Goal: Information Seeking & Learning: Check status

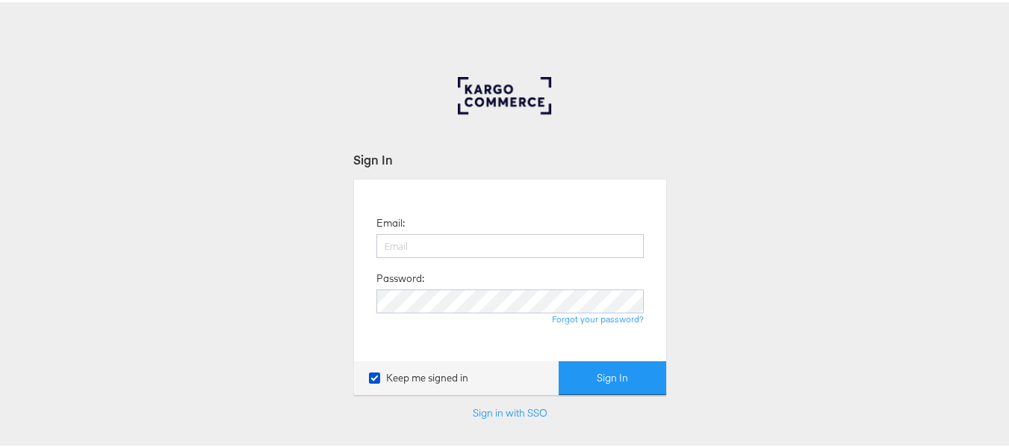
type input "aparna.doniparthi@kargo.com"
click at [559, 359] on button "Sign In" at bounding box center [613, 376] width 108 height 34
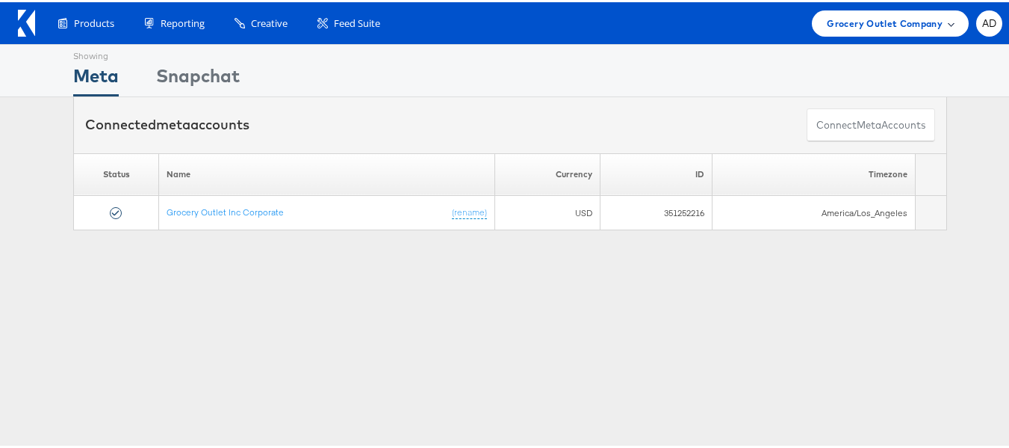
click at [897, 18] on span "Grocery Outlet Company" at bounding box center [885, 21] width 116 height 16
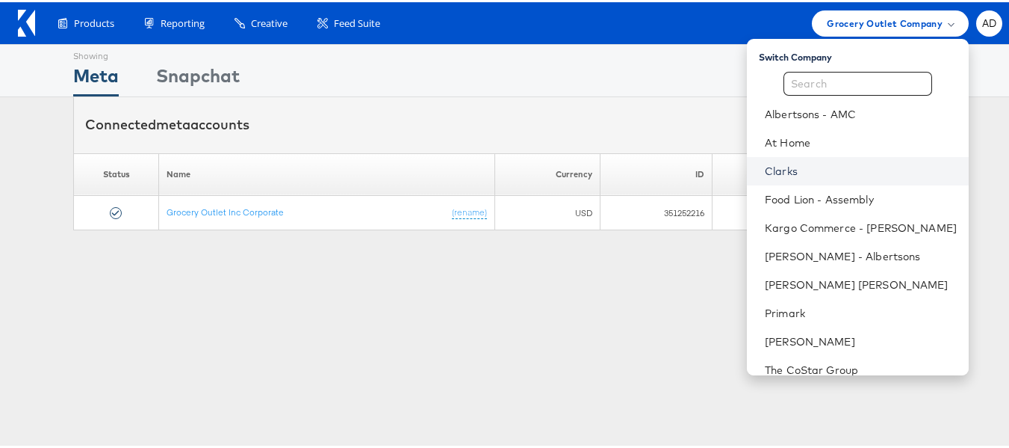
click at [765, 172] on link "Clarks" at bounding box center [861, 168] width 192 height 15
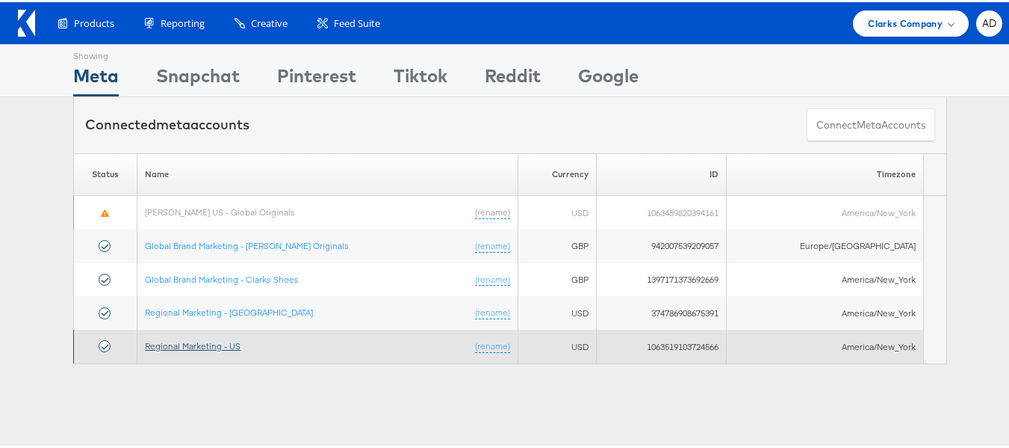
click at [220, 344] on link "Regional Marketing - US" at bounding box center [193, 343] width 96 height 11
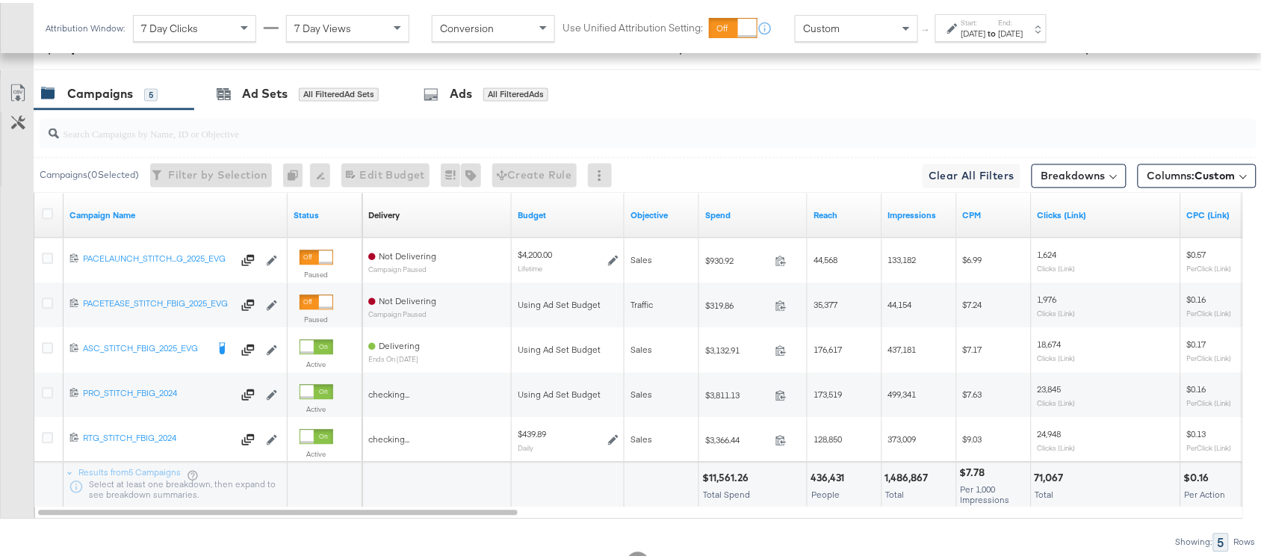
scroll to position [868, 0]
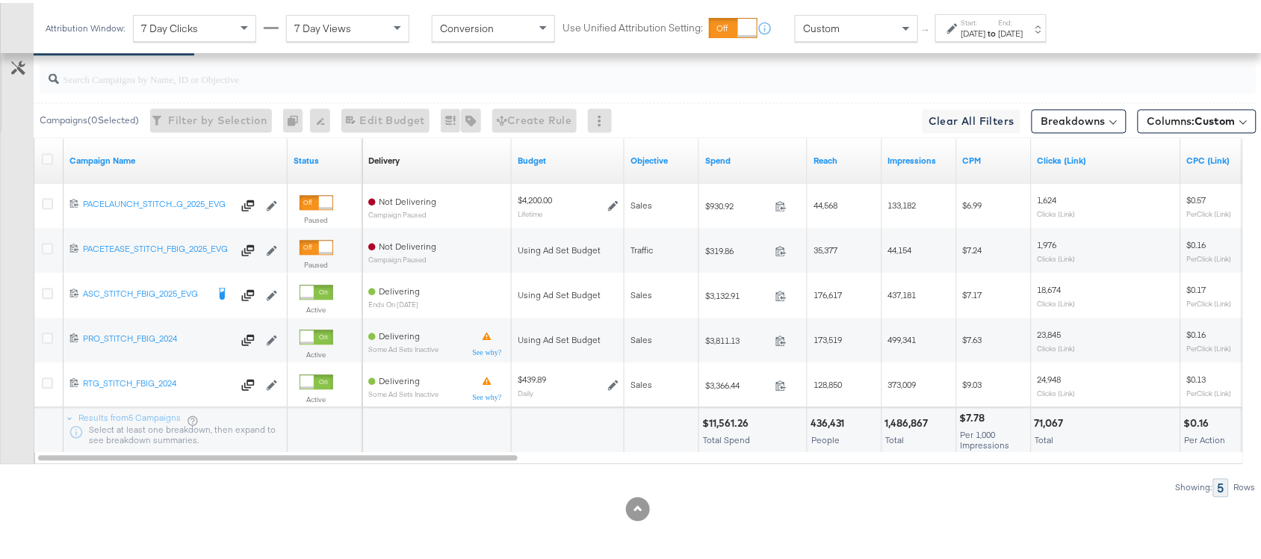
click at [1024, 23] on div "Start: Jul 27th 2025 to End: Aug 7th 2025" at bounding box center [993, 26] width 62 height 22
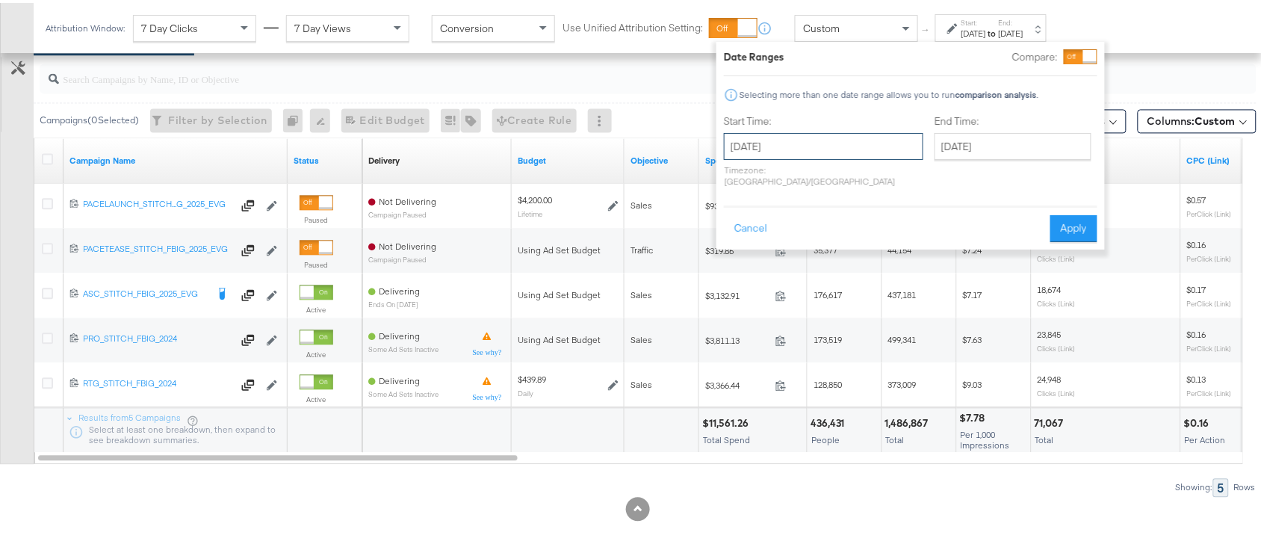
click at [801, 140] on input "[DATE]" at bounding box center [823, 143] width 199 height 27
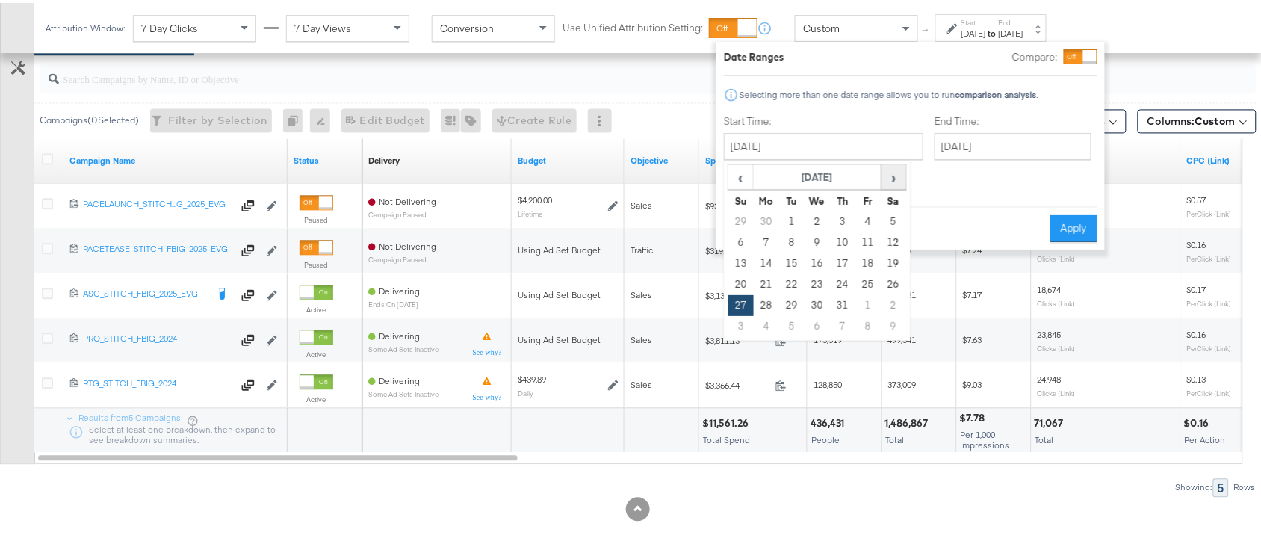
click at [897, 177] on span "›" at bounding box center [893, 174] width 23 height 22
click at [817, 241] on td "6" at bounding box center [817, 239] width 25 height 21
type input "August 6th 2025"
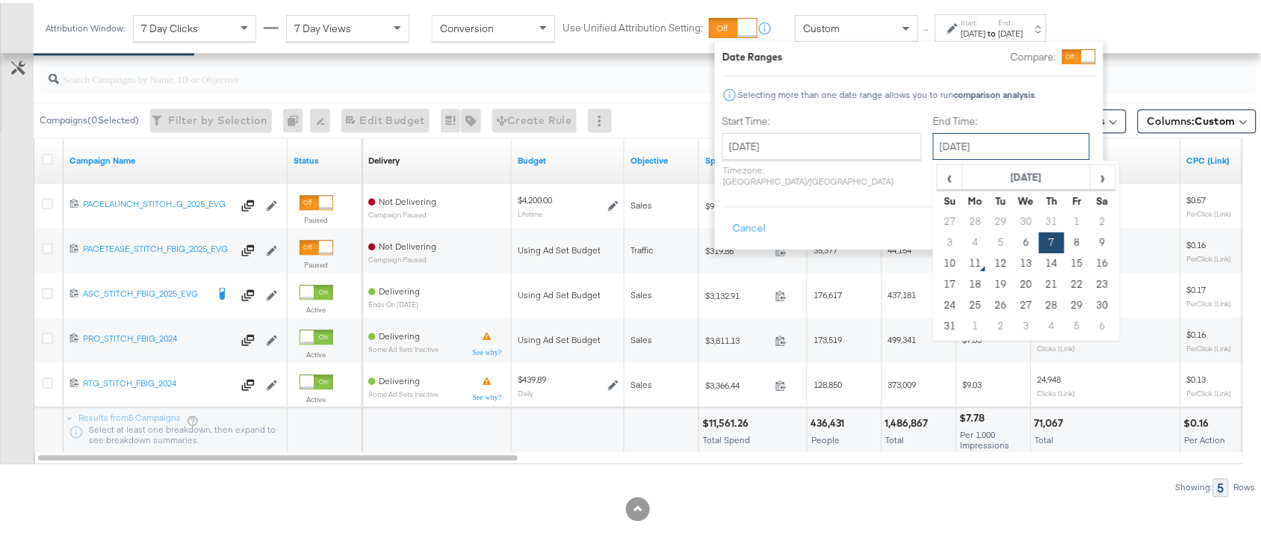
click at [985, 146] on input "[DATE]" at bounding box center [1011, 143] width 157 height 27
click at [1014, 235] on td "6" at bounding box center [1026, 239] width 25 height 21
type input "August 6th 2025"
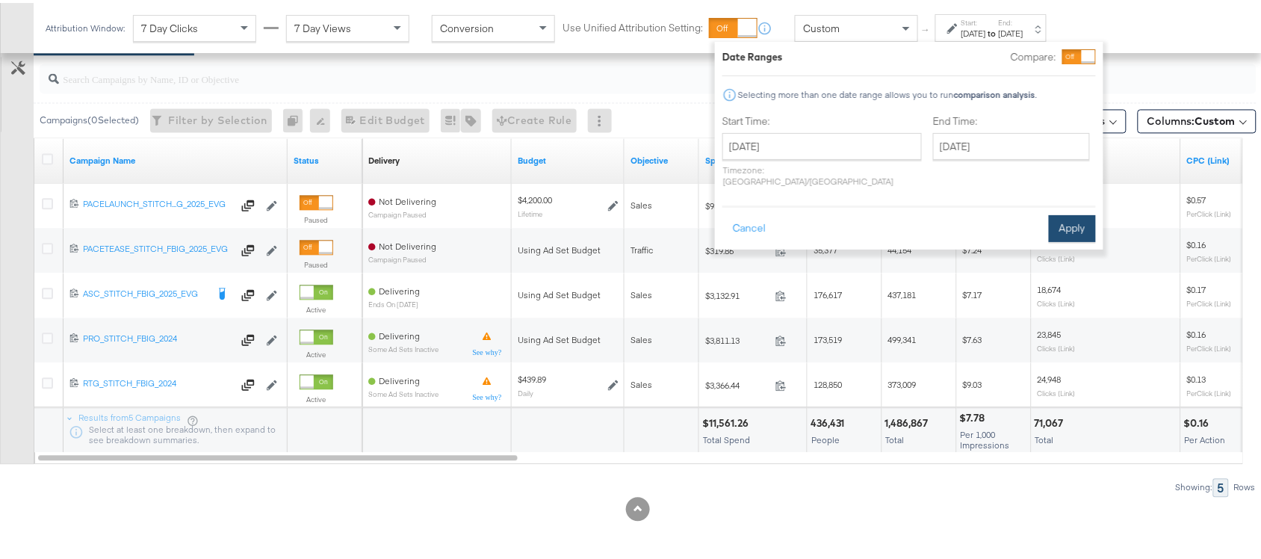
click at [1069, 217] on button "Apply" at bounding box center [1072, 225] width 47 height 27
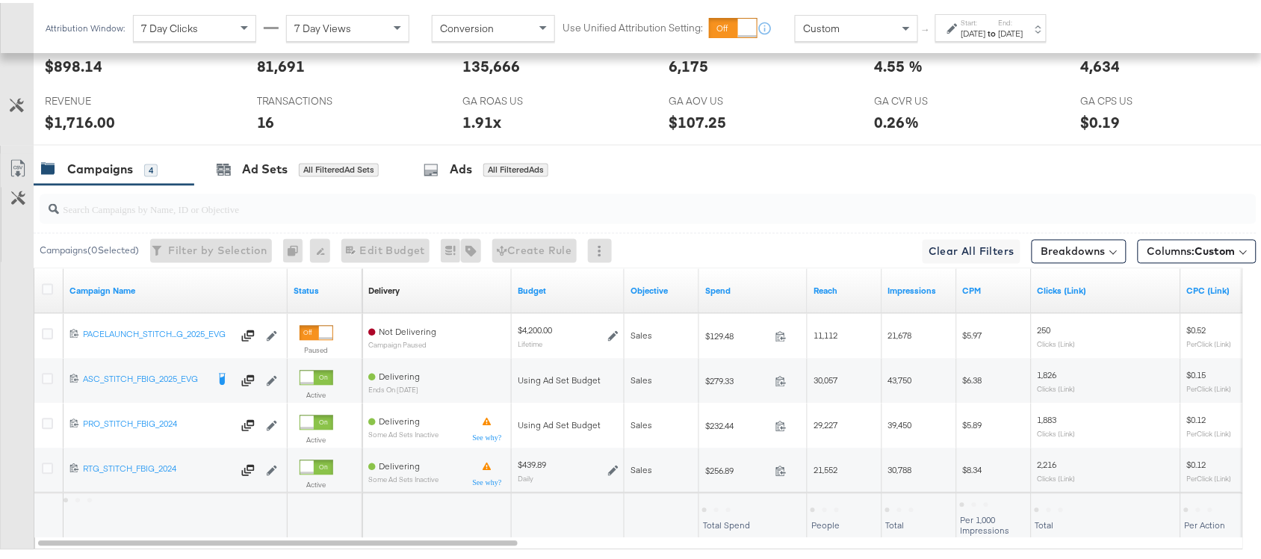
scroll to position [823, 0]
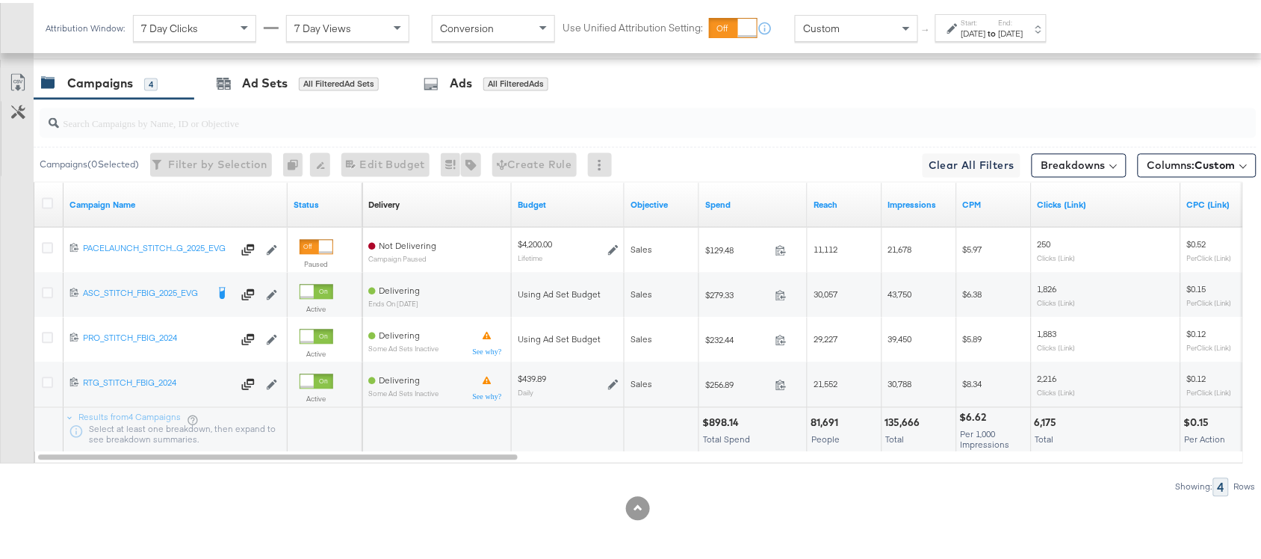
click at [981, 17] on label "Start:" at bounding box center [974, 20] width 25 height 10
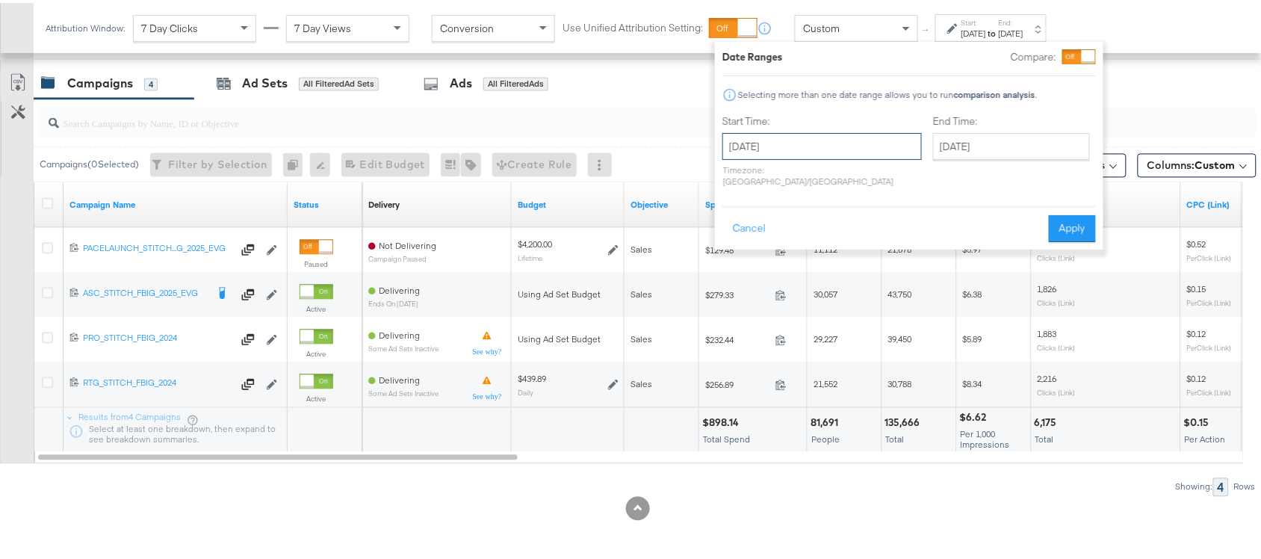
click at [758, 136] on input "August 6th 2025" at bounding box center [822, 143] width 199 height 27
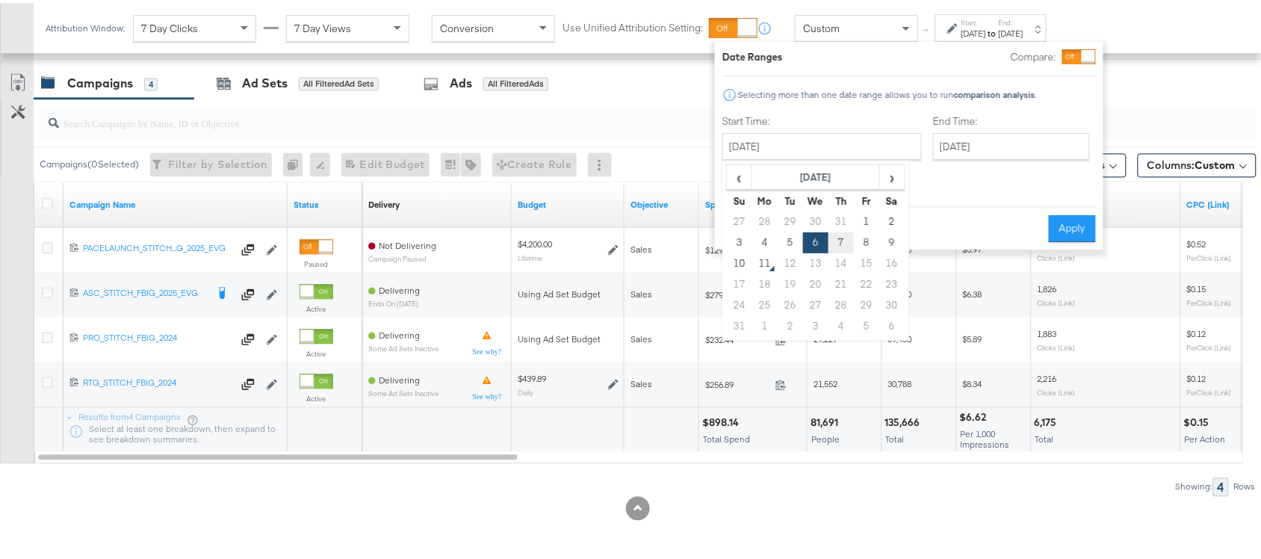
click at [839, 243] on td "7" at bounding box center [841, 239] width 25 height 21
type input "[DATE]"
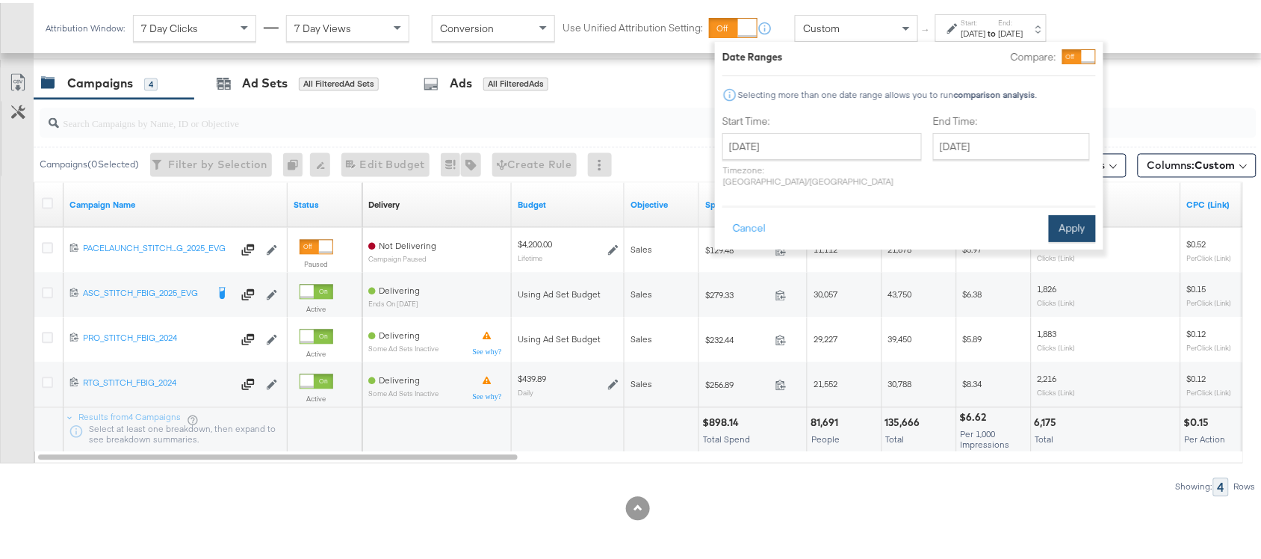
click at [1052, 213] on button "Apply" at bounding box center [1072, 225] width 47 height 27
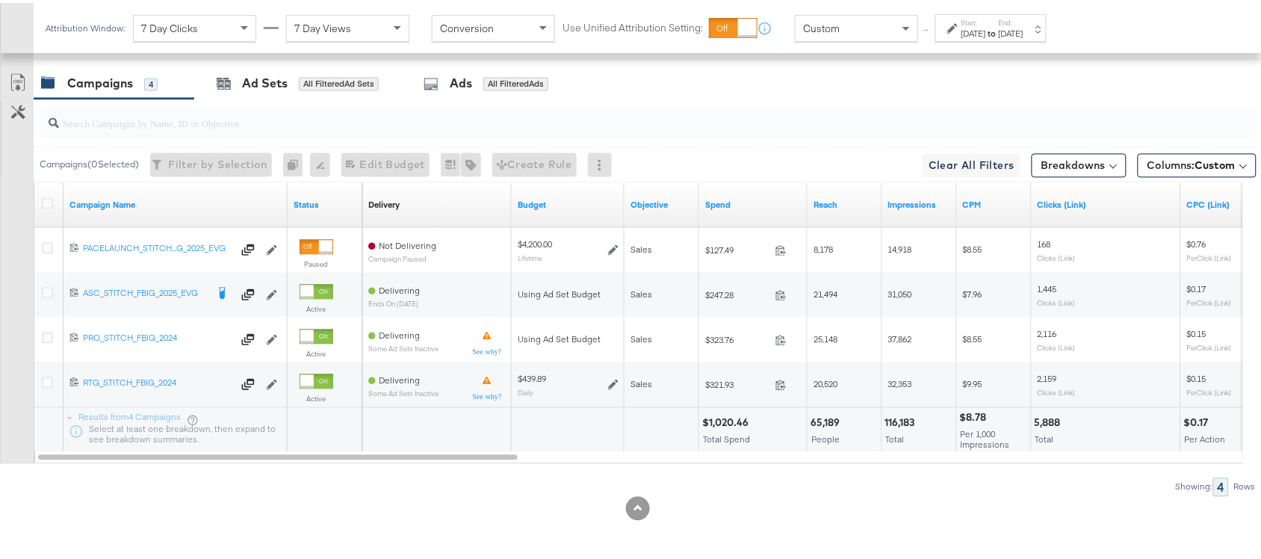
click at [716, 421] on div "$1,020.46" at bounding box center [727, 420] width 51 height 14
copy div "1,020.46"
click at [716, 421] on div "$1,020.46" at bounding box center [727, 420] width 51 height 14
click at [899, 419] on div "116,183" at bounding box center [902, 420] width 34 height 14
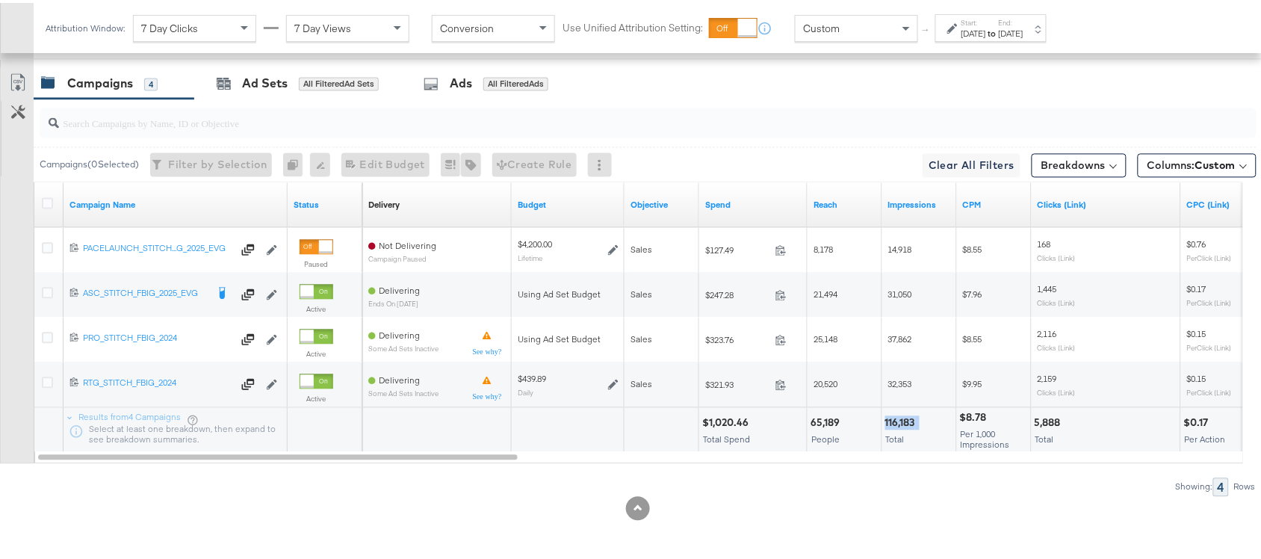
copy div "116,183"
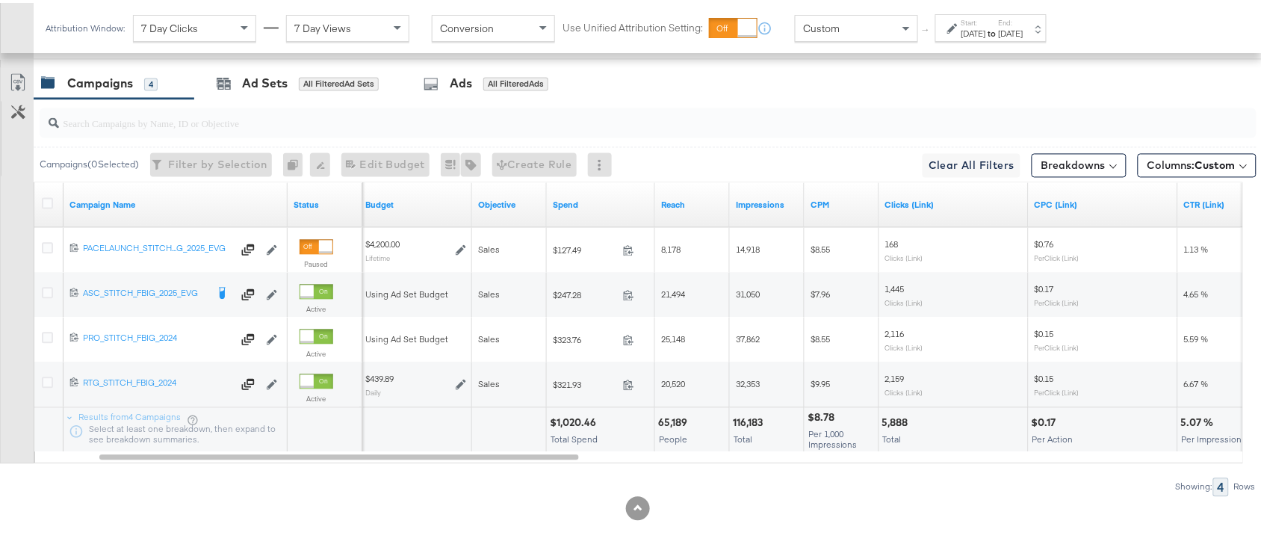
click at [897, 423] on div "5,888" at bounding box center [897, 420] width 31 height 14
copy div "5,888"
click at [897, 423] on div "5,888" at bounding box center [897, 420] width 31 height 14
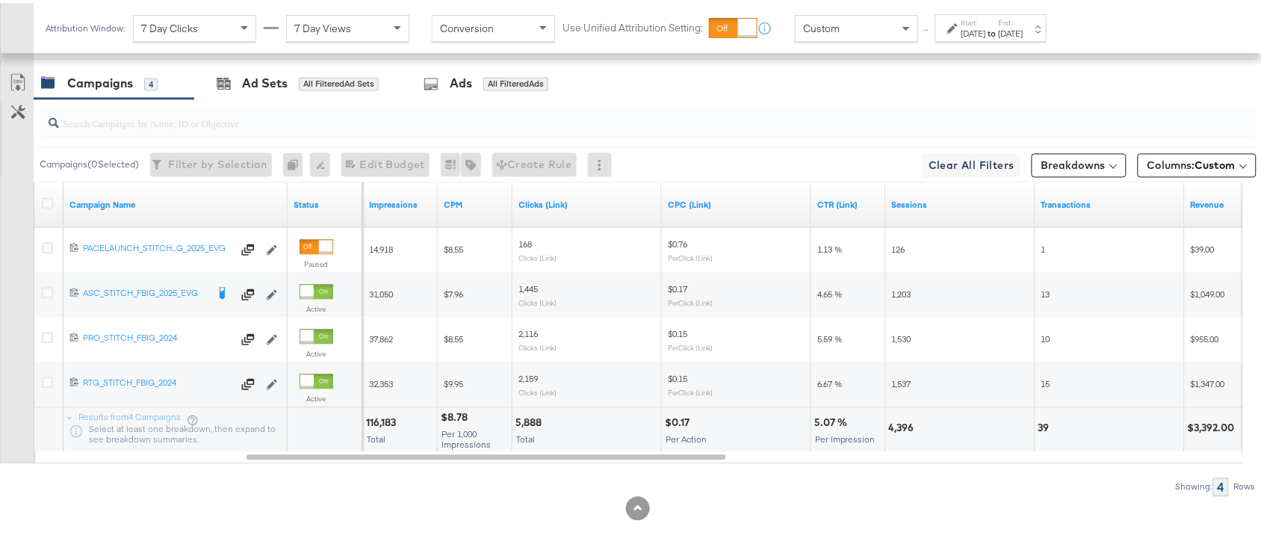
click at [889, 426] on div "4,396" at bounding box center [904, 425] width 30 height 14
copy div "4,396"
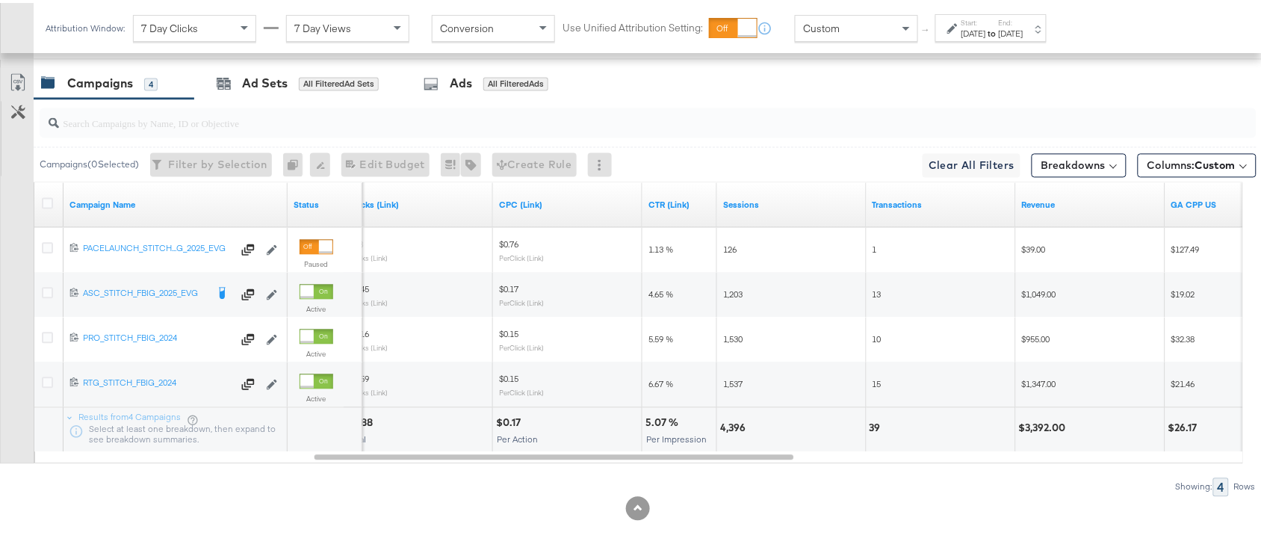
click at [873, 424] on div "39" at bounding box center [878, 425] width 16 height 14
click at [1043, 424] on div "$3,392.00" at bounding box center [1045, 425] width 52 height 14
copy div "3,392.00"
click at [1043, 424] on div "$3,392.00" at bounding box center [1045, 425] width 52 height 14
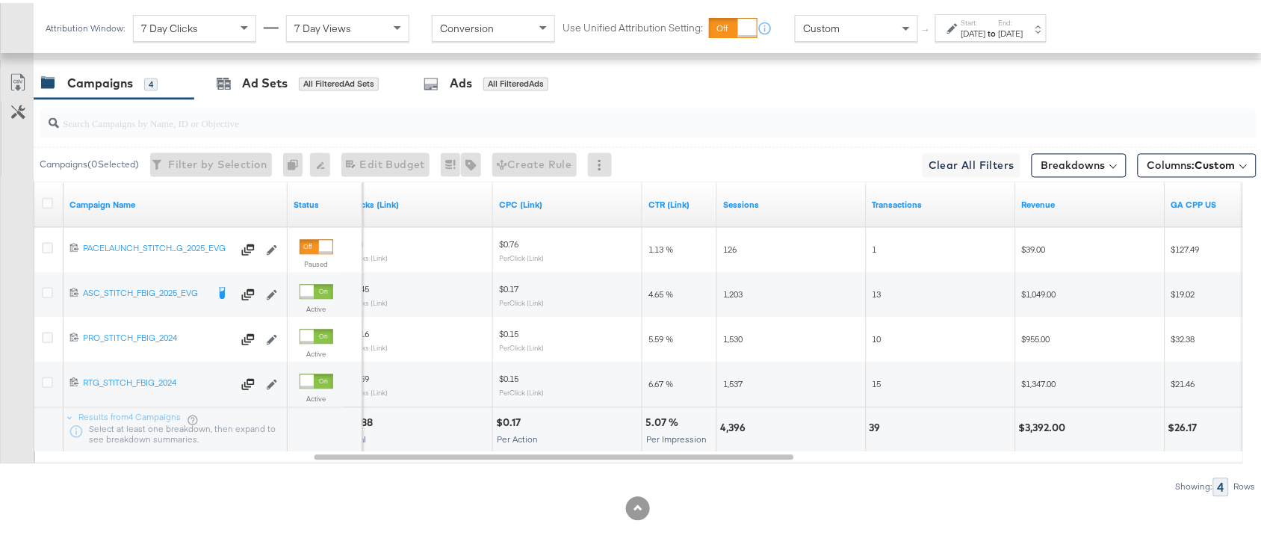
click at [1024, 35] on div "[DATE]" at bounding box center [1011, 31] width 25 height 12
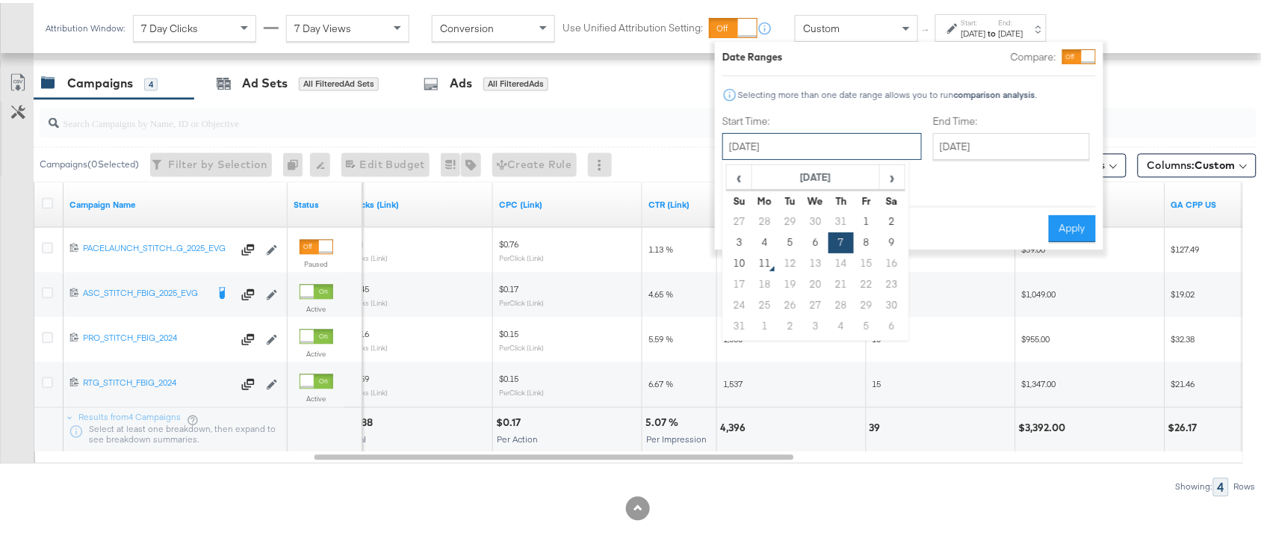
click at [763, 147] on input "[DATE]" at bounding box center [822, 143] width 199 height 27
click at [863, 247] on td "8" at bounding box center [866, 239] width 25 height 21
type input "[DATE]"
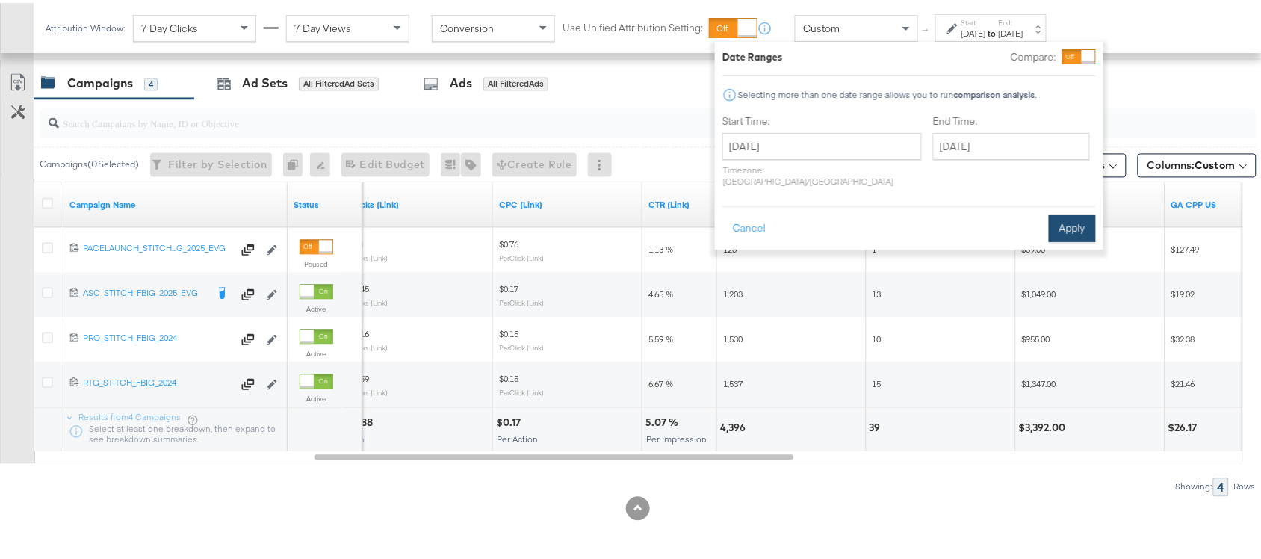
click at [1061, 212] on button "Apply" at bounding box center [1072, 225] width 47 height 27
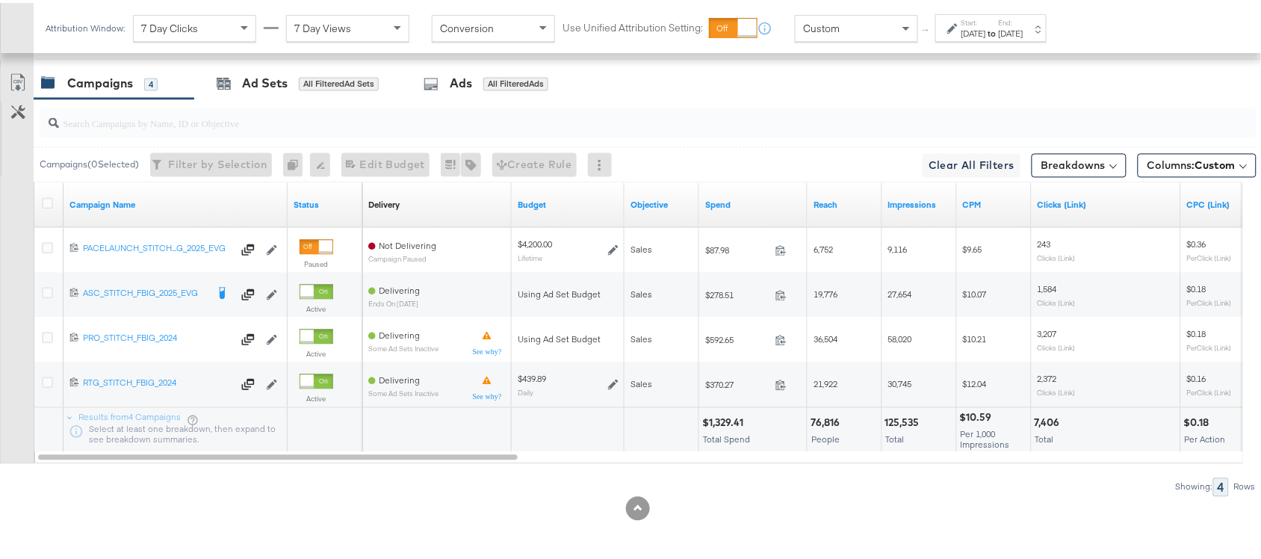
click at [721, 427] on div "$1,329.41" at bounding box center [725, 420] width 46 height 14
copy div "1,329.41"
click at [721, 427] on div "$1,329.41" at bounding box center [725, 420] width 46 height 14
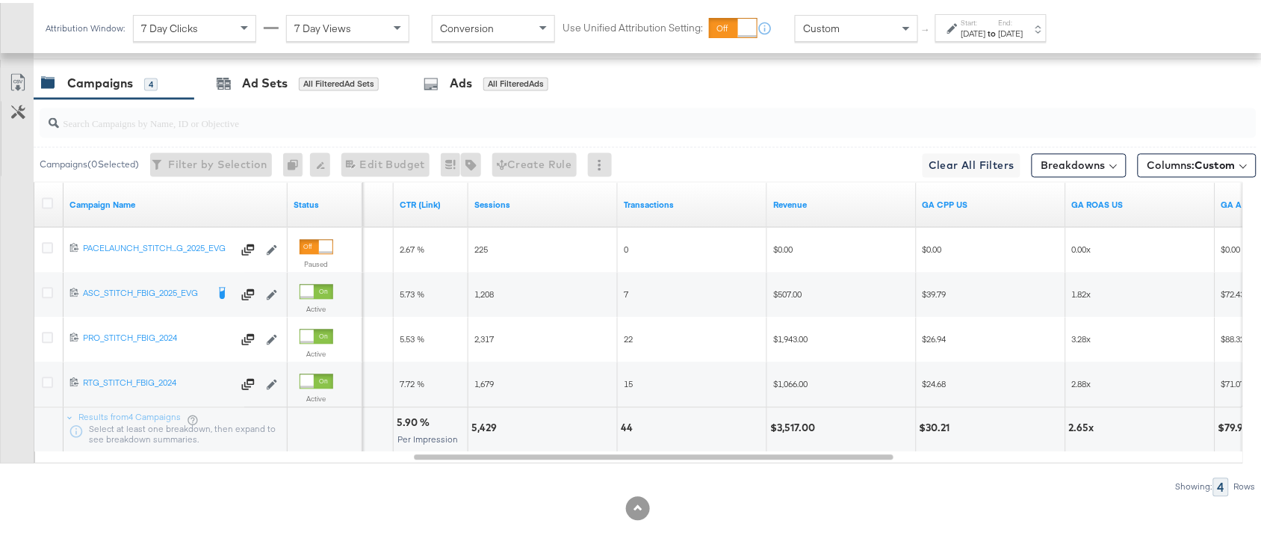
click at [1062, 39] on div "Attribution Window: 7 Day Clicks 7 Day Views Conversion Use Unified Attribution…" at bounding box center [550, 25] width 1032 height 50
click at [1024, 25] on div "[DATE]" at bounding box center [1011, 31] width 25 height 12
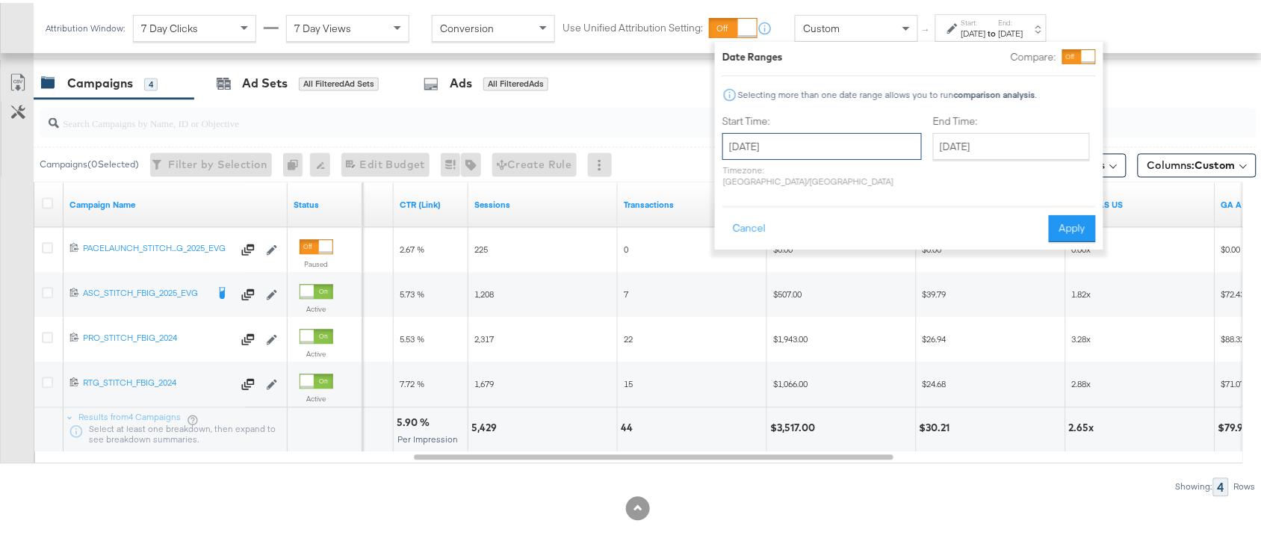
click at [782, 144] on input "[DATE]" at bounding box center [822, 143] width 199 height 27
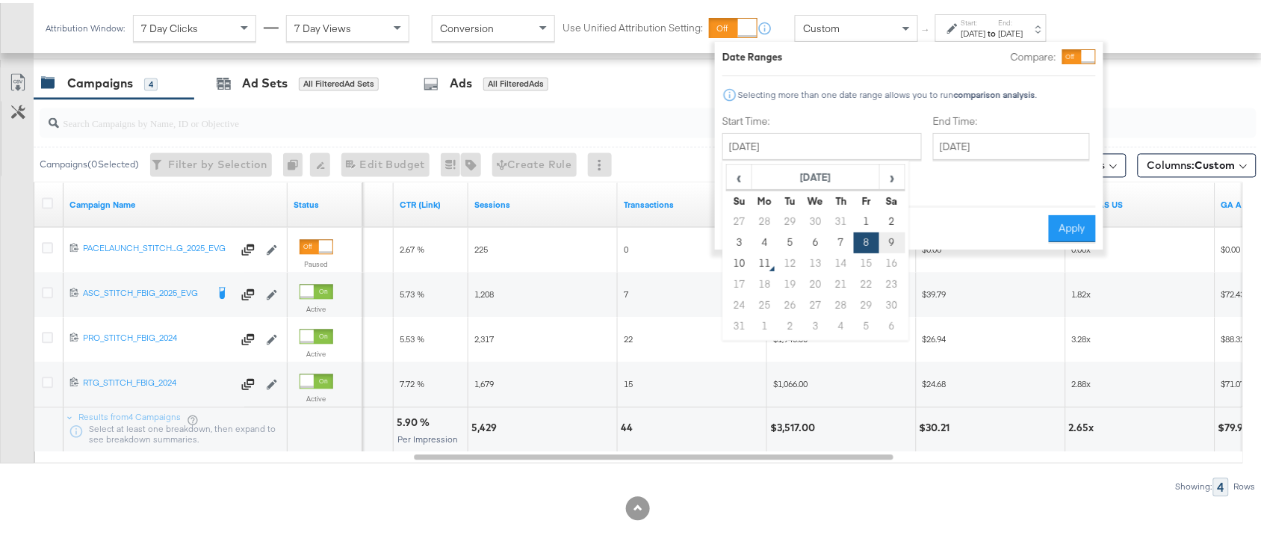
click at [890, 239] on td "9" at bounding box center [891, 239] width 25 height 21
type input "[DATE]"
click at [1089, 212] on button "Apply" at bounding box center [1072, 225] width 47 height 27
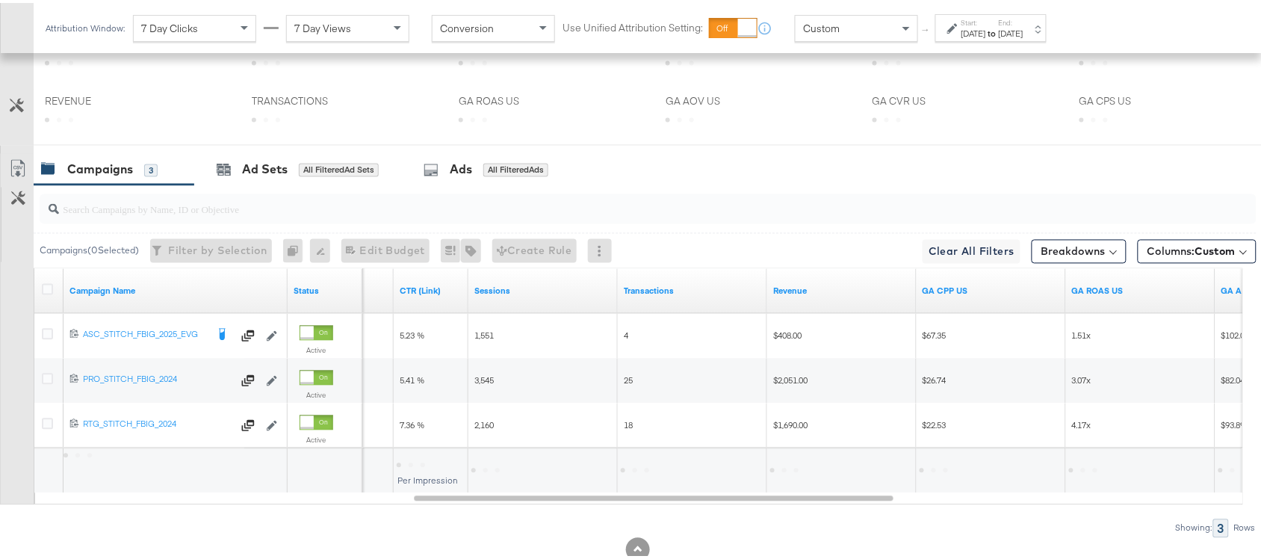
scroll to position [779, 0]
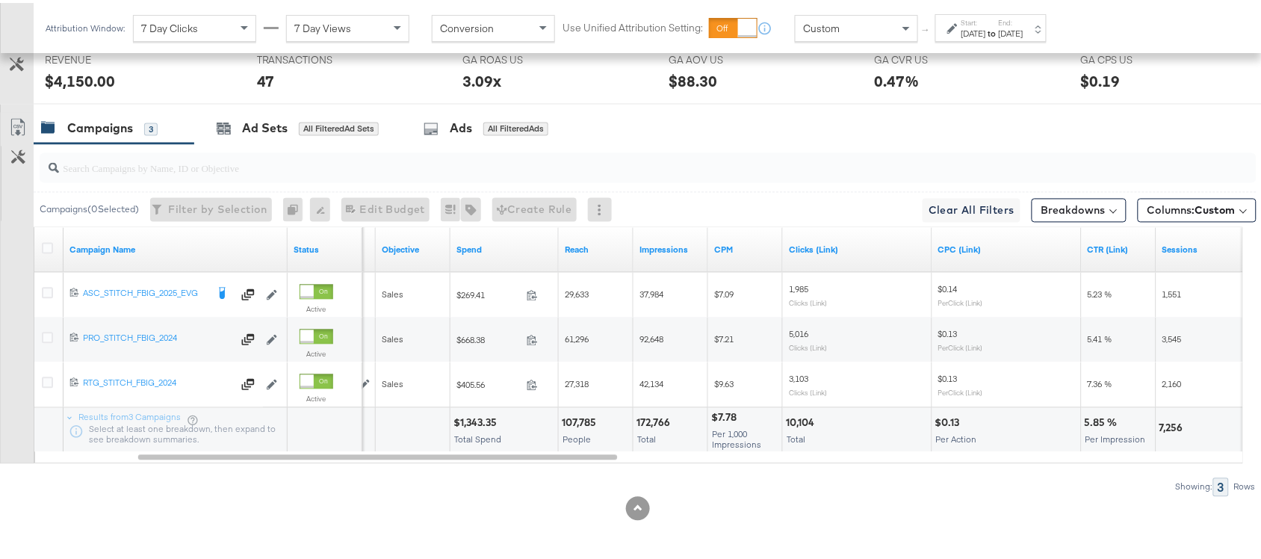
click at [494, 416] on div "$1,343.35" at bounding box center [478, 420] width 48 height 14
copy div "1,343.35"
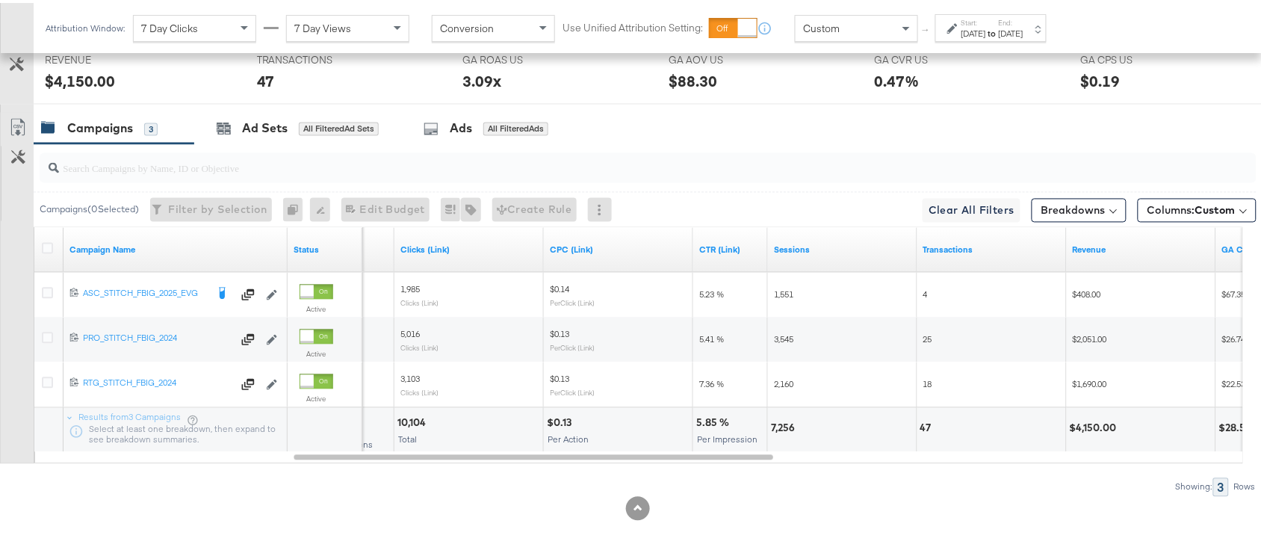
click at [999, 35] on strong "to" at bounding box center [992, 30] width 13 height 11
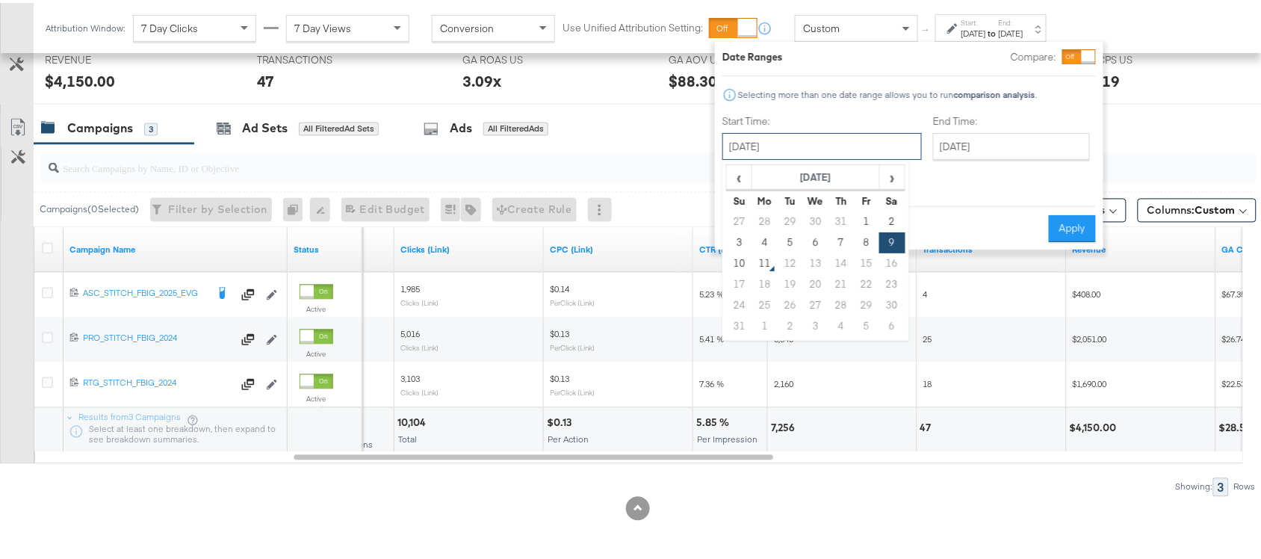
click at [818, 135] on input "[DATE]" at bounding box center [822, 143] width 199 height 27
click at [734, 259] on td "10" at bounding box center [739, 260] width 25 height 21
type input "[DATE]"
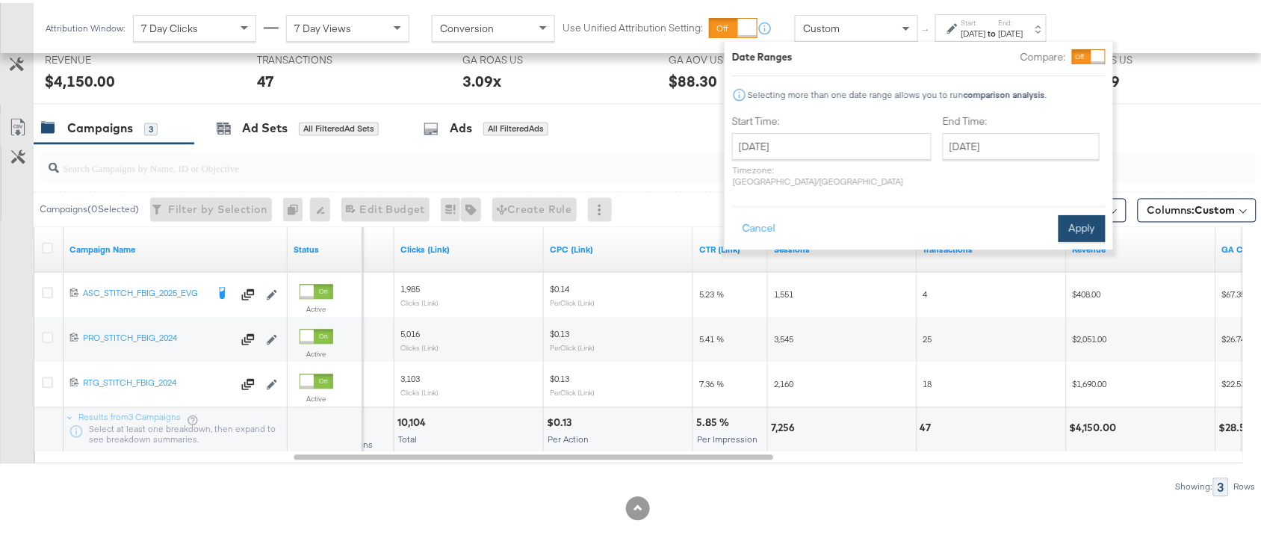
click at [1080, 217] on button "Apply" at bounding box center [1082, 225] width 47 height 27
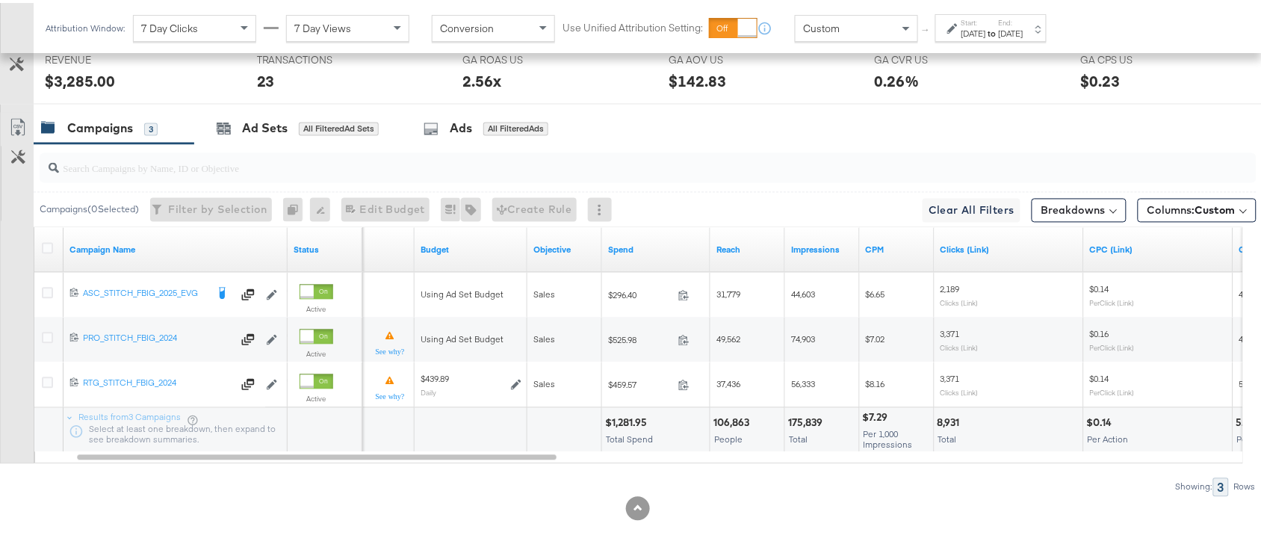
click at [624, 419] on div "$1,281.95" at bounding box center [628, 420] width 46 height 14
copy div "1,281.95"
click at [624, 419] on div "$1,281.95" at bounding box center [628, 420] width 46 height 14
click at [808, 422] on div "175,839" at bounding box center [807, 420] width 39 height 14
copy div "175,839"
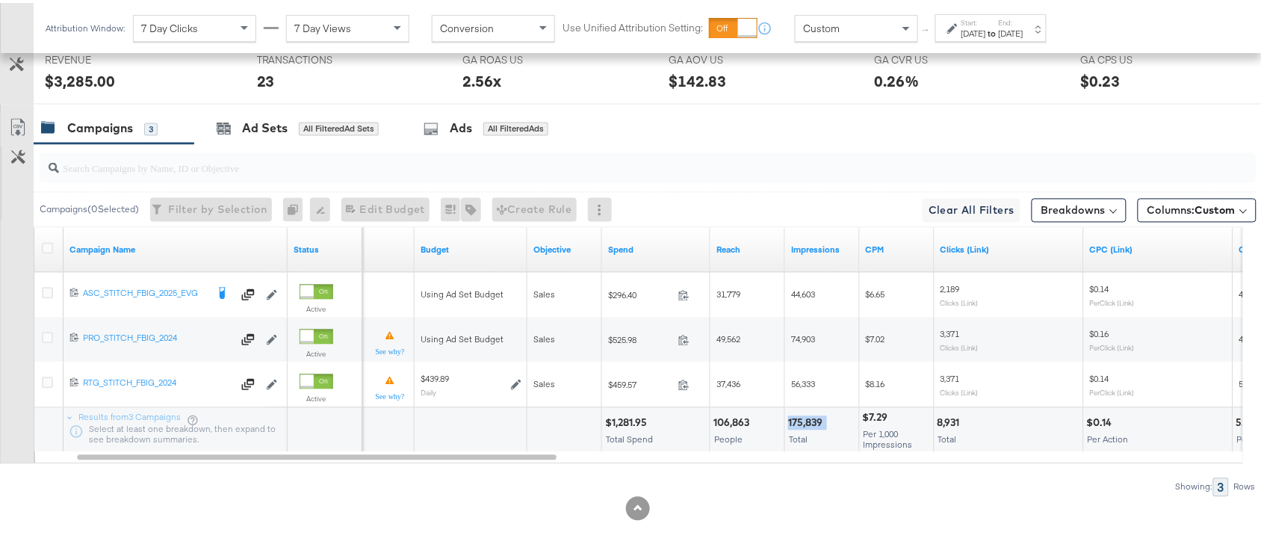
click at [808, 422] on div "175,839" at bounding box center [807, 420] width 39 height 14
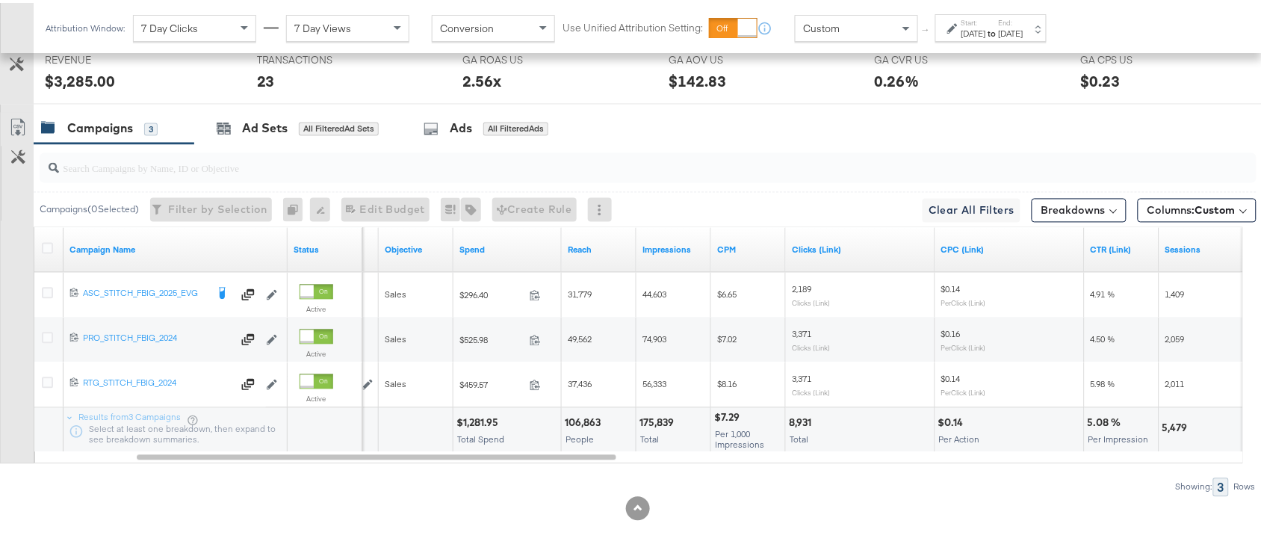
click at [800, 417] on div "8,931" at bounding box center [802, 420] width 27 height 14
copy div "8,931"
click at [800, 417] on div "8,931" at bounding box center [802, 420] width 27 height 14
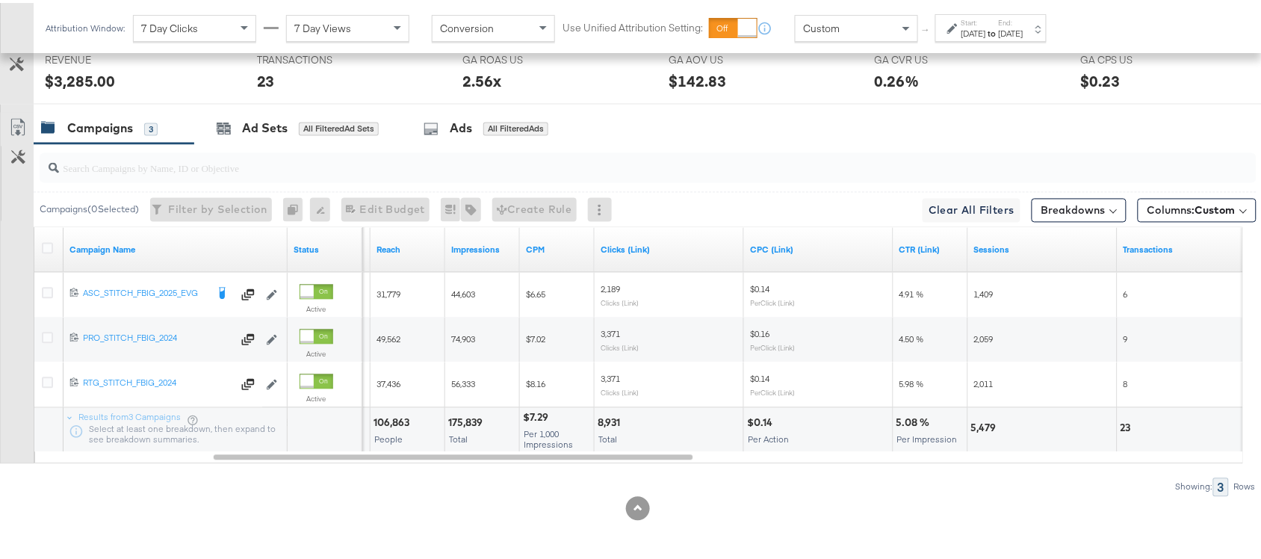
click at [980, 427] on div "5,479" at bounding box center [986, 425] width 30 height 14
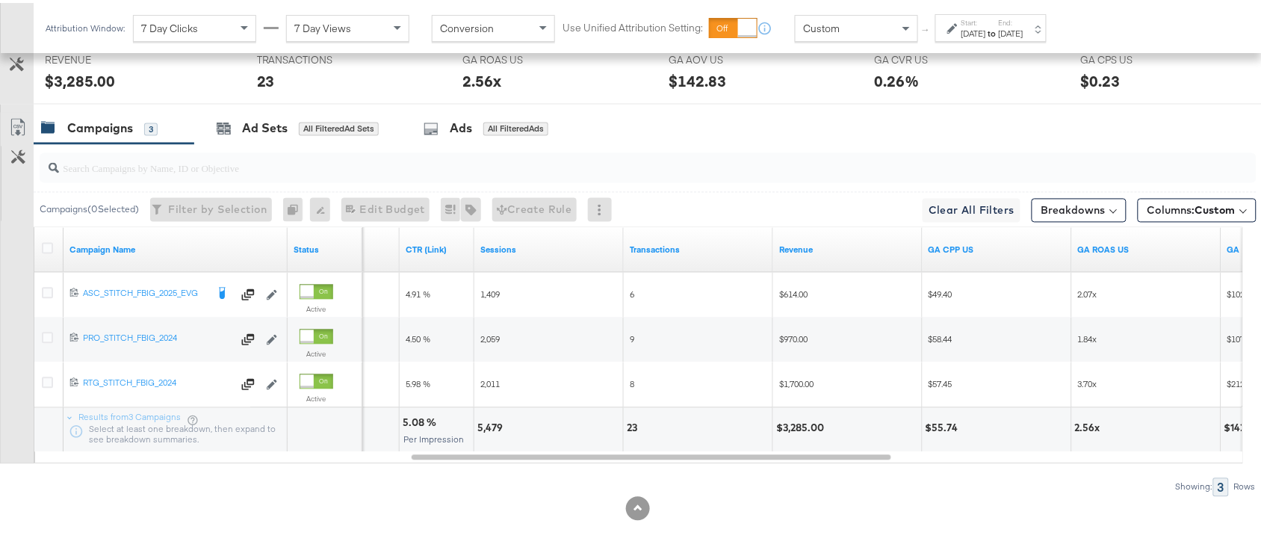
click at [629, 427] on div "23" at bounding box center [634, 425] width 15 height 14
click at [802, 420] on div "$3,285.00" at bounding box center [802, 425] width 52 height 14
click at [1031, 37] on div "Start: Aug 10th 2025 to End: Aug 10th 2025" at bounding box center [990, 25] width 111 height 28
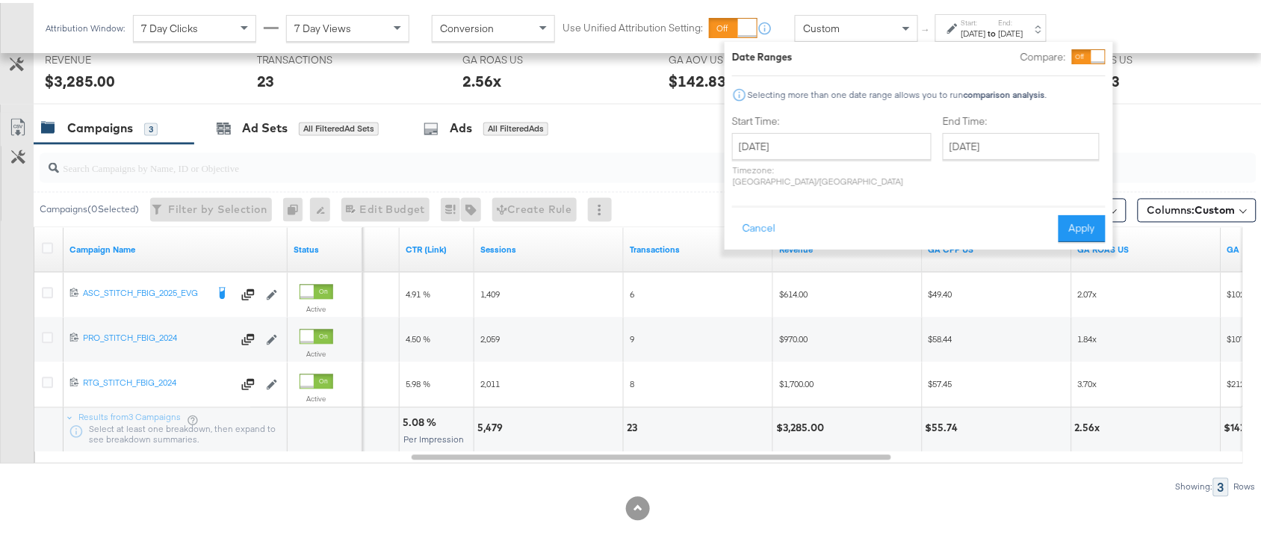
click at [1183, 148] on div at bounding box center [648, 165] width 1217 height 36
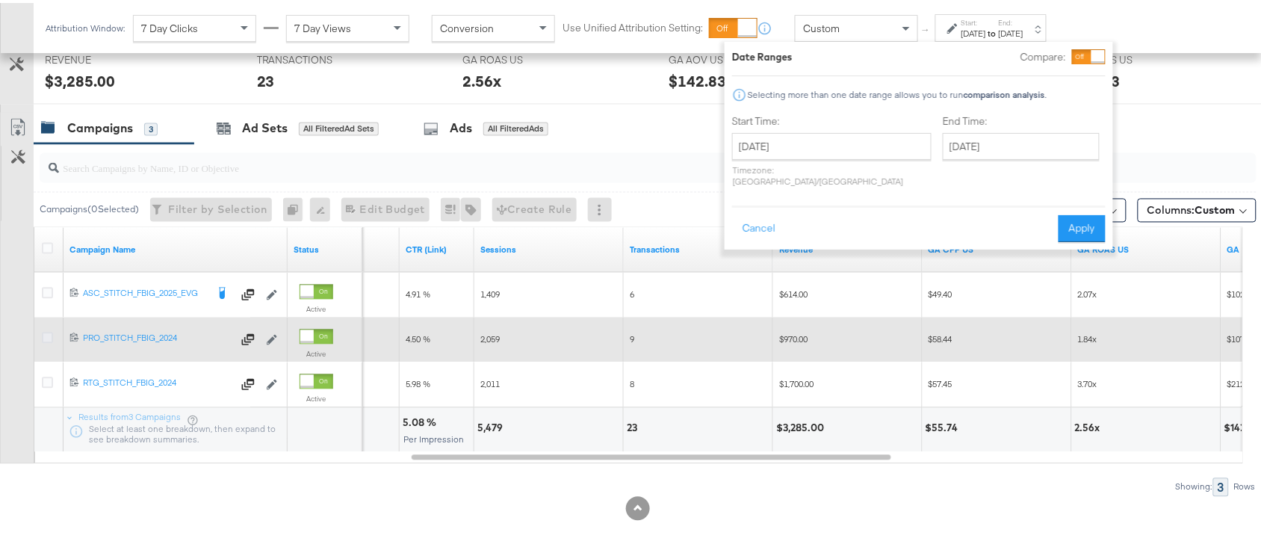
click at [42, 336] on icon at bounding box center [47, 335] width 11 height 11
click at [0, 0] on input "checkbox" at bounding box center [0, 0] width 0 height 0
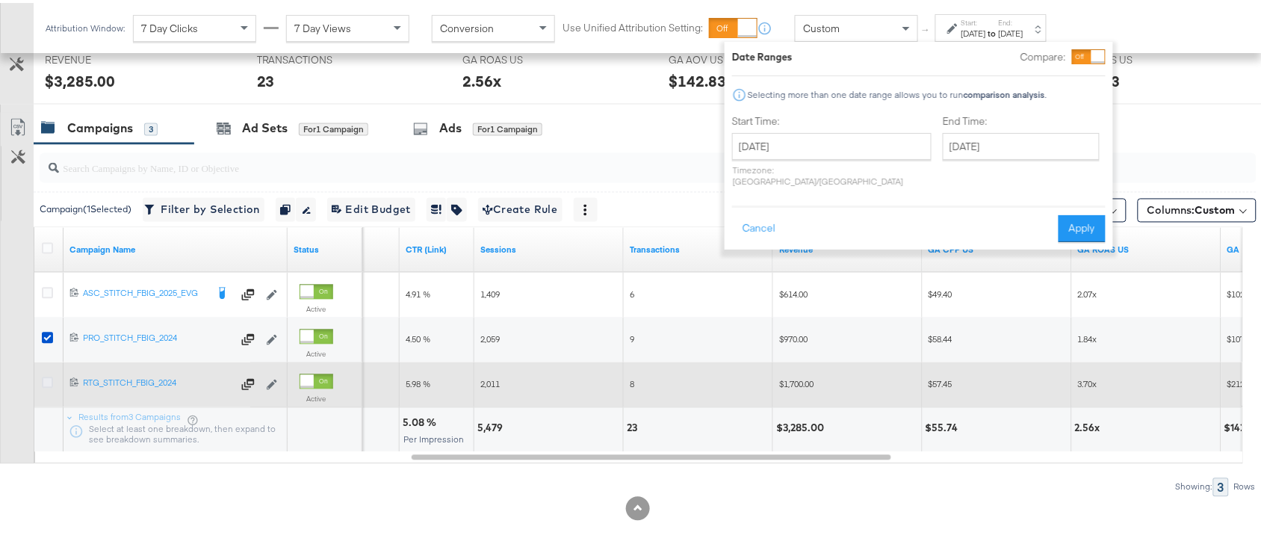
click at [43, 382] on icon at bounding box center [47, 379] width 11 height 11
click at [0, 0] on input "checkbox" at bounding box center [0, 0] width 0 height 0
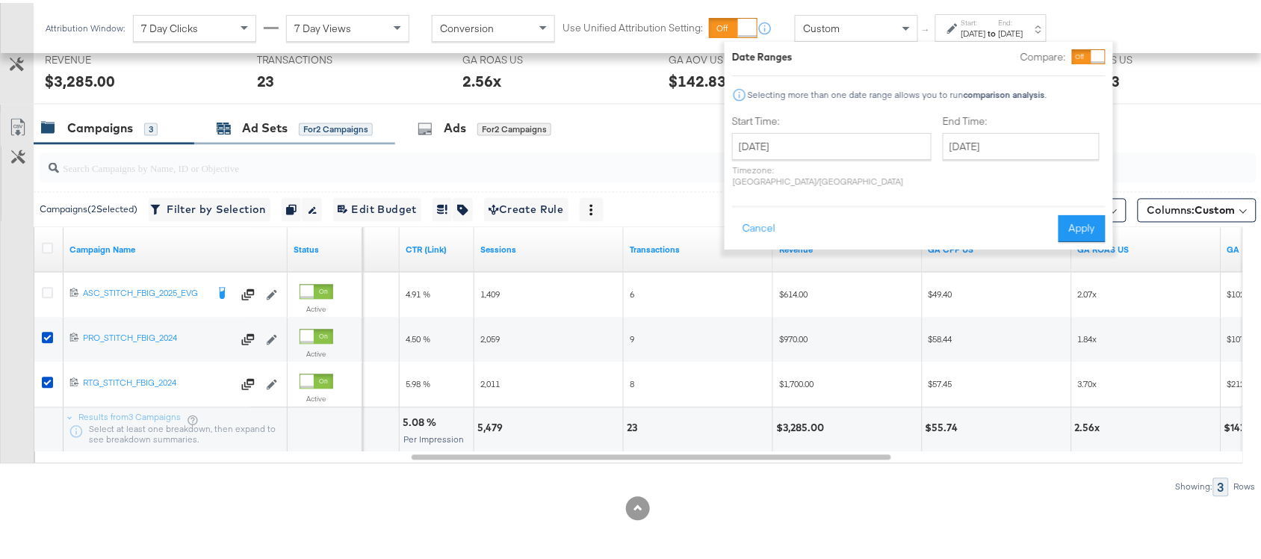
click at [265, 125] on div "Ad Sets" at bounding box center [265, 125] width 46 height 17
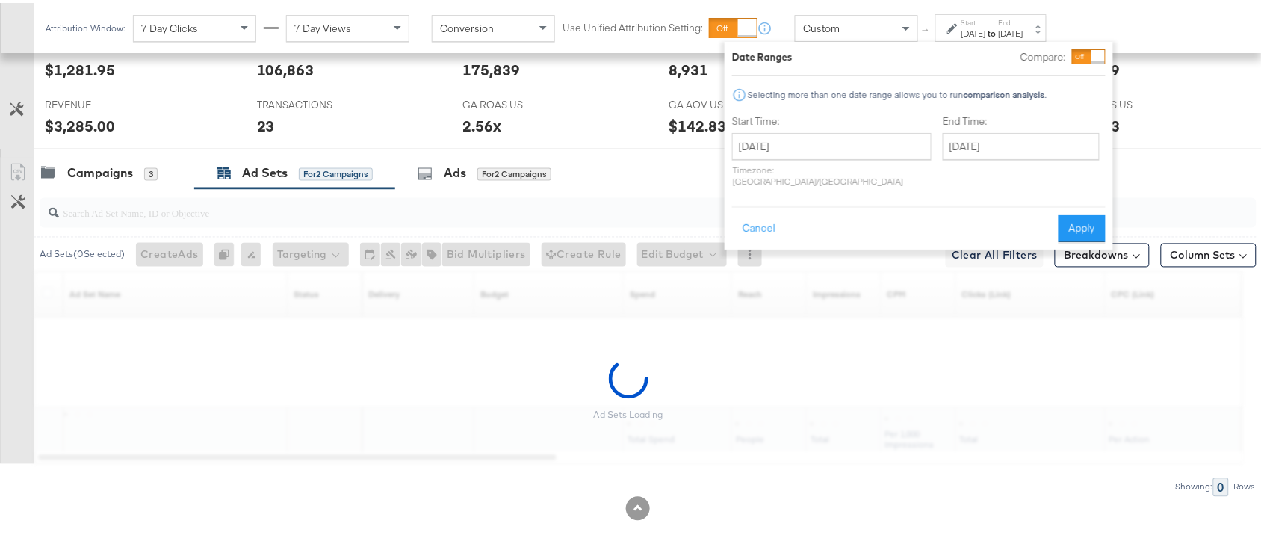
scroll to position [734, 0]
click at [770, 212] on button "Cancel" at bounding box center [759, 225] width 54 height 27
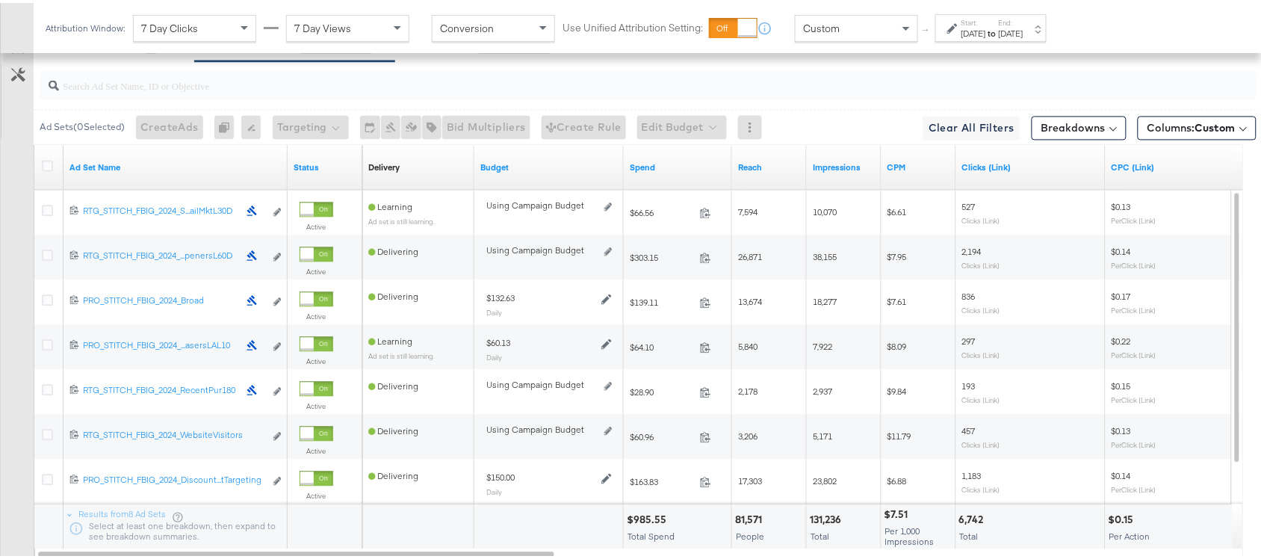
scroll to position [859, 0]
click at [1024, 26] on div "[DATE]" at bounding box center [1011, 31] width 25 height 12
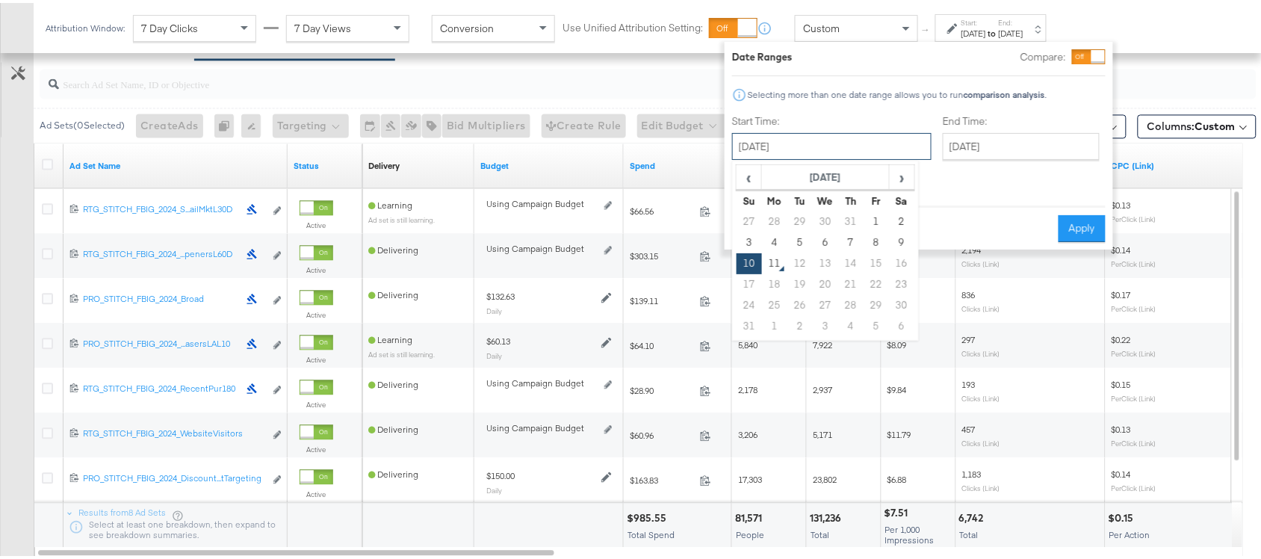
click at [811, 146] on input "[DATE]" at bounding box center [831, 143] width 199 height 27
click at [850, 235] on td "7" at bounding box center [850, 239] width 25 height 21
type input "[DATE]"
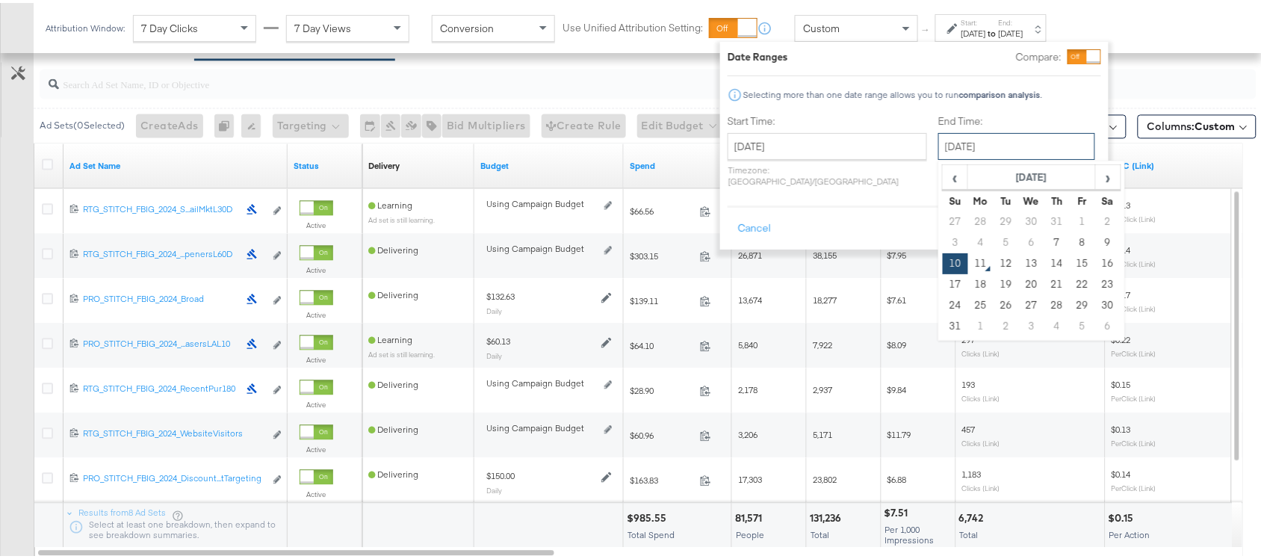
click at [965, 143] on input "[DATE]" at bounding box center [1016, 143] width 157 height 27
click at [1045, 241] on td "7" at bounding box center [1057, 239] width 25 height 21
type input "[DATE]"
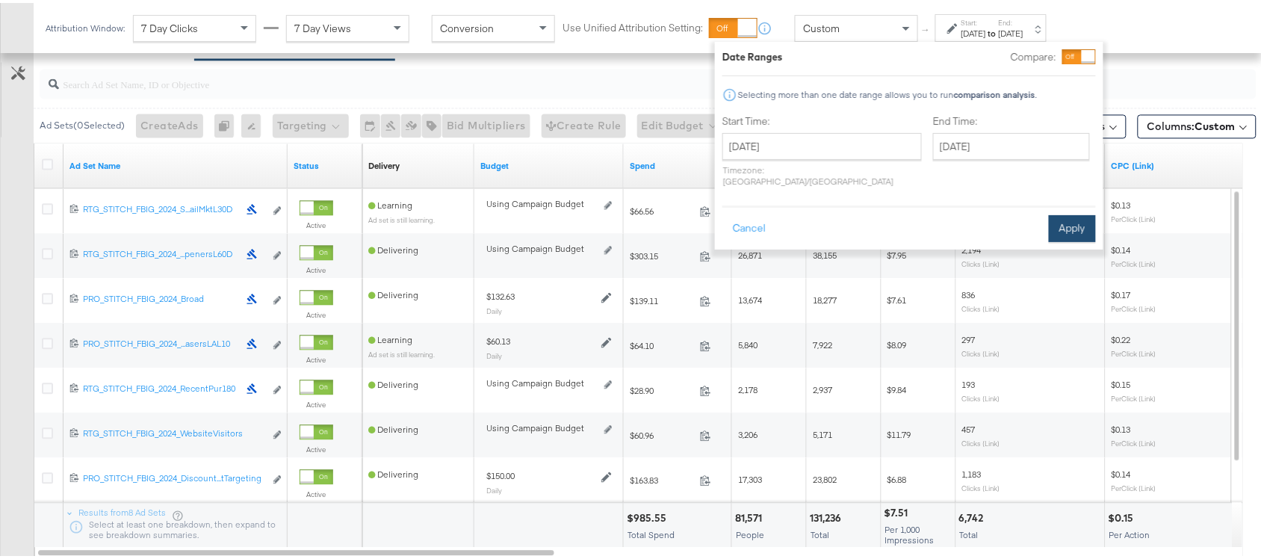
click at [1073, 212] on button "Apply" at bounding box center [1072, 225] width 47 height 27
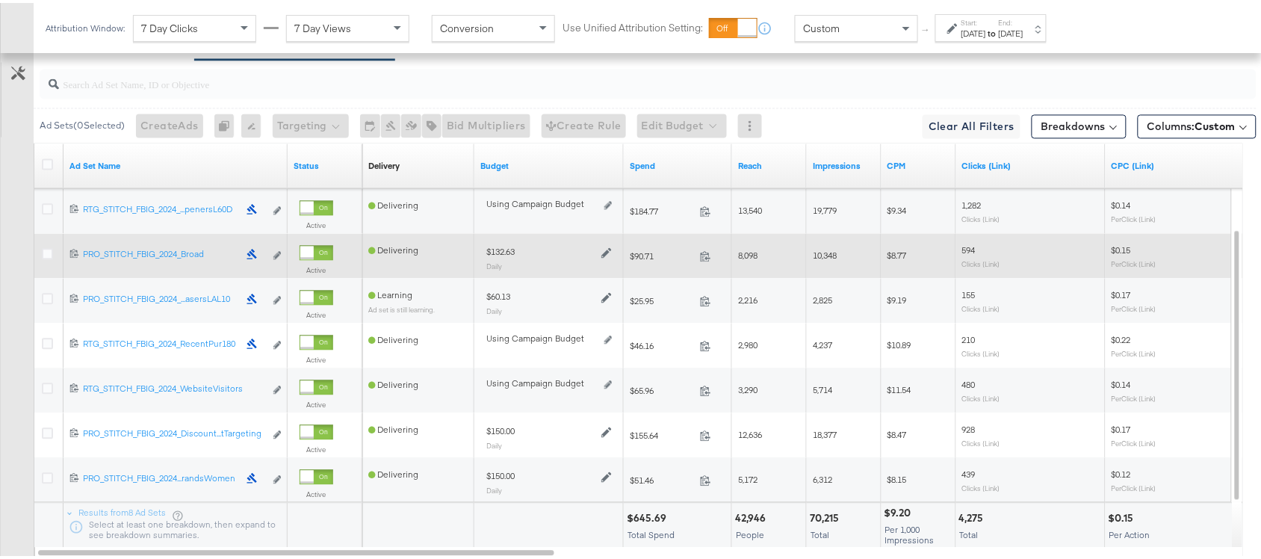
scroll to position [958, 0]
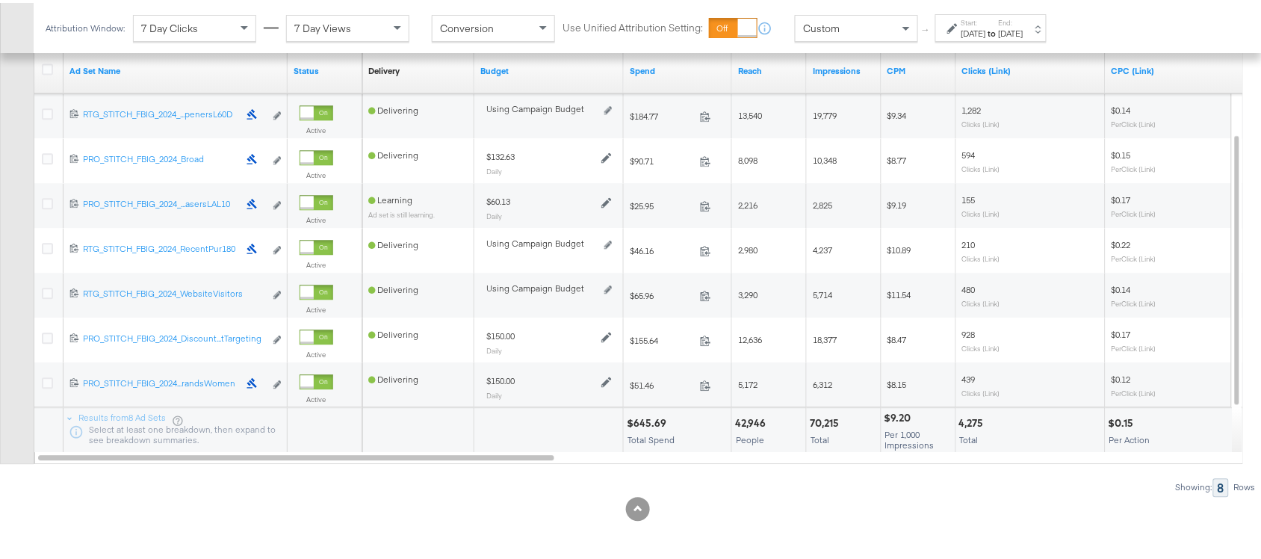
click at [647, 420] on div "$645.69" at bounding box center [649, 420] width 44 height 14
click at [818, 415] on div "70,215" at bounding box center [827, 420] width 34 height 14
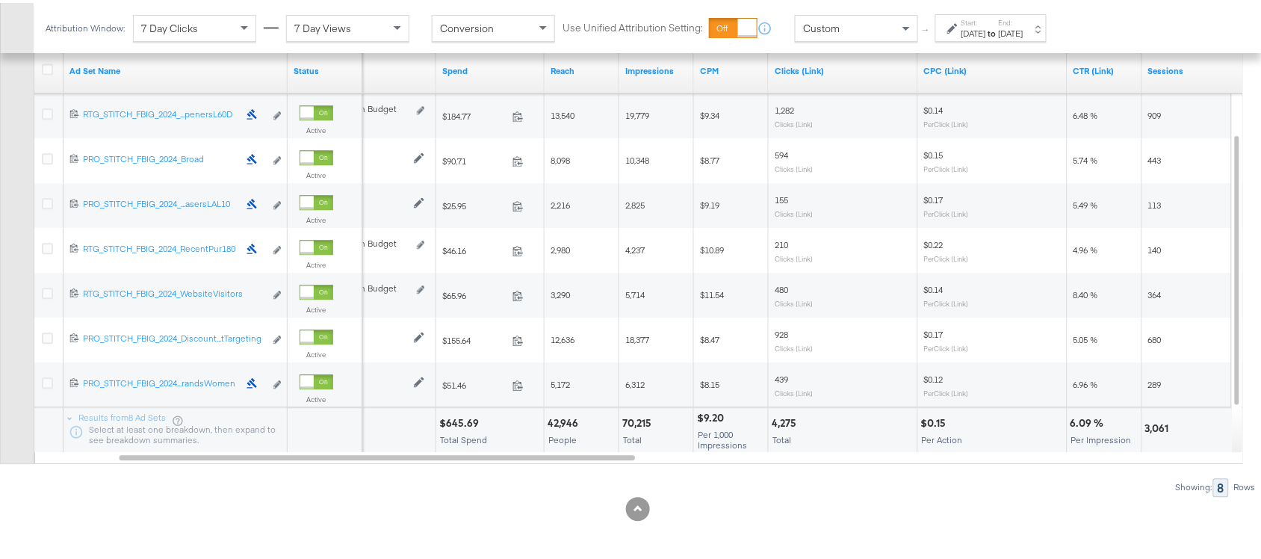
click at [786, 426] on div "4,275" at bounding box center [786, 420] width 29 height 14
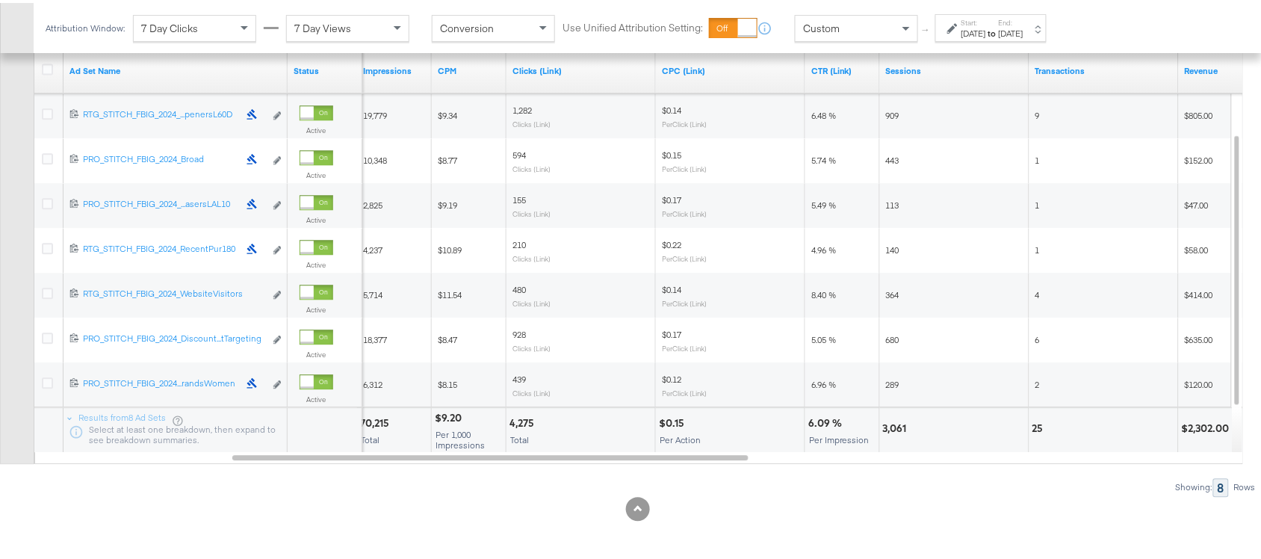
click at [894, 427] on div "3,061" at bounding box center [897, 425] width 28 height 14
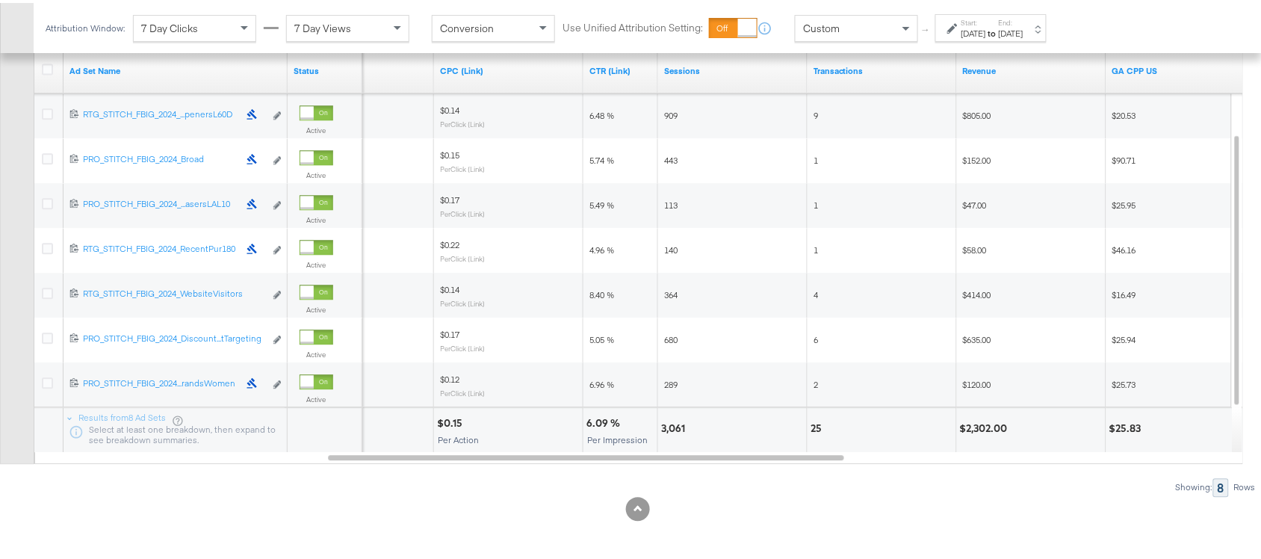
click at [815, 422] on div "25" at bounding box center [819, 425] width 16 height 14
click at [981, 422] on div "$2,302.00" at bounding box center [986, 425] width 52 height 14
click at [986, 28] on div "[DATE]" at bounding box center [974, 31] width 25 height 12
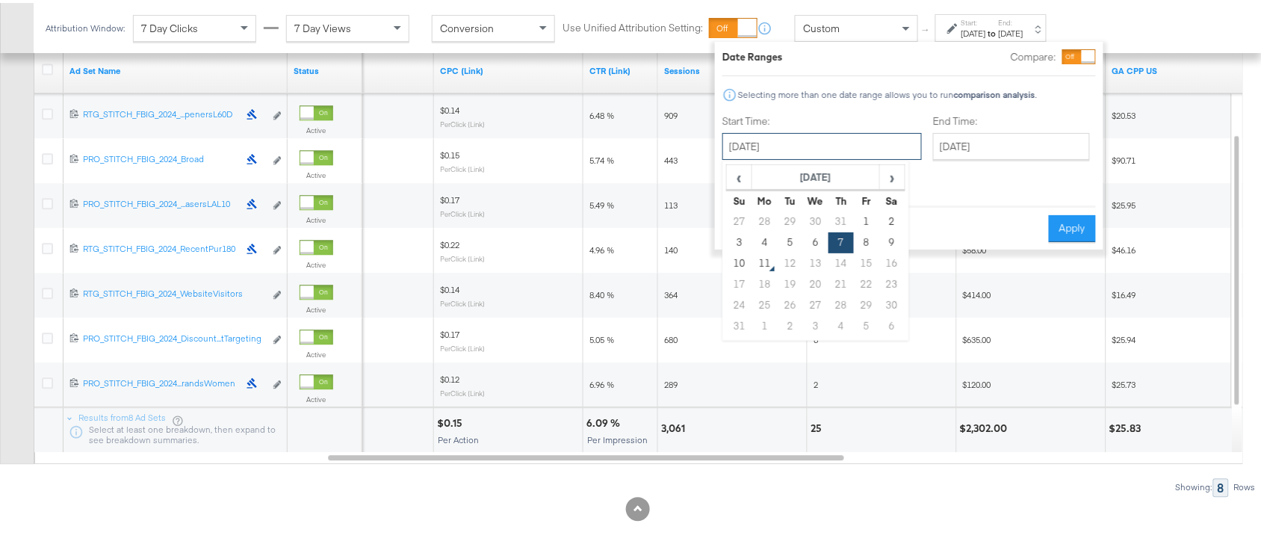
click at [792, 148] on input "[DATE]" at bounding box center [822, 143] width 199 height 27
click at [860, 247] on td "8" at bounding box center [866, 239] width 25 height 21
type input "[DATE]"
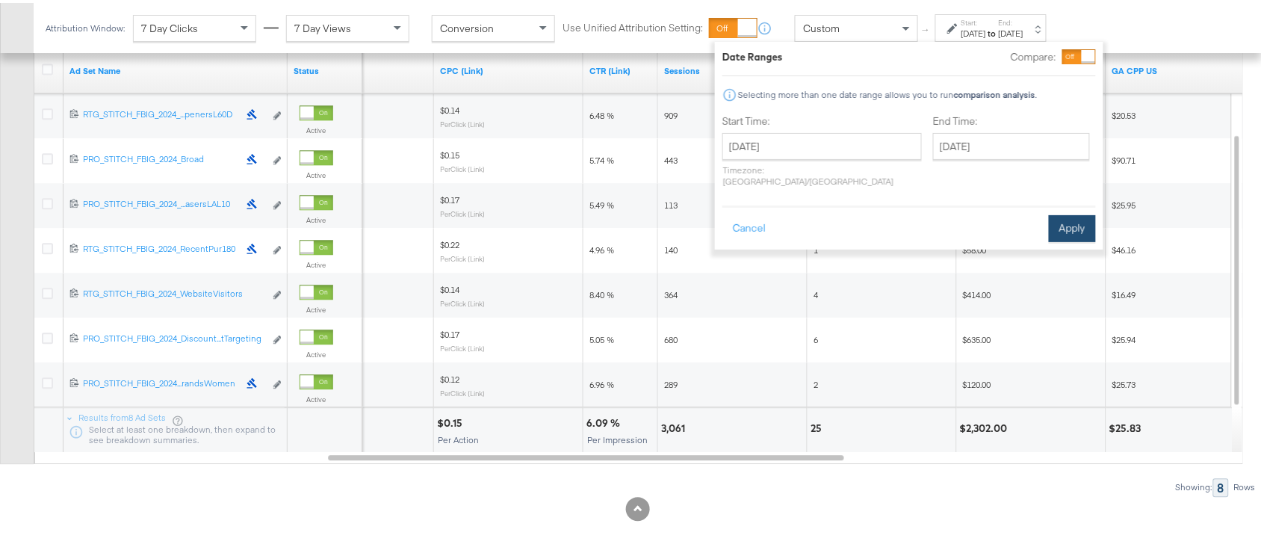
click at [1066, 212] on button "Apply" at bounding box center [1072, 225] width 47 height 27
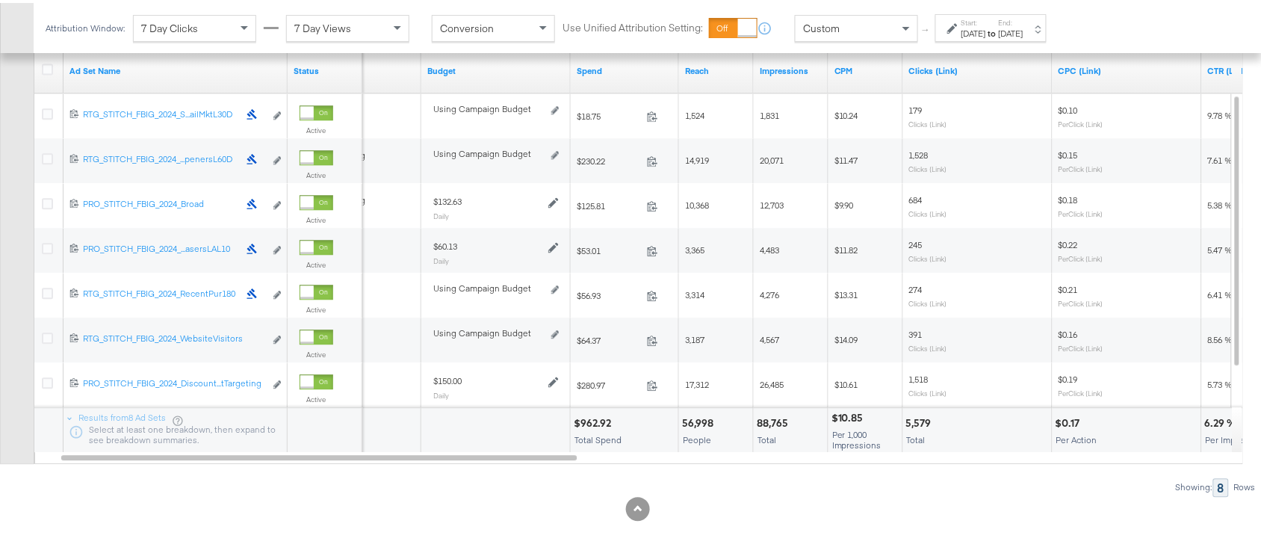
click at [584, 417] on div "$962.92" at bounding box center [595, 420] width 42 height 14
click at [770, 420] on div "88,765" at bounding box center [775, 420] width 36 height 14
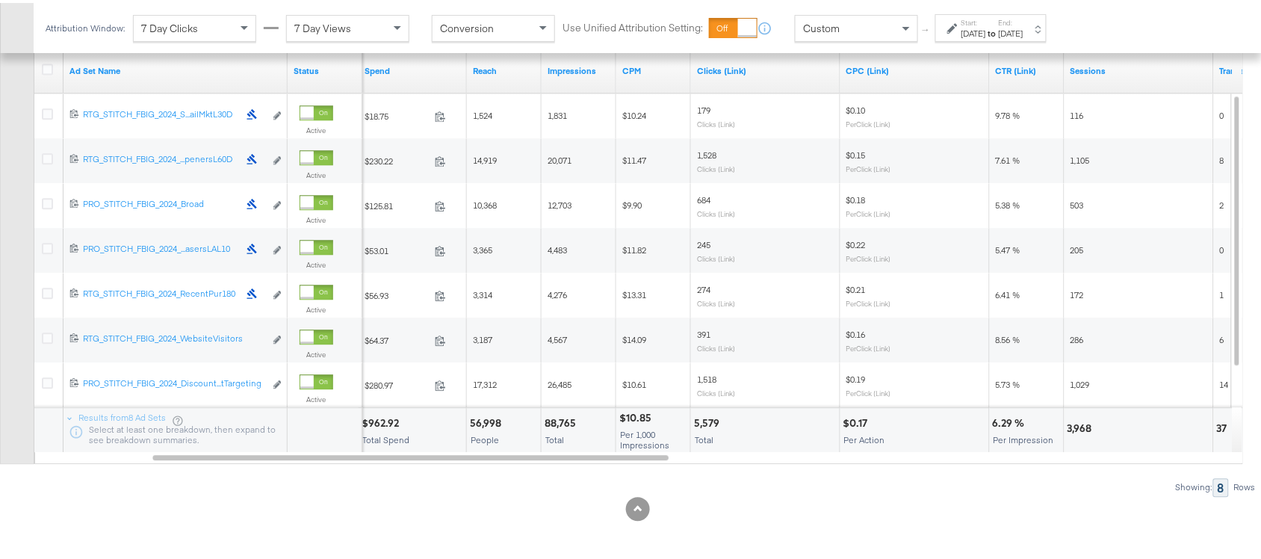
click at [703, 418] on div "5,579" at bounding box center [709, 420] width 30 height 14
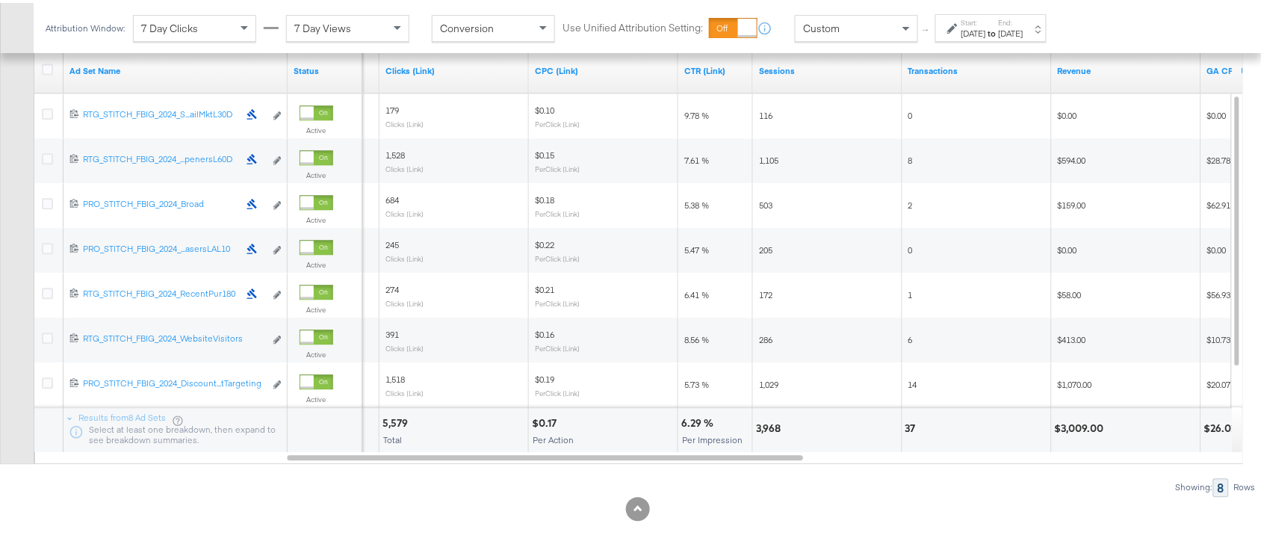
click at [766, 426] on div "3,968" at bounding box center [770, 425] width 29 height 14
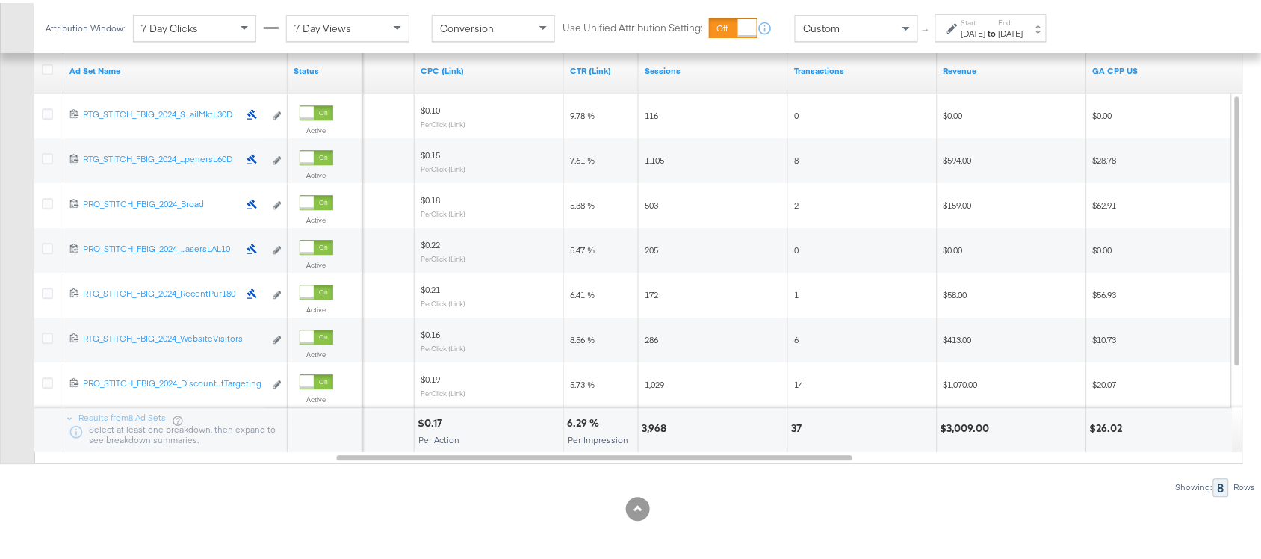
click at [796, 421] on div "37" at bounding box center [798, 425] width 15 height 14
click at [964, 424] on div "$3,009.00" at bounding box center [968, 425] width 54 height 14
click at [1006, 37] on div "Start: Aug 8th 2025 to End: Aug 8th 2025" at bounding box center [990, 25] width 111 height 28
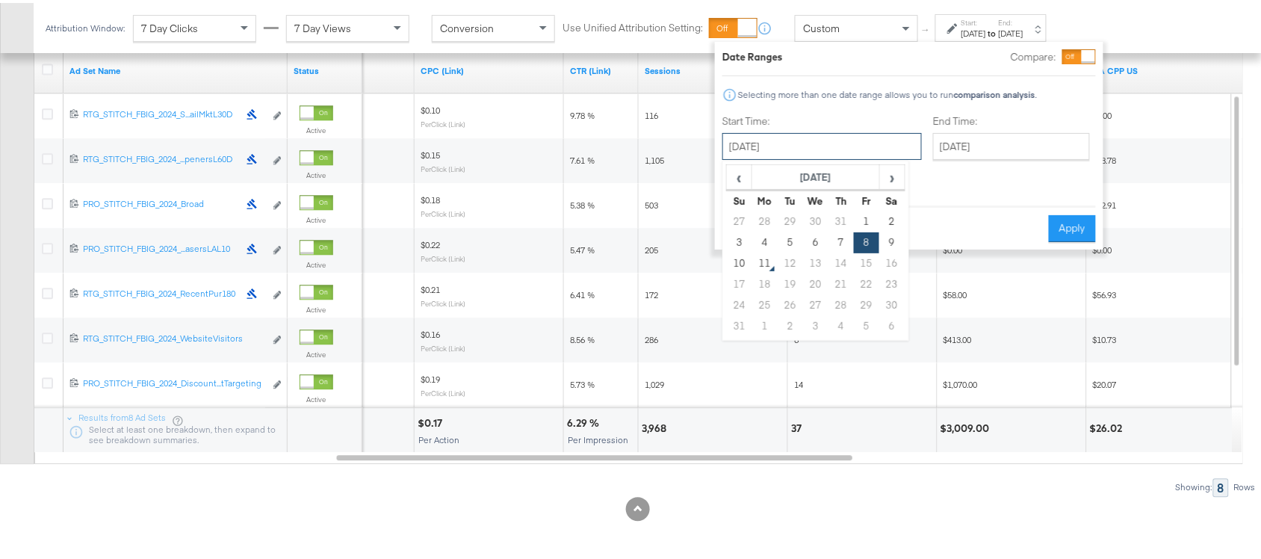
click at [790, 139] on input "[DATE]" at bounding box center [822, 143] width 199 height 27
click at [898, 240] on td "9" at bounding box center [891, 239] width 25 height 21
type input "[DATE]"
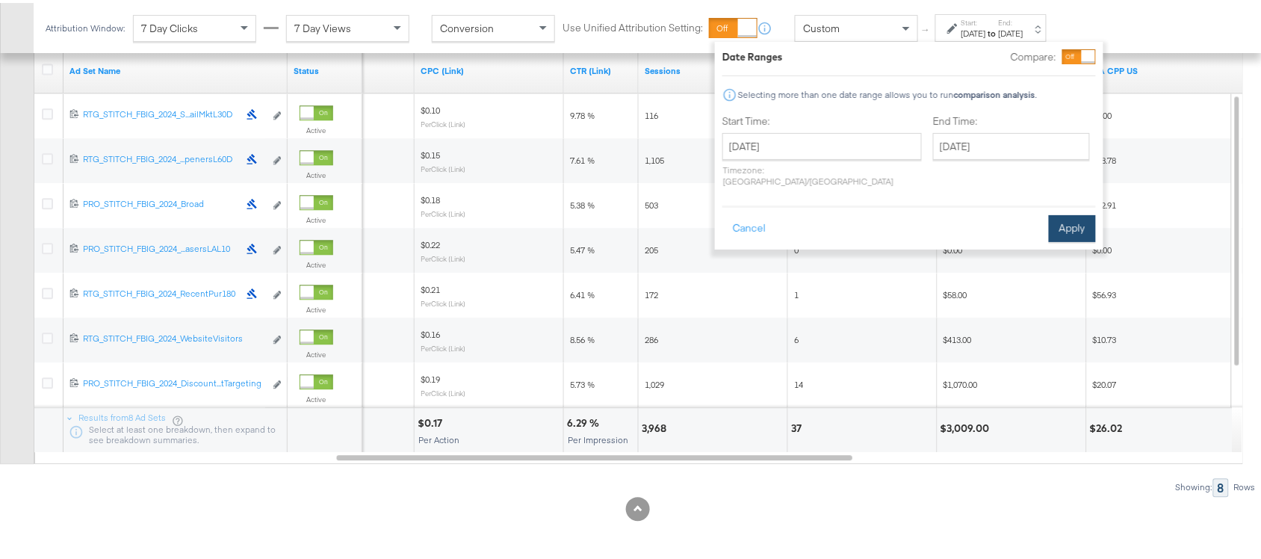
click at [1072, 212] on button "Apply" at bounding box center [1072, 225] width 47 height 27
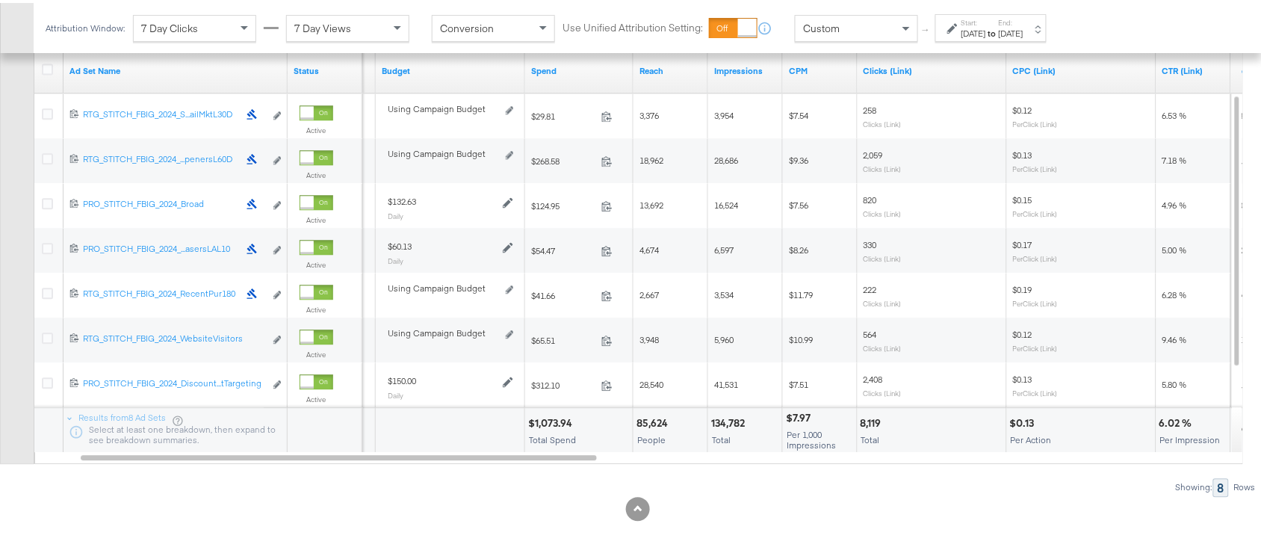
click at [548, 424] on div "$1,073.94" at bounding box center [552, 420] width 49 height 14
click at [734, 423] on div "134,782" at bounding box center [730, 420] width 38 height 14
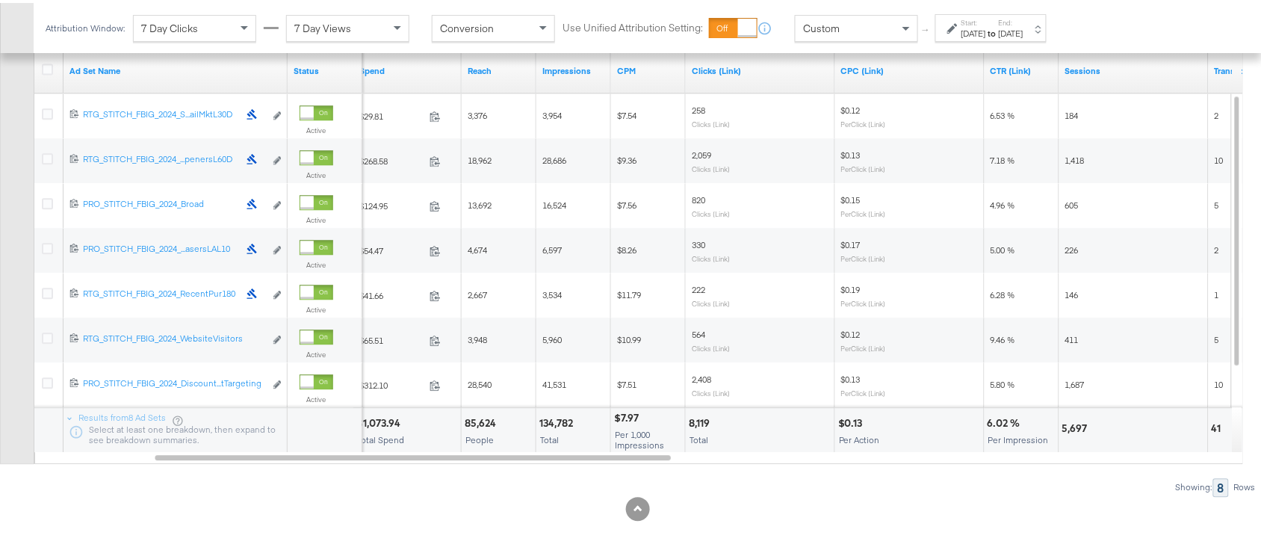
click at [699, 417] on div "8,119" at bounding box center [701, 420] width 25 height 14
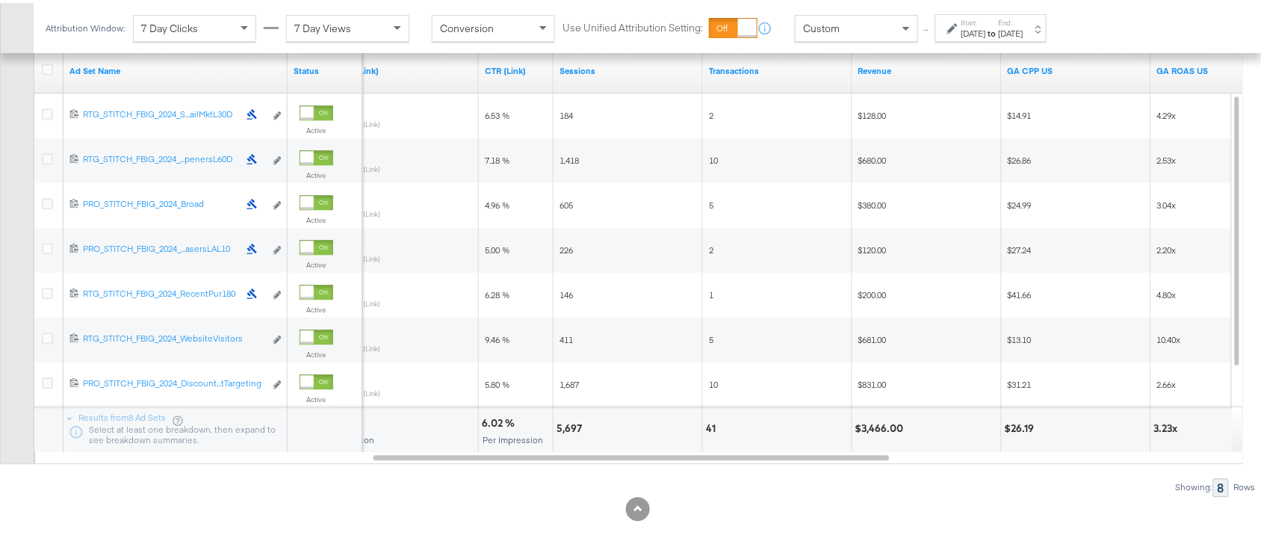
click at [565, 424] on div "5,697" at bounding box center [572, 425] width 30 height 14
click at [711, 424] on div "41" at bounding box center [713, 425] width 14 height 14
click at [882, 424] on div "$3,466.00" at bounding box center [882, 425] width 53 height 14
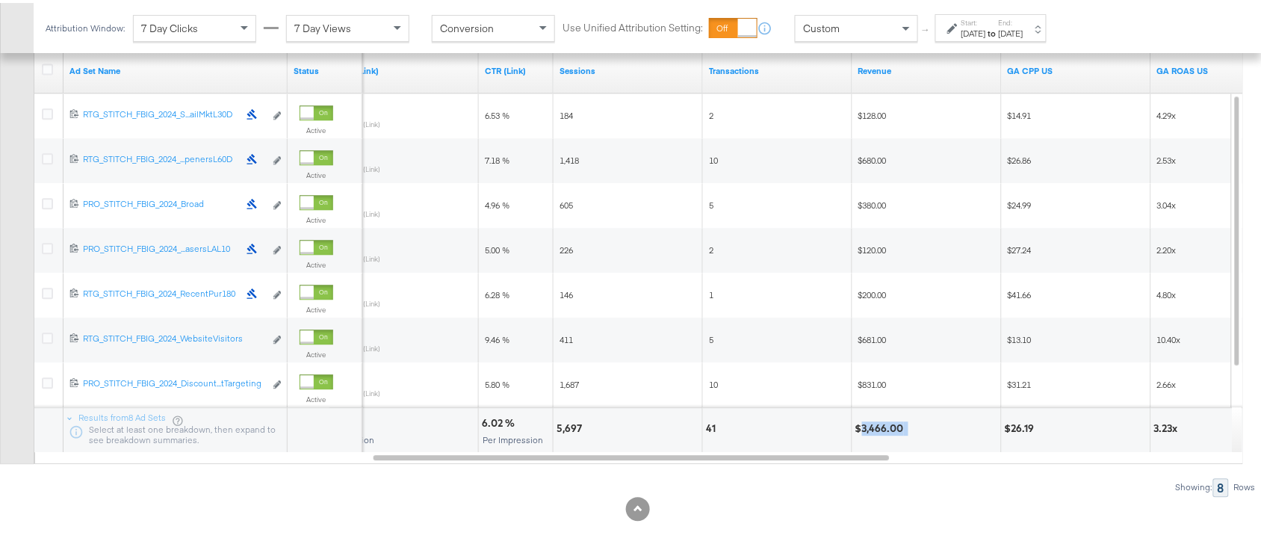
click at [882, 424] on div "$3,466.00" at bounding box center [882, 425] width 53 height 14
click at [1024, 20] on div "Start: Aug 9th 2025 to End: Aug 9th 2025" at bounding box center [993, 26] width 62 height 22
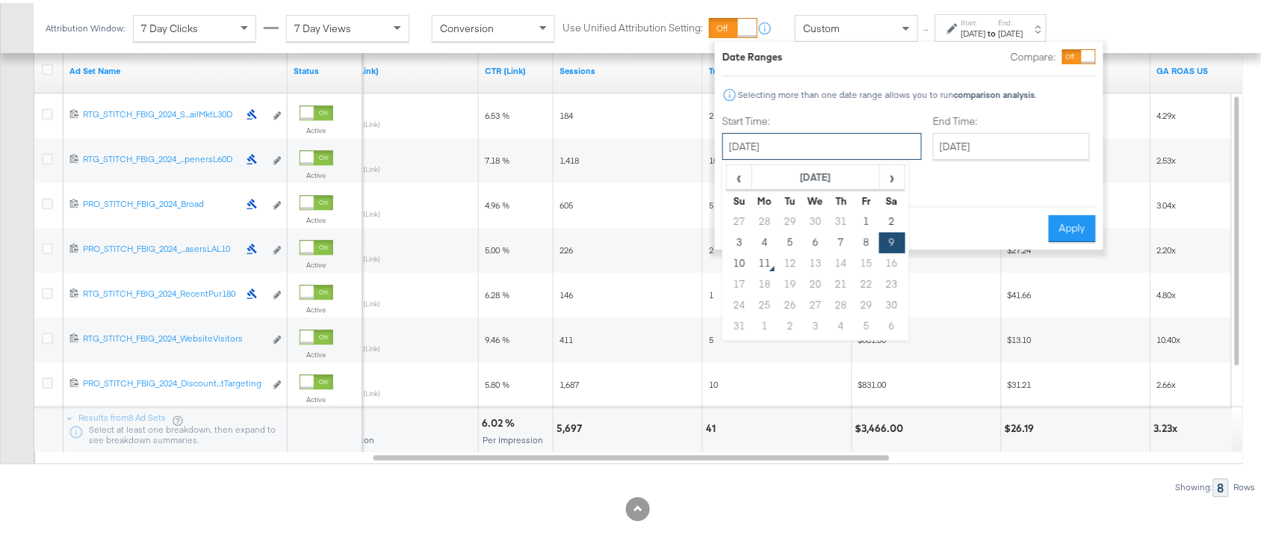
click at [763, 149] on input "[DATE]" at bounding box center [822, 143] width 199 height 27
click at [736, 260] on td "10" at bounding box center [739, 260] width 25 height 21
type input "[DATE]"
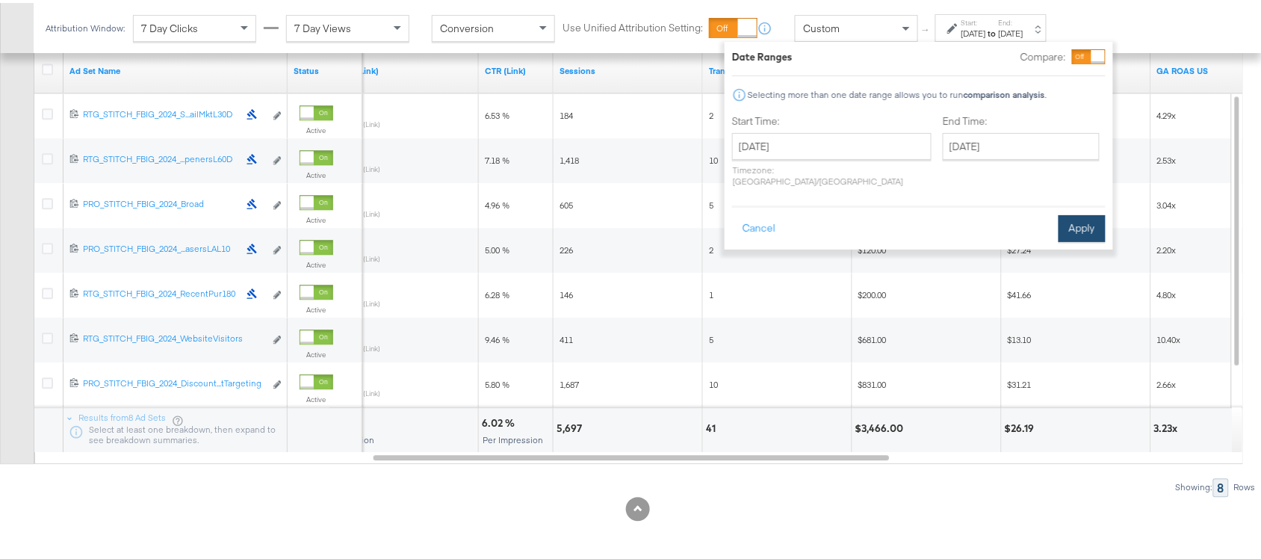
click at [1077, 212] on button "Apply" at bounding box center [1082, 225] width 47 height 27
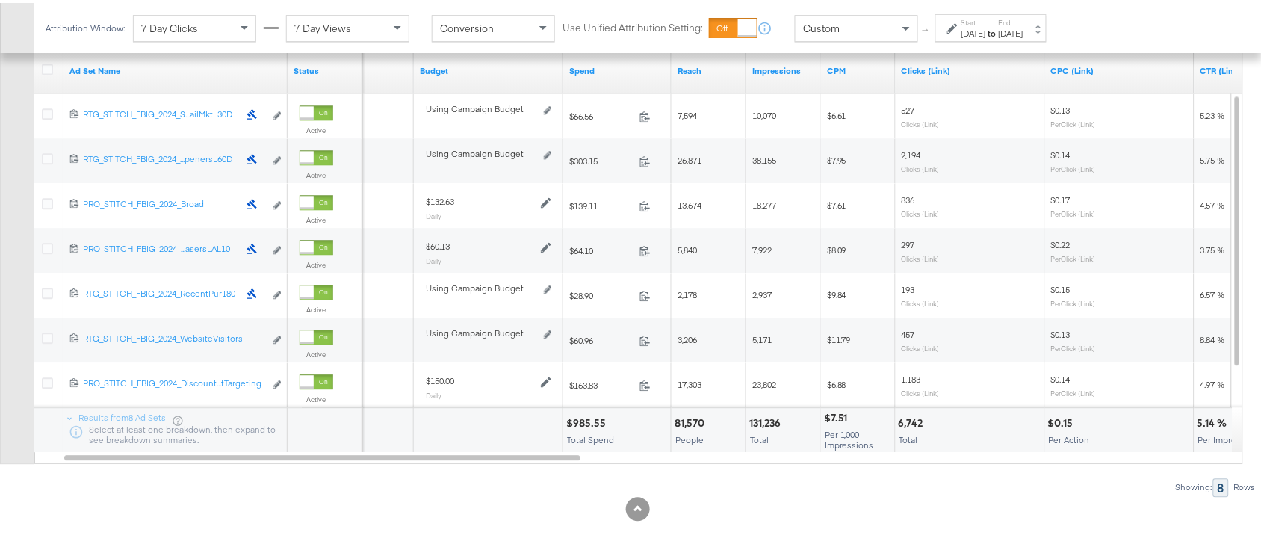
click at [584, 422] on div "$985.55" at bounding box center [588, 420] width 44 height 14
click at [760, 413] on div "131,236" at bounding box center [767, 420] width 36 height 14
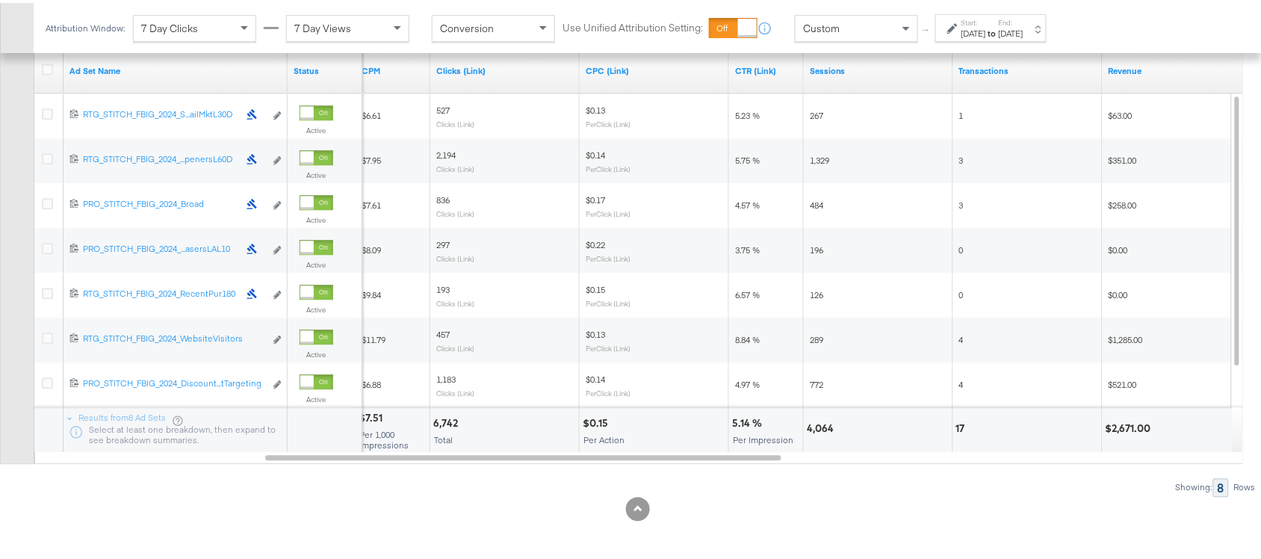
click at [442, 417] on div "6,742" at bounding box center [447, 420] width 29 height 14
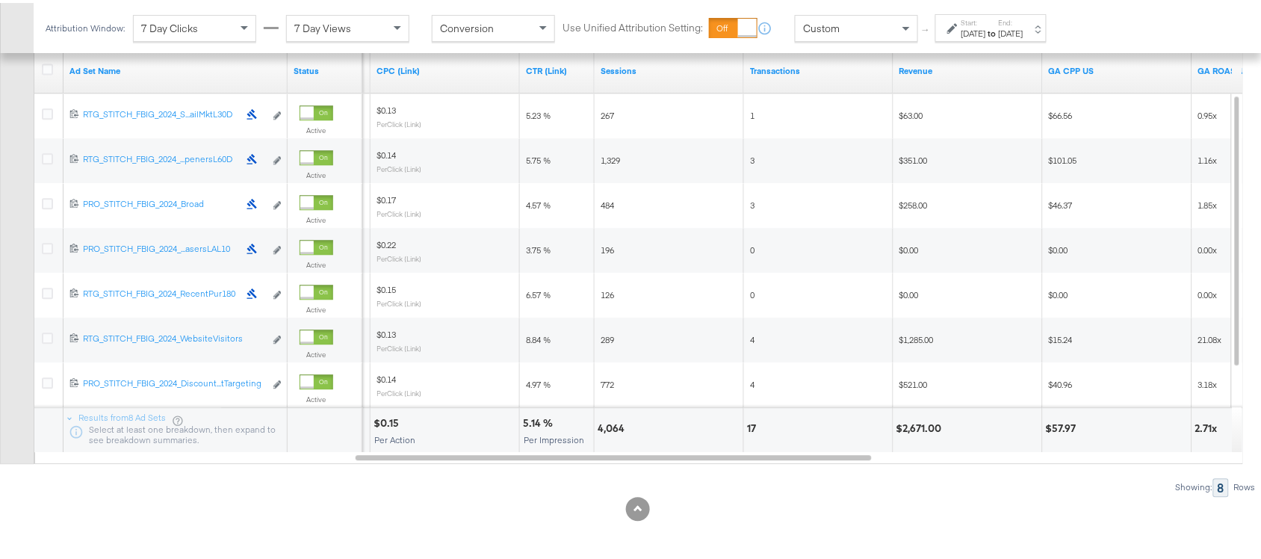
click at [606, 430] on div "4,064" at bounding box center [613, 425] width 31 height 14
click at [749, 422] on div "17" at bounding box center [753, 425] width 13 height 14
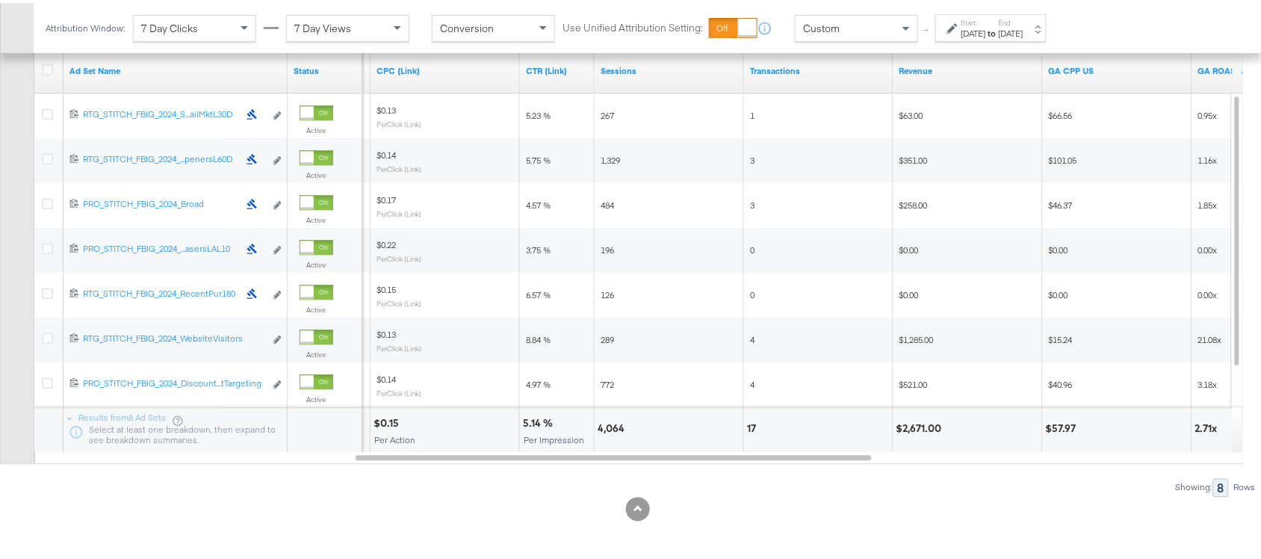
click at [918, 430] on div "$2,671.00" at bounding box center [922, 425] width 50 height 14
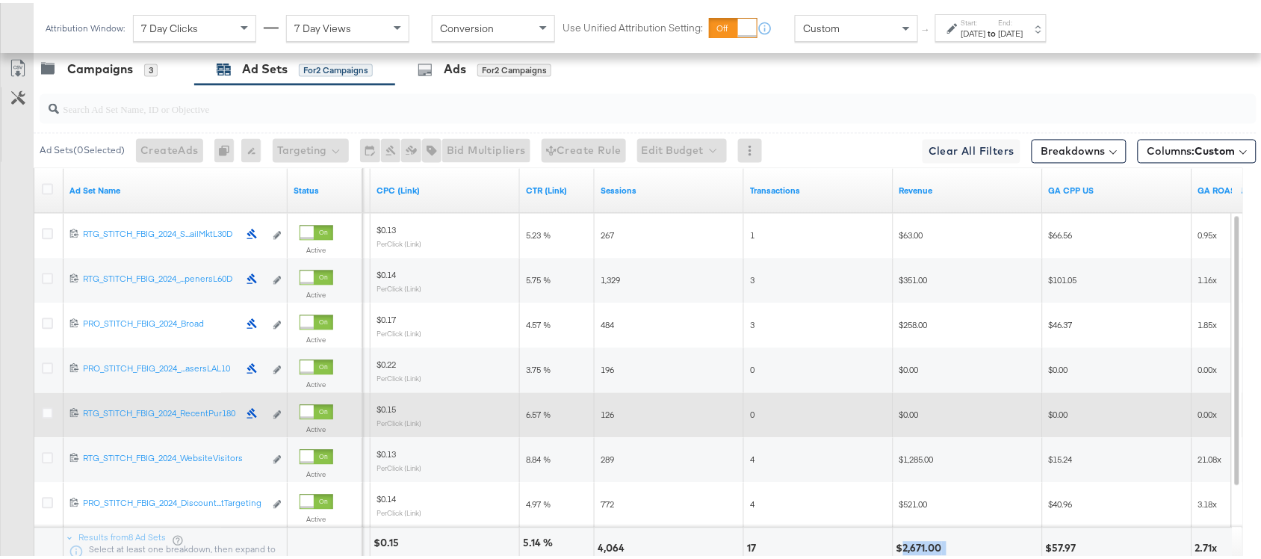
scroll to position [819, 0]
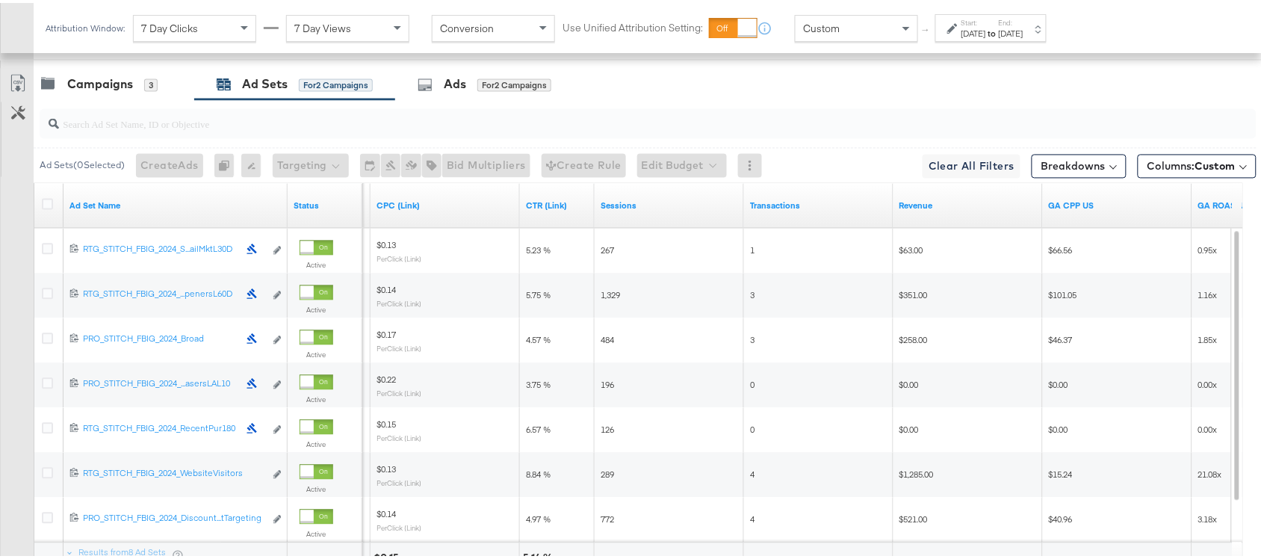
click at [1024, 31] on div "[DATE]" at bounding box center [1011, 31] width 25 height 12
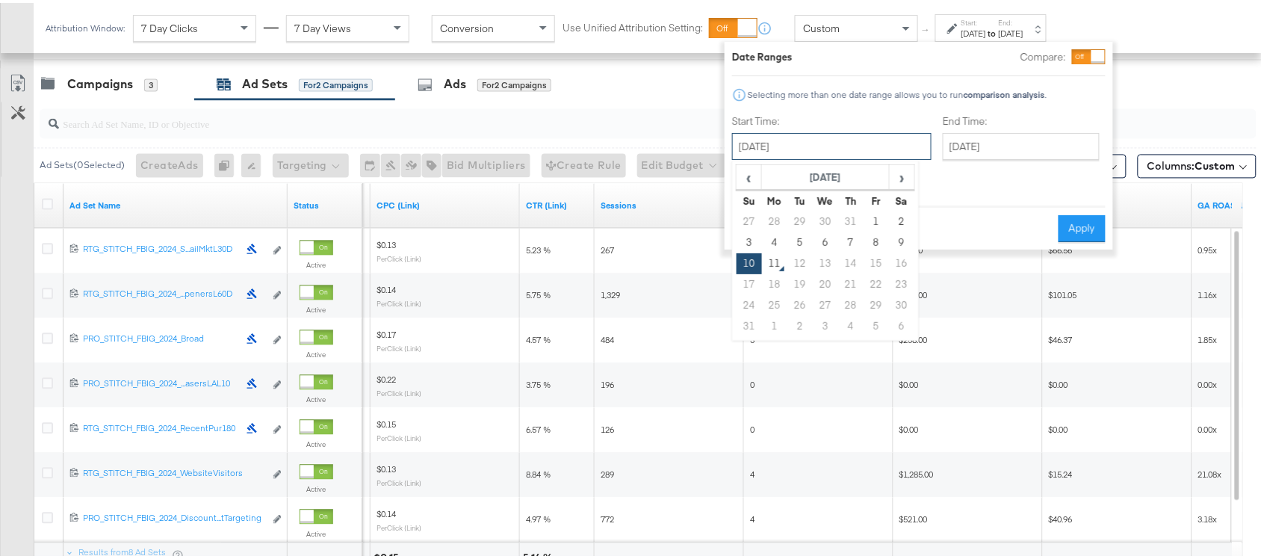
click at [789, 151] on input "[DATE]" at bounding box center [831, 143] width 199 height 27
click at [755, 232] on td "3" at bounding box center [749, 239] width 25 height 21
type input "[DATE]"
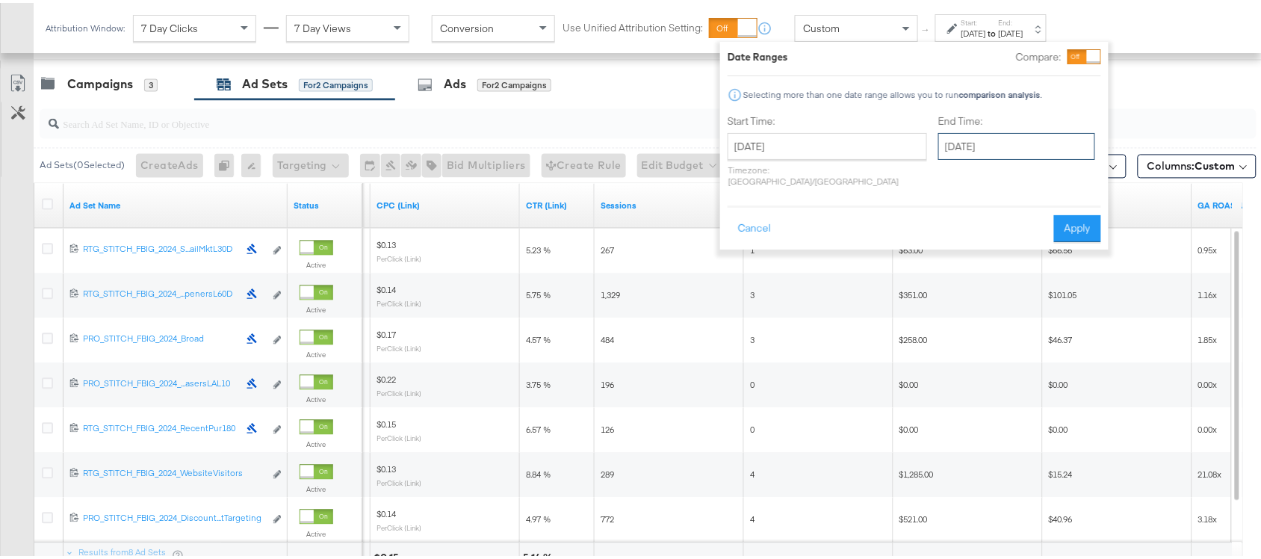
click at [971, 144] on input "[DATE]" at bounding box center [1016, 143] width 157 height 27
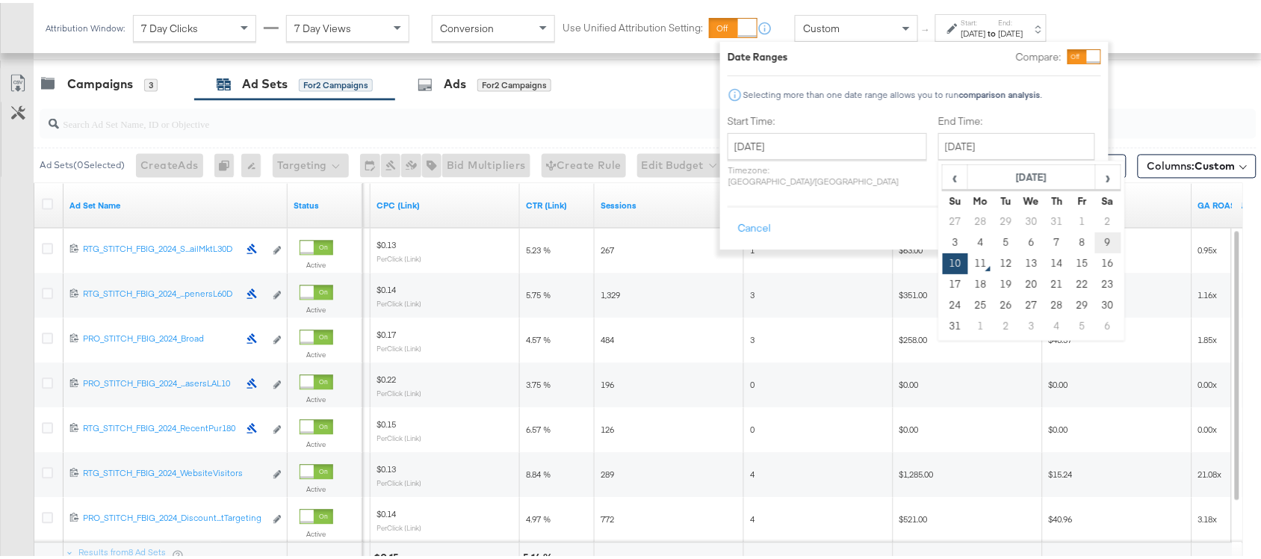
click at [1095, 247] on td "9" at bounding box center [1107, 239] width 25 height 21
type input "[DATE]"
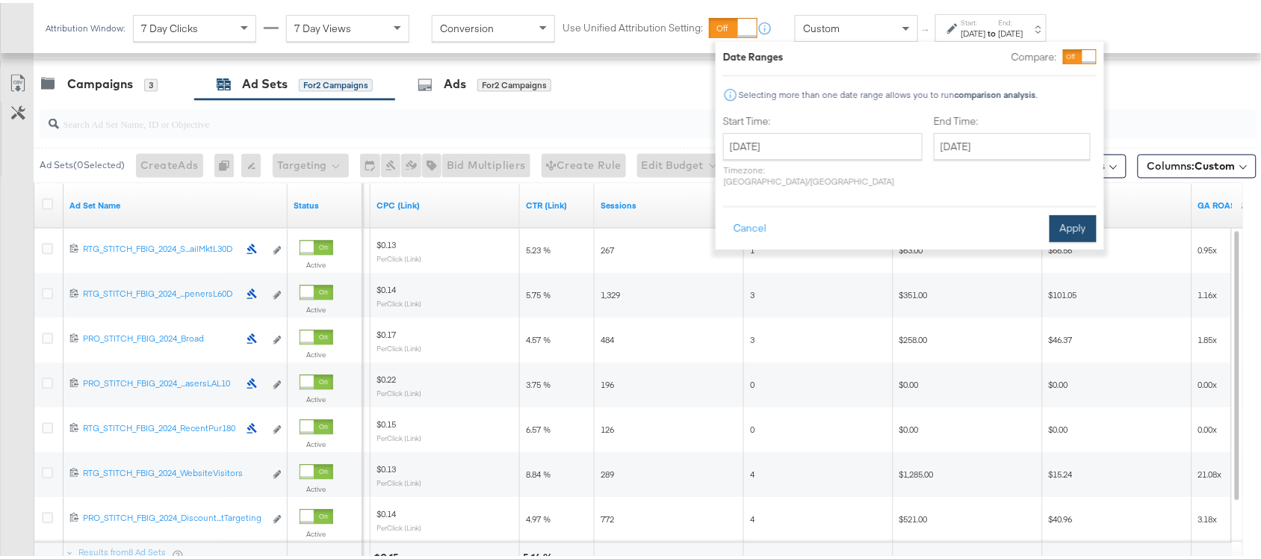
click at [1067, 212] on button "Apply" at bounding box center [1073, 225] width 47 height 27
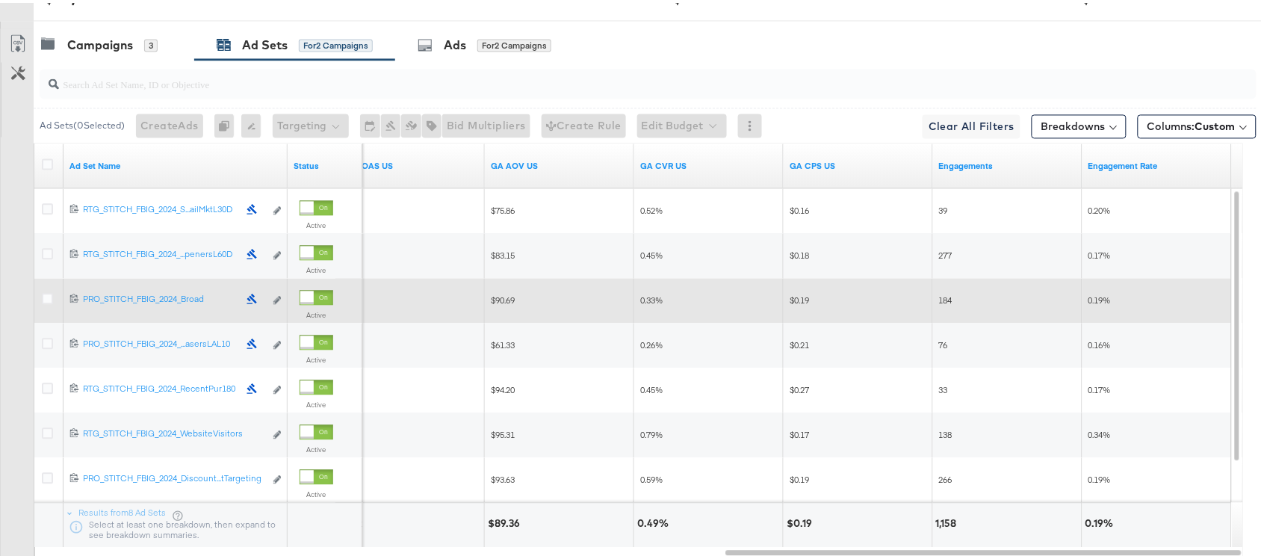
scroll to position [0, 0]
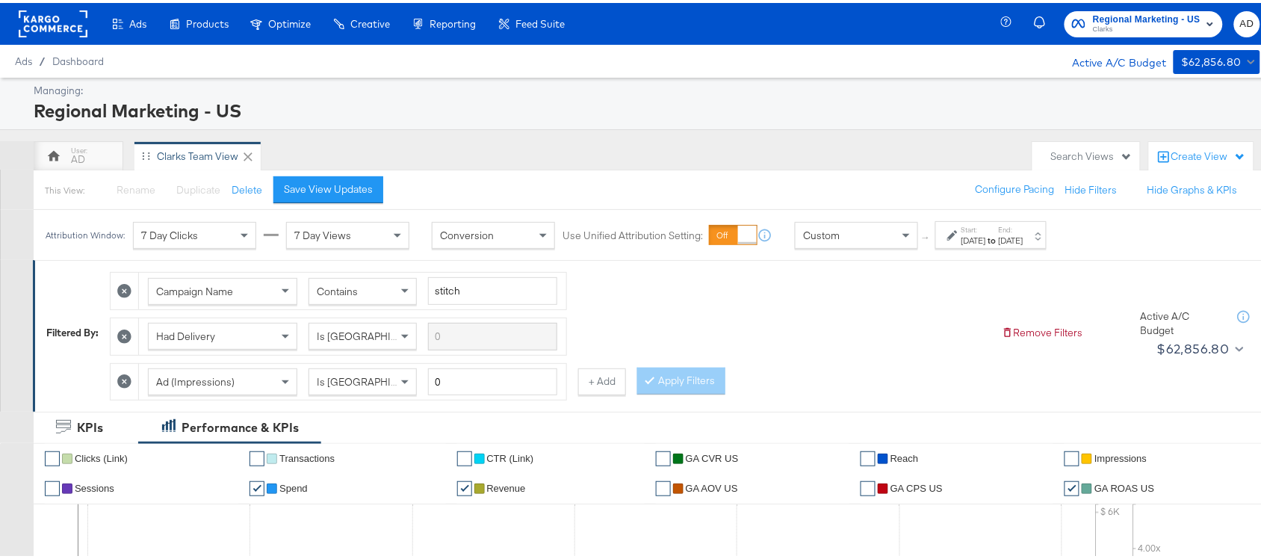
click at [1138, 26] on span "Clarks" at bounding box center [1147, 27] width 108 height 12
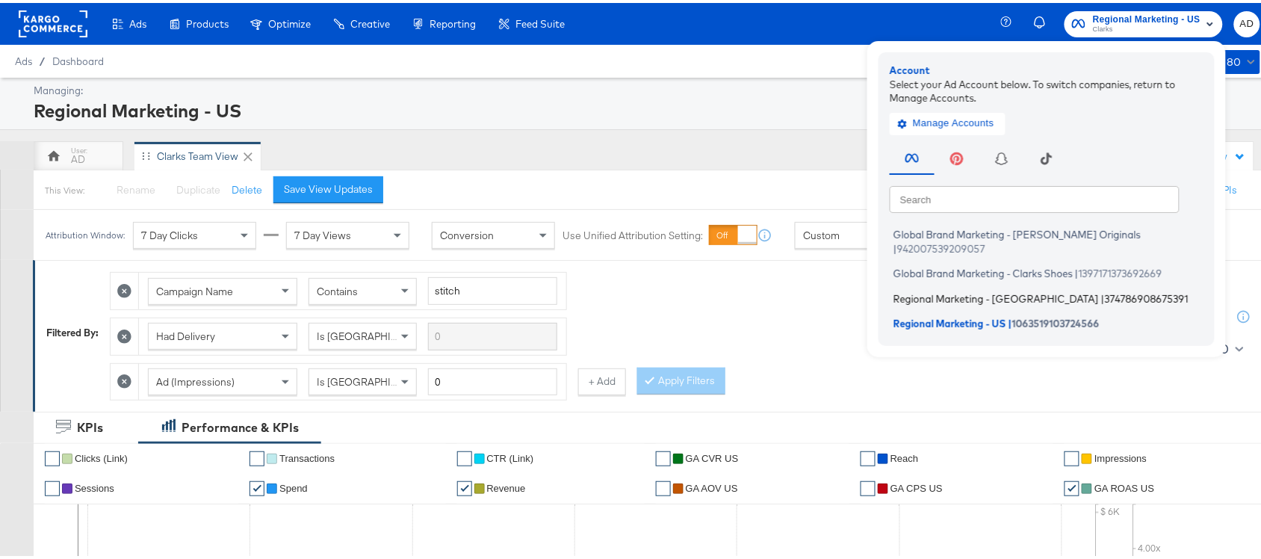
click at [920, 289] on span "Regional Marketing - [GEOGRAPHIC_DATA]" at bounding box center [996, 295] width 205 height 12
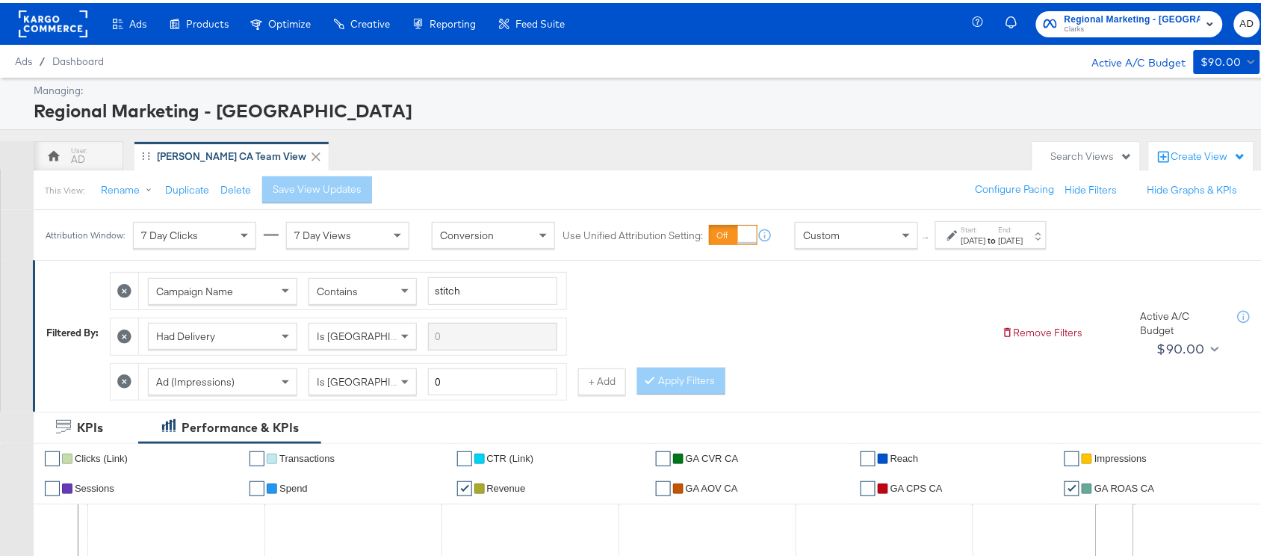
click at [1024, 241] on div "[DATE]" at bounding box center [1011, 238] width 25 height 12
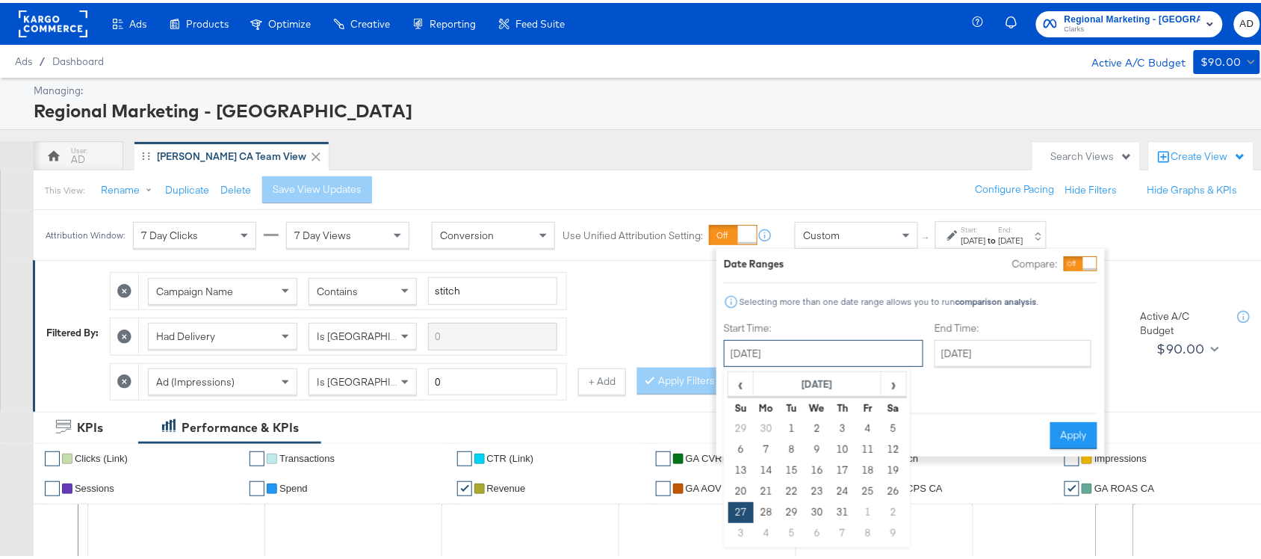
click at [799, 359] on input "[DATE]" at bounding box center [823, 350] width 199 height 27
click at [894, 383] on span "›" at bounding box center [893, 381] width 23 height 22
click at [841, 446] on td "7" at bounding box center [842, 446] width 25 height 21
type input "[DATE]"
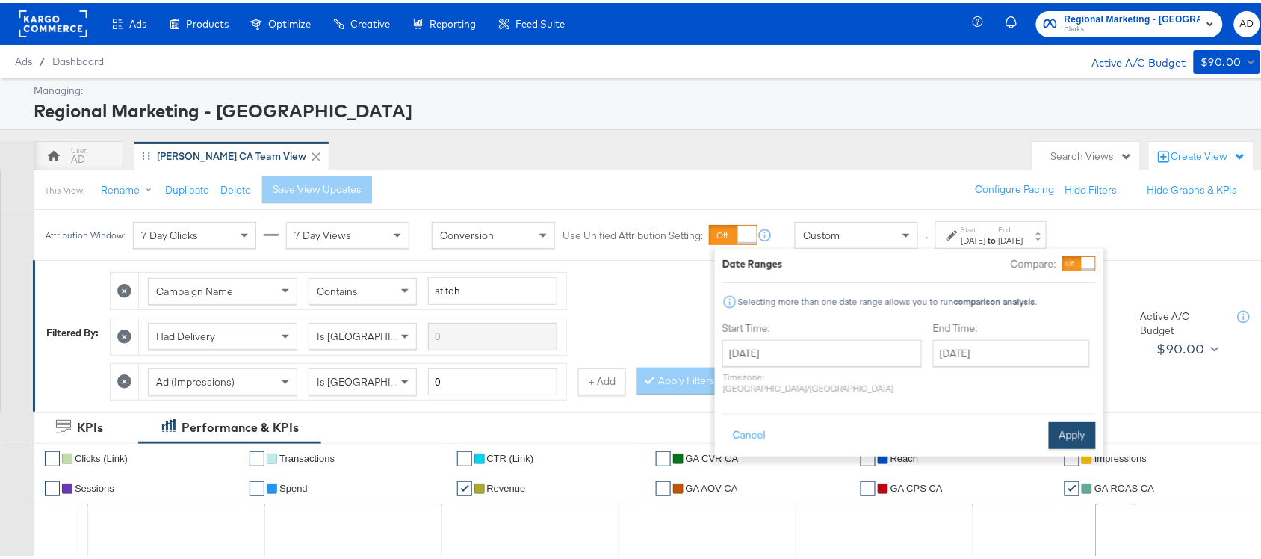
click at [1063, 419] on button "Apply" at bounding box center [1072, 432] width 47 height 27
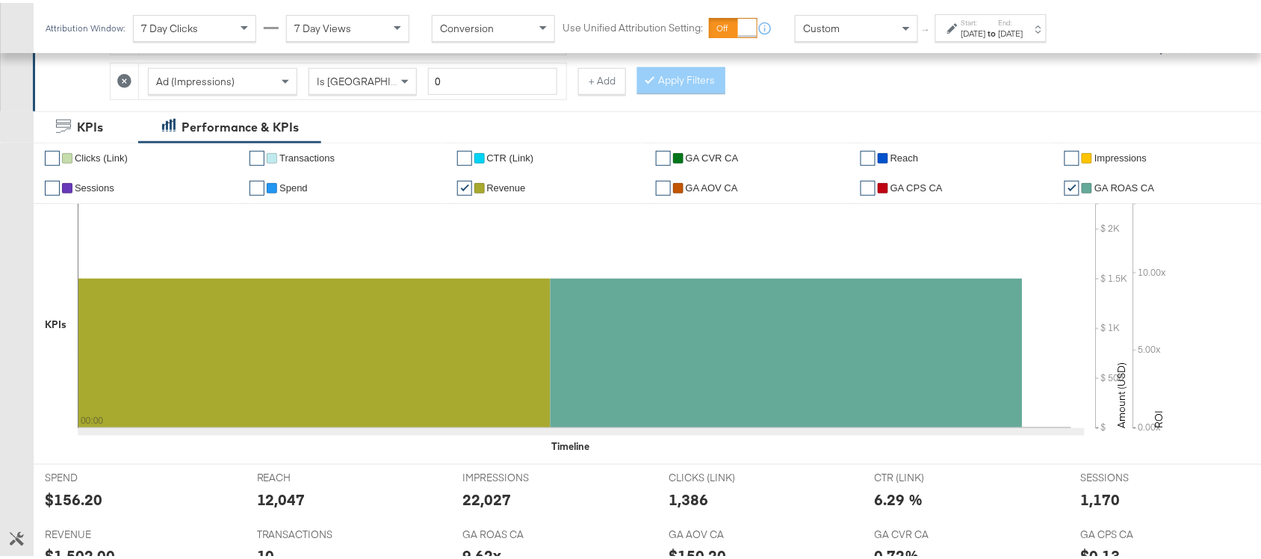
scroll to position [734, 0]
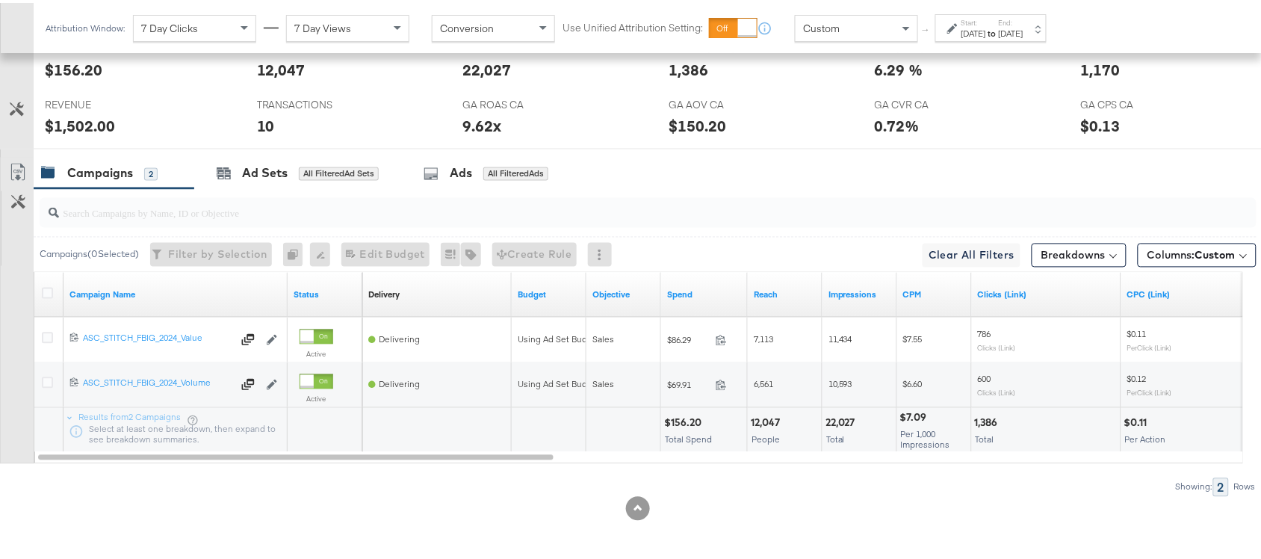
click at [689, 420] on div "$156.20" at bounding box center [685, 420] width 42 height 14
copy div "156.20"
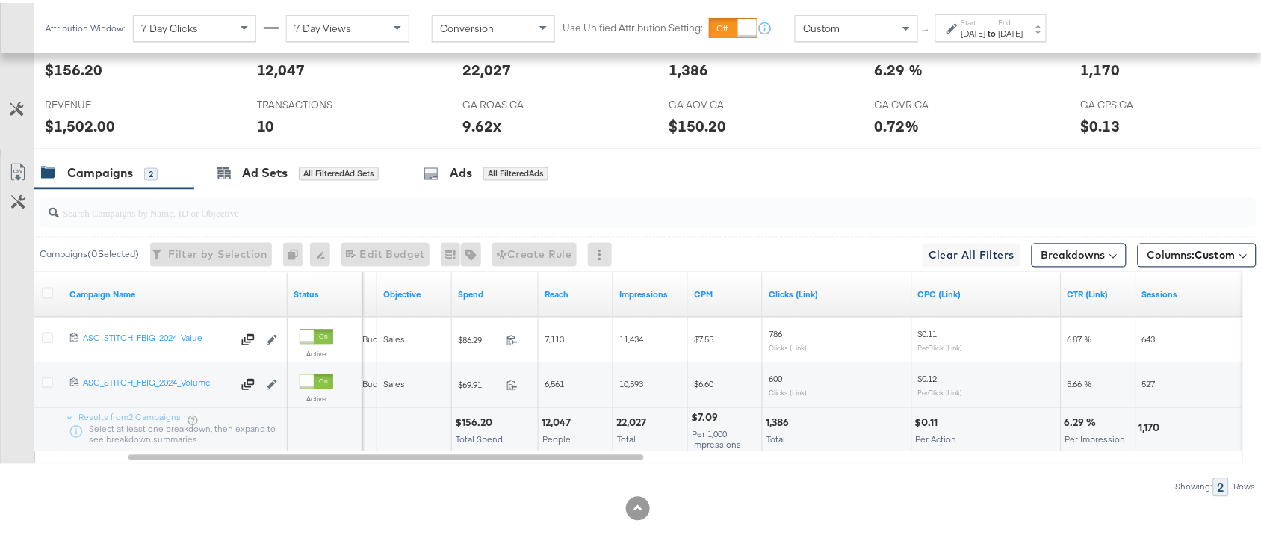
click at [630, 416] on div "22,027" at bounding box center [633, 420] width 34 height 14
copy div "22,027"
click at [630, 416] on div "22,027" at bounding box center [633, 420] width 34 height 14
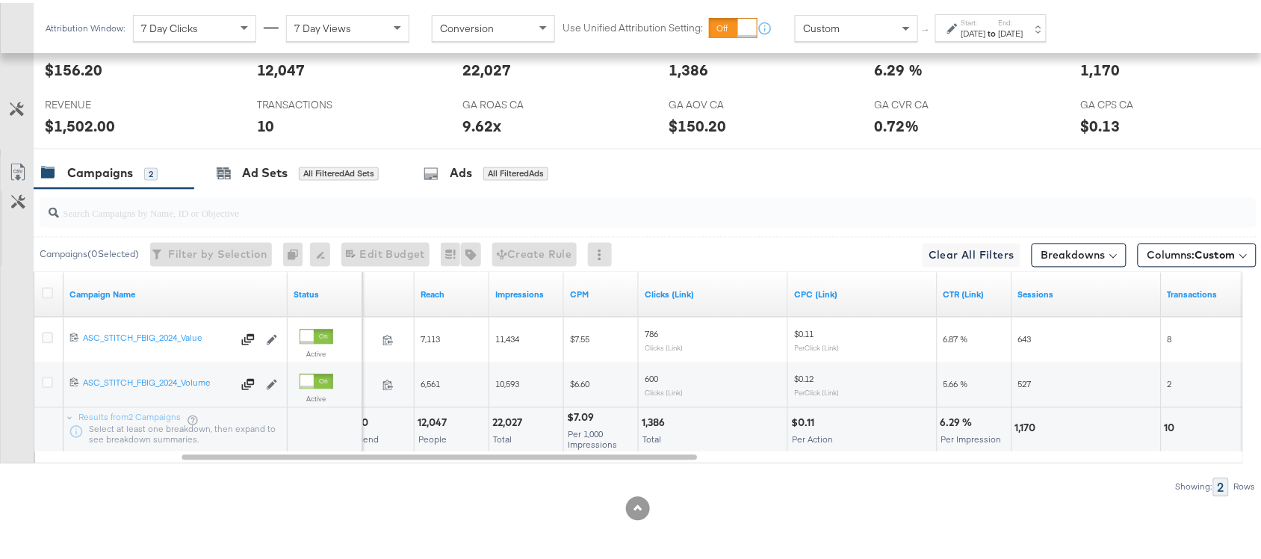
click at [666, 416] on div "1,386" at bounding box center [656, 420] width 28 height 14
click at [651, 417] on div "1,386" at bounding box center [656, 420] width 28 height 14
copy div "1,386"
click at [651, 417] on div "1,386" at bounding box center [656, 420] width 28 height 14
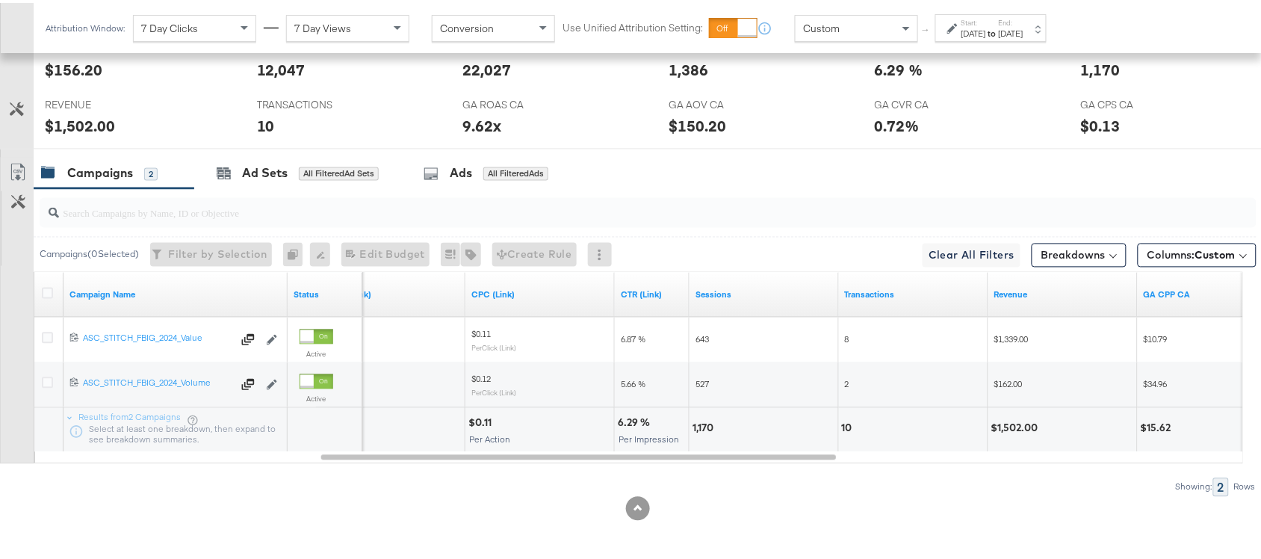
click at [706, 420] on div "1,170" at bounding box center [705, 425] width 25 height 14
copy div "1,170"
click at [706, 420] on div "1,170" at bounding box center [705, 425] width 25 height 14
click at [845, 423] on div "10" at bounding box center [849, 425] width 15 height 14
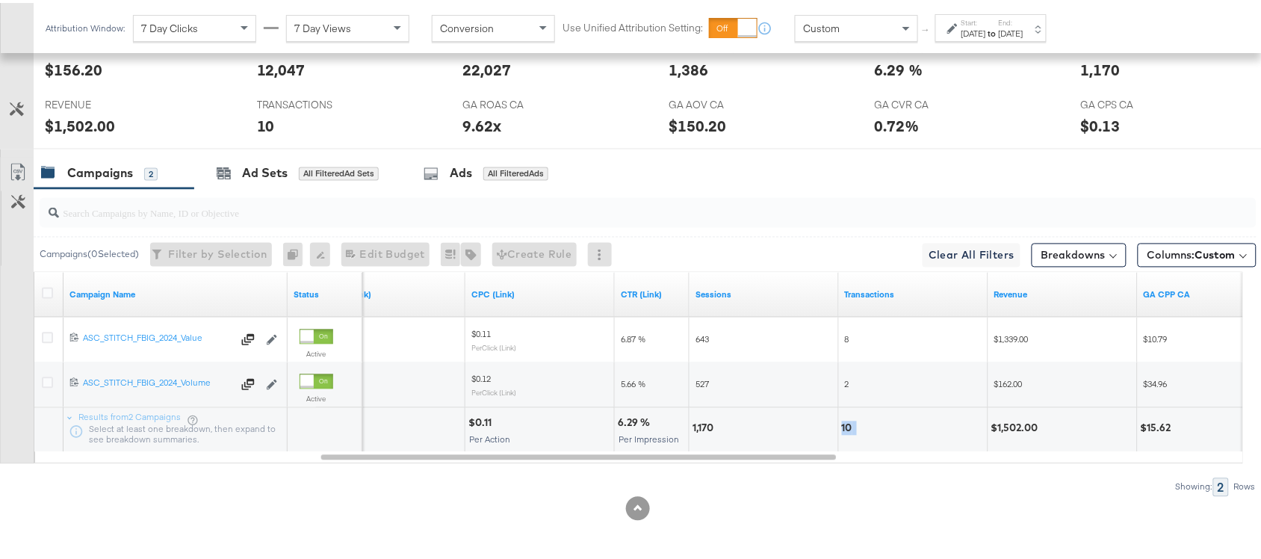
copy div "10"
click at [845, 423] on div "10" at bounding box center [849, 425] width 15 height 14
click at [1009, 423] on div "$1,502.00" at bounding box center [1018, 425] width 52 height 14
click at [1024, 16] on div "Start: [DATE] to End: [DATE]" at bounding box center [993, 26] width 62 height 22
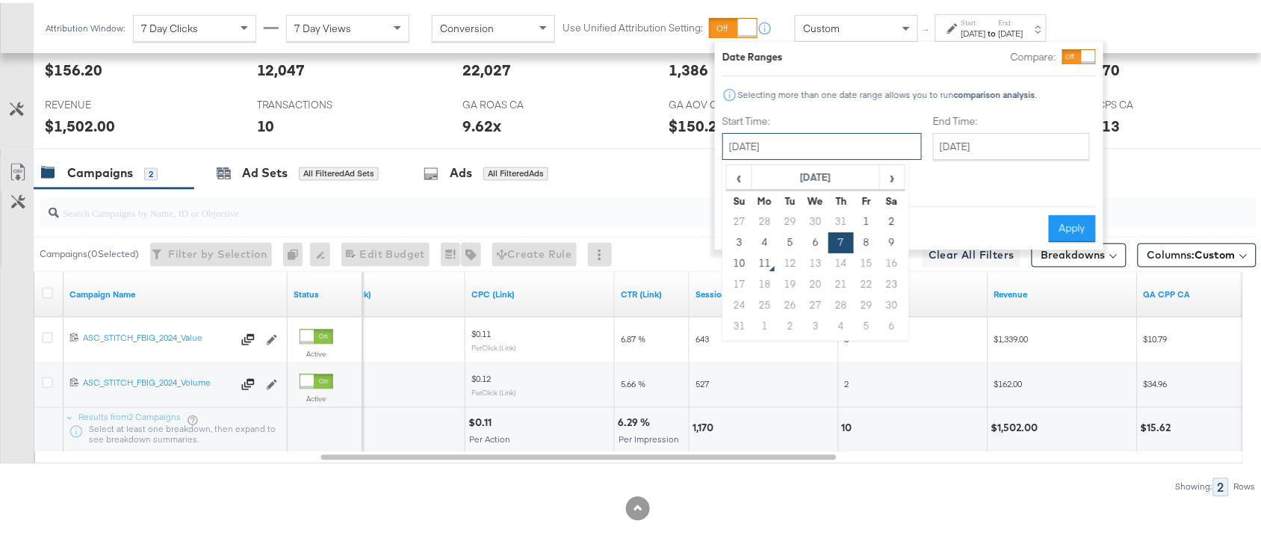
click at [792, 143] on input "[DATE]" at bounding box center [822, 143] width 199 height 27
click at [871, 244] on td "8" at bounding box center [866, 239] width 25 height 21
type input "[DATE]"
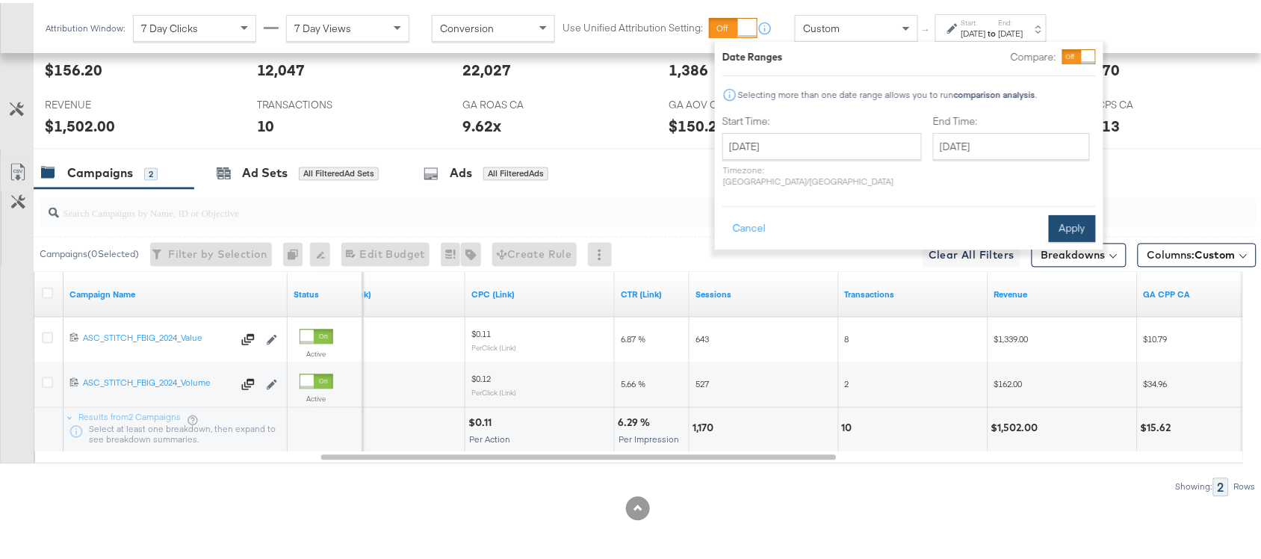
click at [1074, 212] on button "Apply" at bounding box center [1072, 225] width 47 height 27
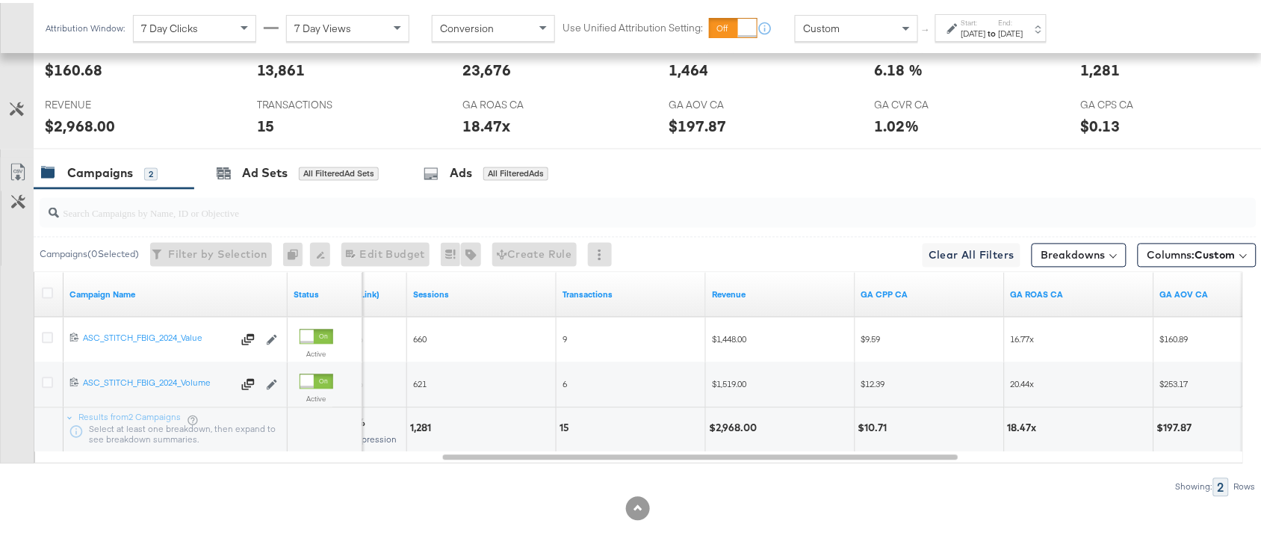
click at [1024, 26] on div "[DATE]" at bounding box center [1011, 31] width 25 height 12
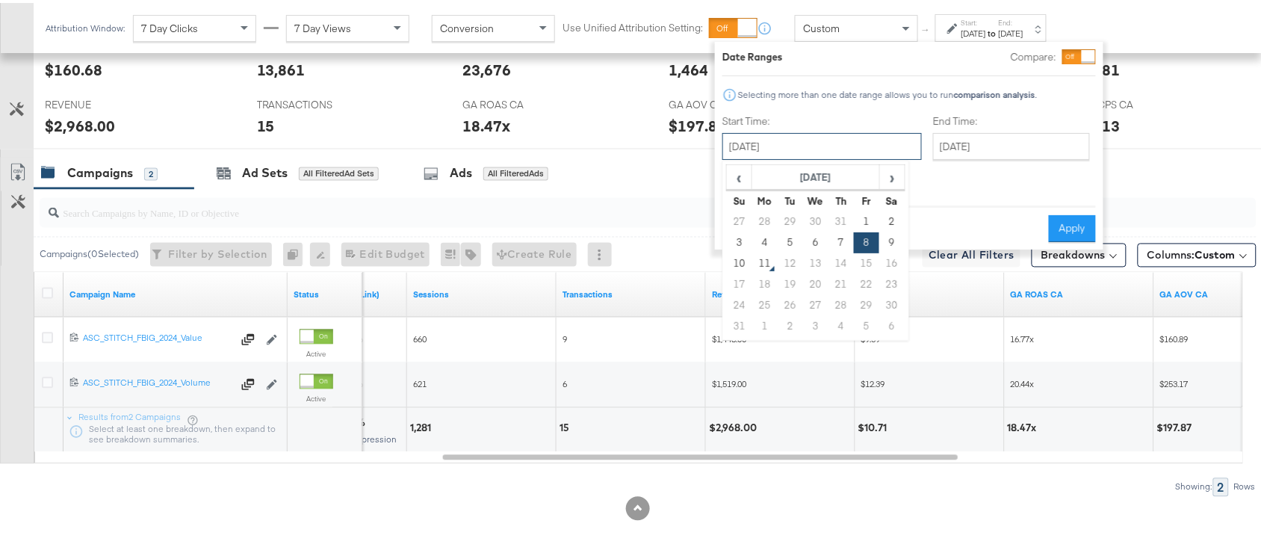
click at [796, 142] on input "[DATE]" at bounding box center [822, 143] width 199 height 27
click at [891, 241] on td "9" at bounding box center [891, 239] width 25 height 21
type input "[DATE]"
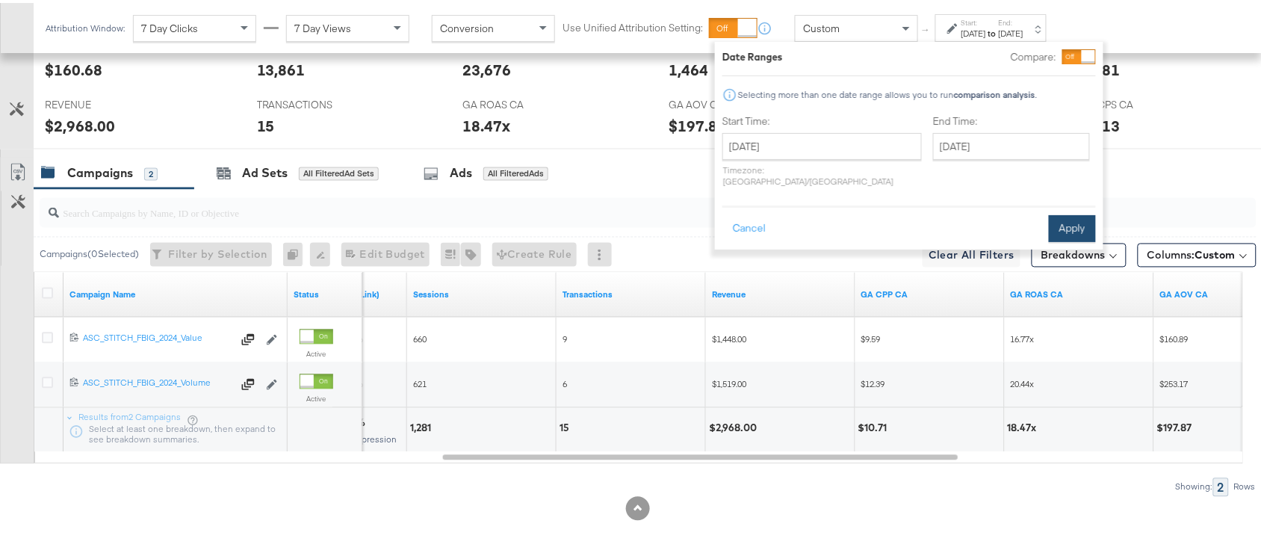
click at [1069, 212] on button "Apply" at bounding box center [1072, 225] width 47 height 27
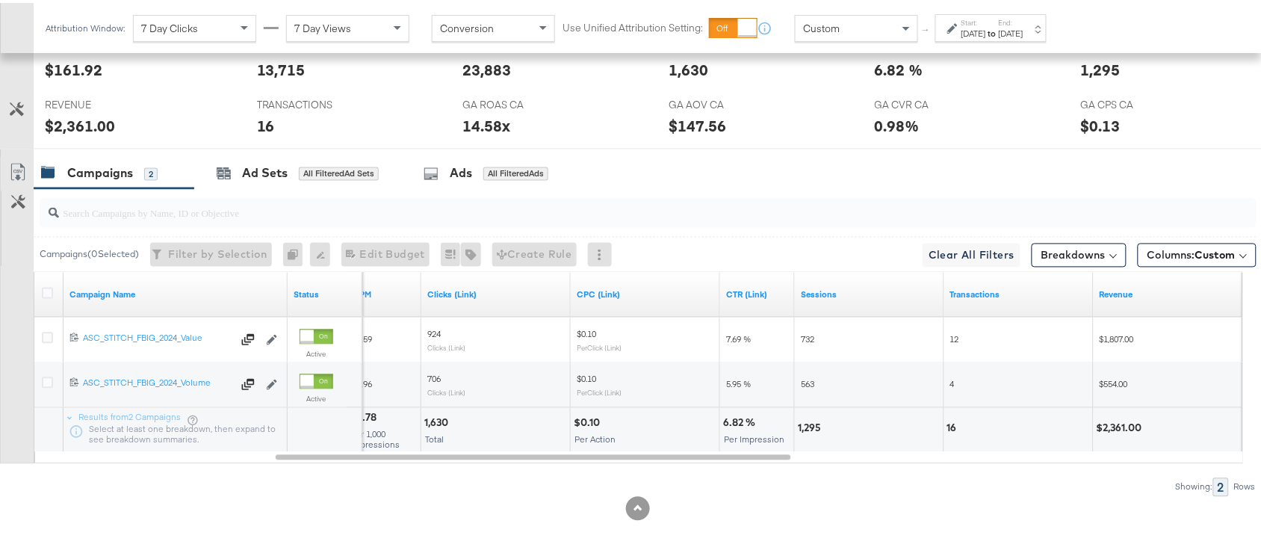
click at [999, 35] on strong "to" at bounding box center [992, 30] width 13 height 11
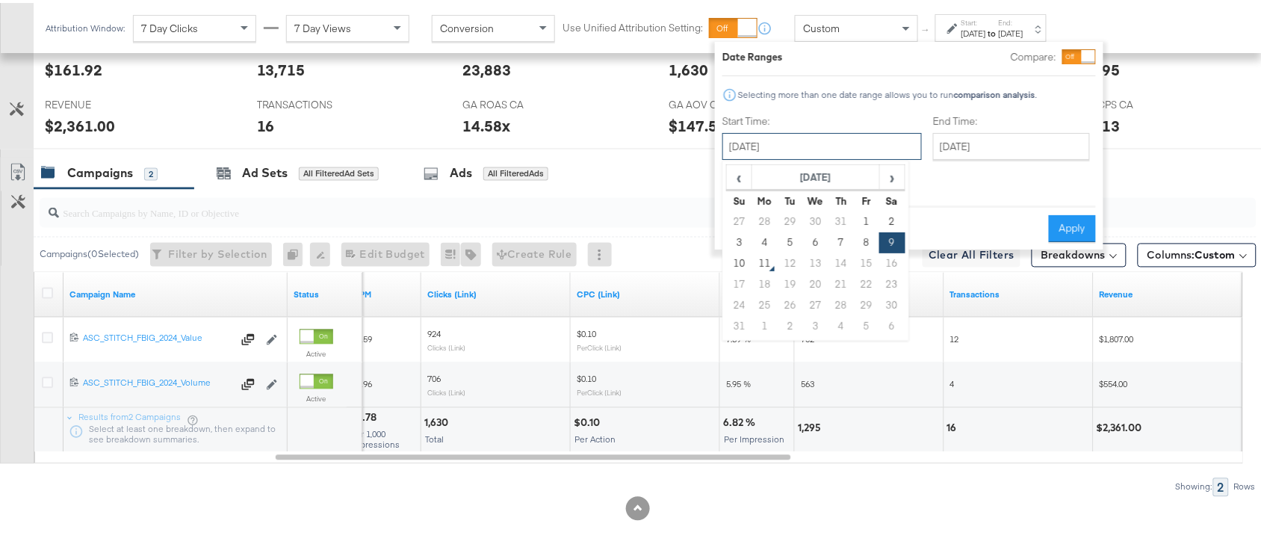
click at [787, 137] on input "[DATE]" at bounding box center [822, 143] width 199 height 27
click at [734, 259] on td "10" at bounding box center [739, 260] width 25 height 21
type input "[DATE]"
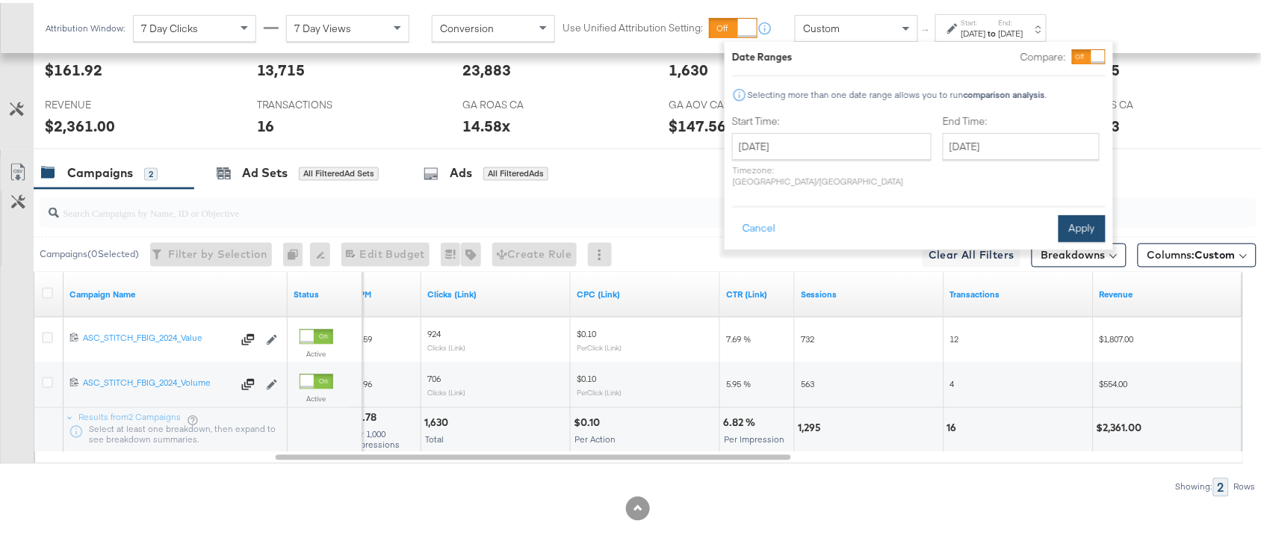
click at [1076, 215] on button "Apply" at bounding box center [1082, 225] width 47 height 27
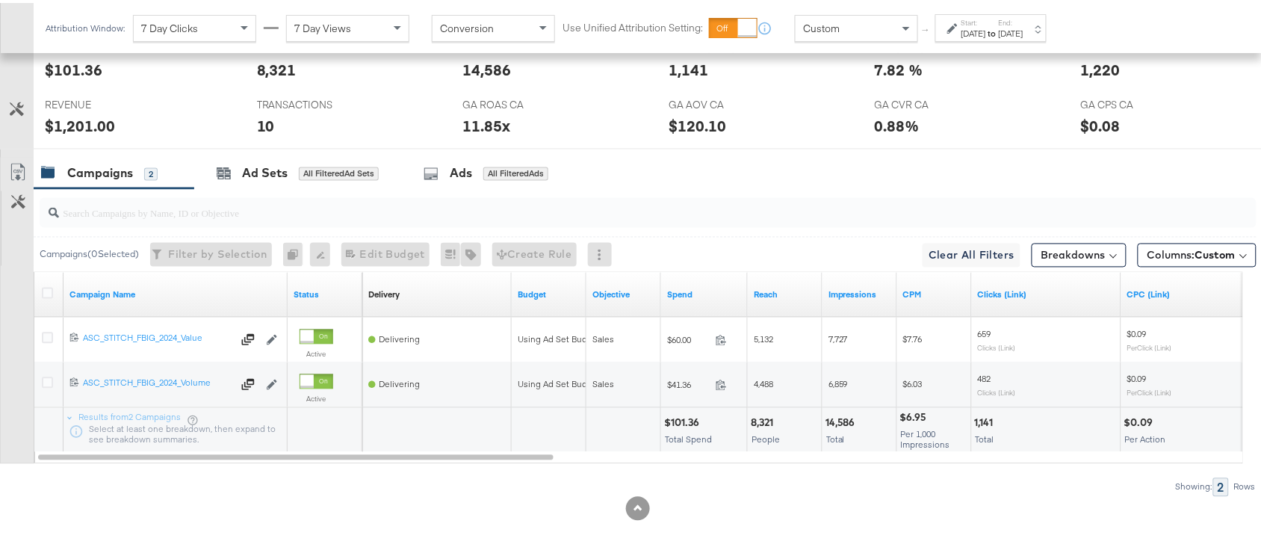
click at [682, 420] on div "$101.36" at bounding box center [684, 420] width 40 height 14
copy div "101.36"
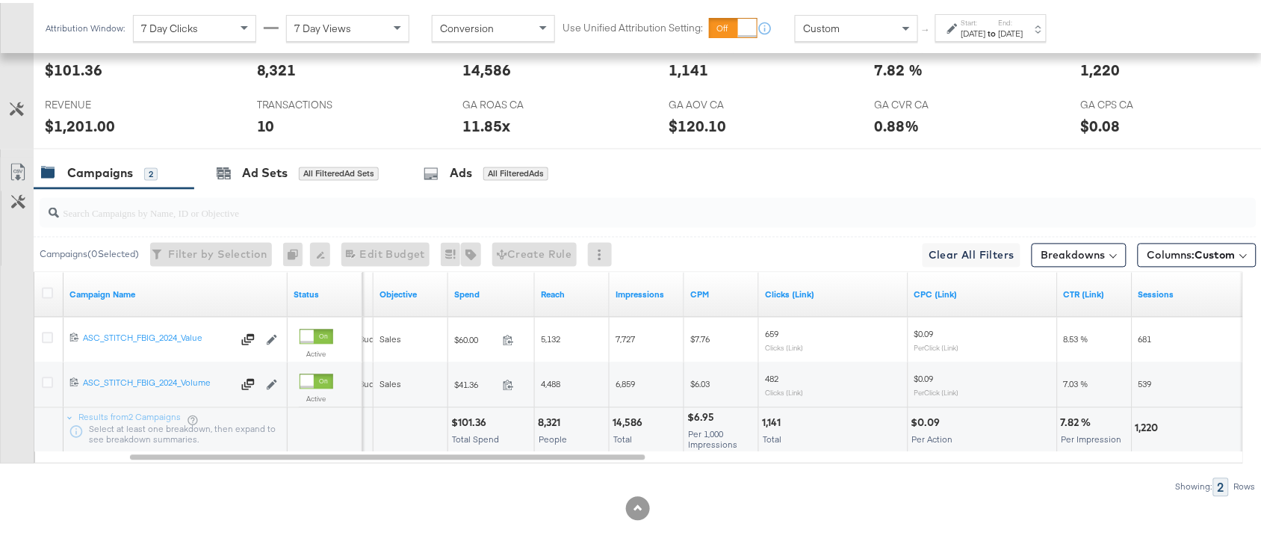
click at [625, 418] on div "14,586" at bounding box center [630, 420] width 34 height 14
copy div "14,586"
click at [625, 418] on div "14,586" at bounding box center [630, 420] width 34 height 14
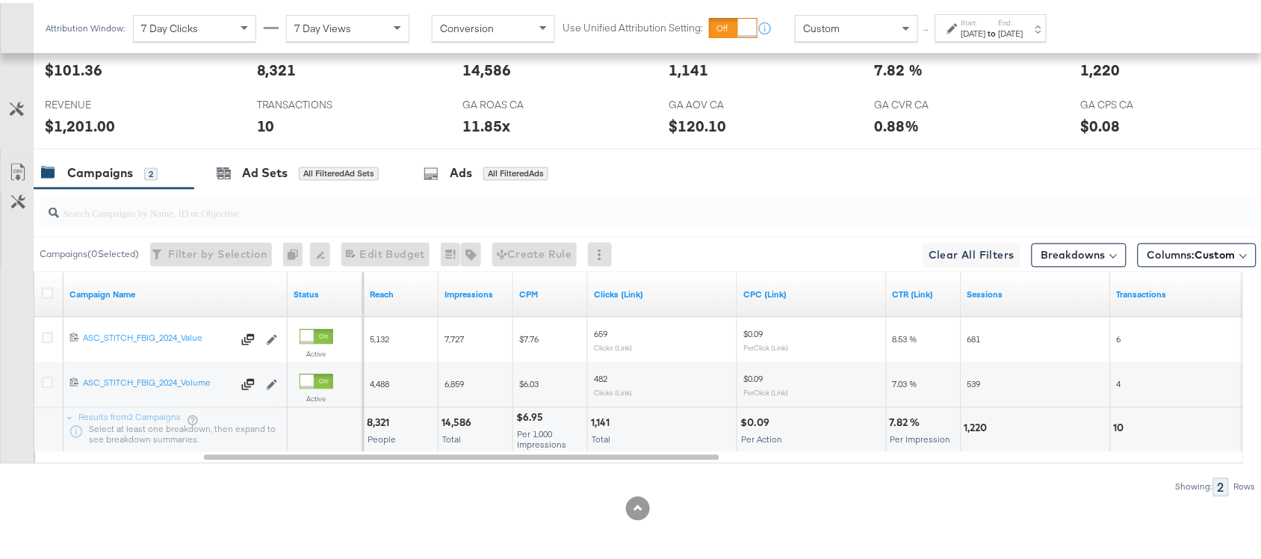
click at [601, 419] on div "1,141" at bounding box center [602, 420] width 23 height 14
copy div "1,141"
click at [601, 419] on div "1,141" at bounding box center [602, 420] width 23 height 14
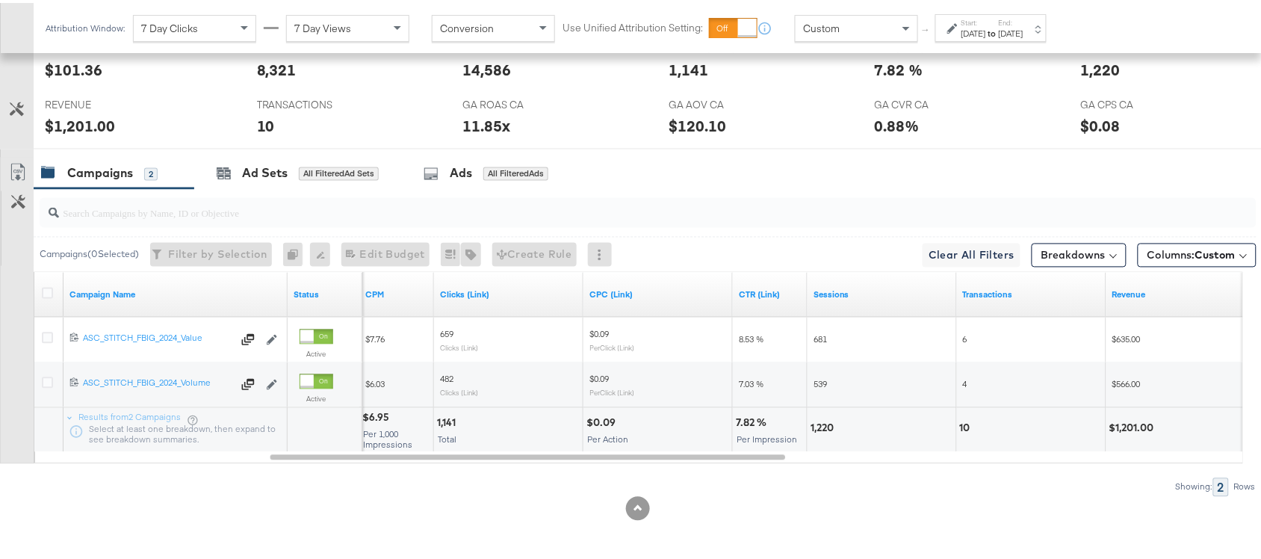
click at [832, 422] on div "1,220" at bounding box center [825, 425] width 28 height 14
copy div "1,220"
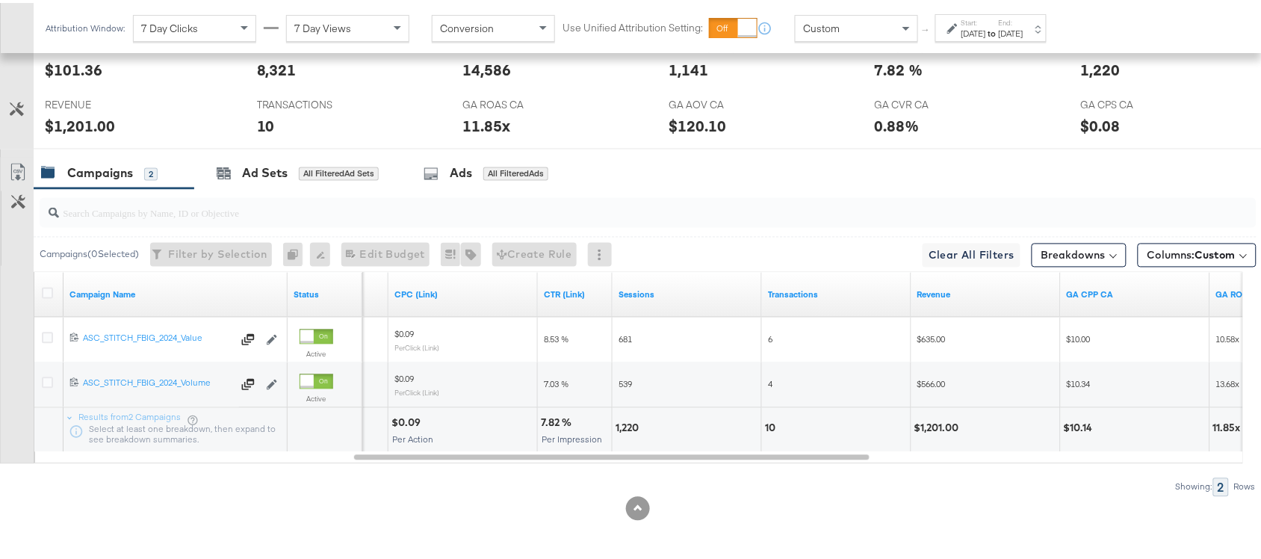
click at [766, 423] on div "10" at bounding box center [772, 425] width 15 height 14
copy div "10"
click at [766, 423] on div "10" at bounding box center [772, 425] width 15 height 14
click at [942, 426] on div "$1,201.00" at bounding box center [939, 425] width 49 height 14
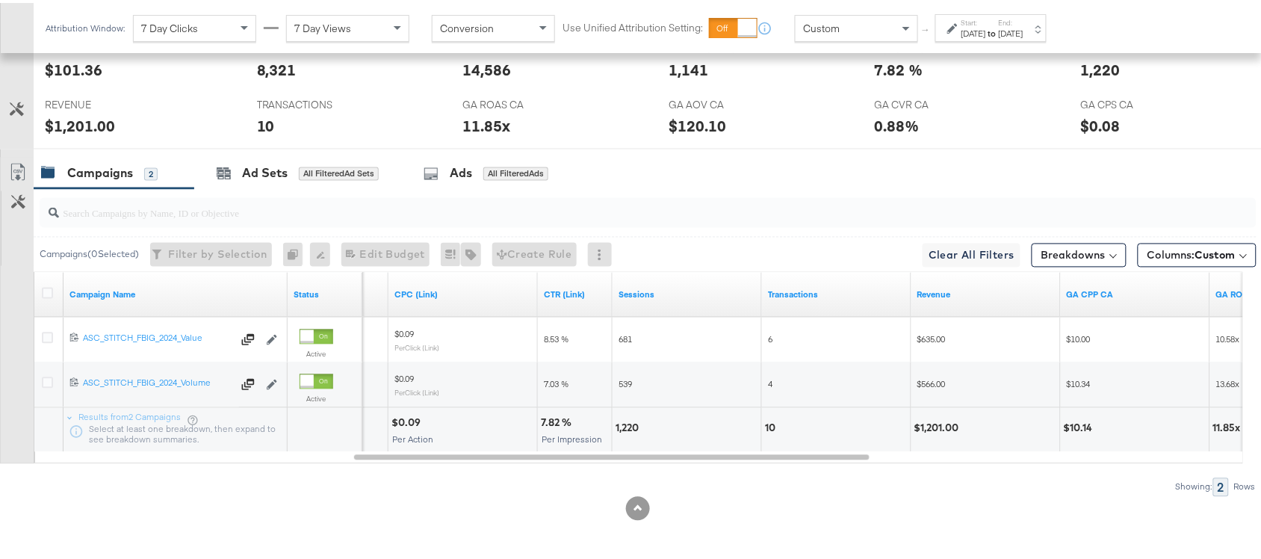
click at [1024, 30] on div "[DATE]" at bounding box center [1011, 31] width 25 height 12
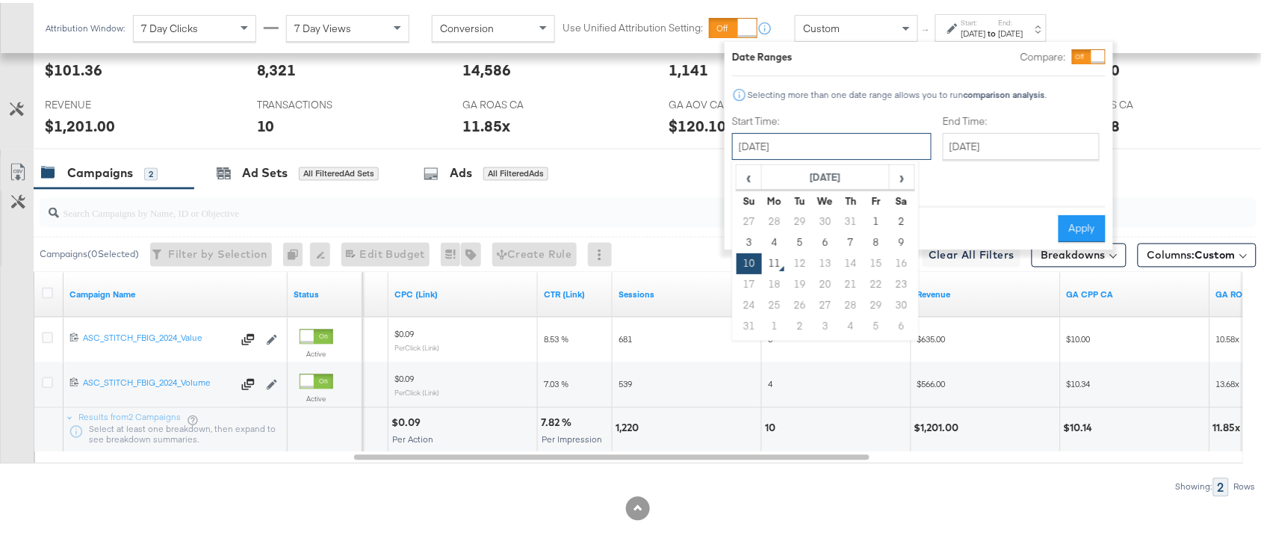
click at [799, 146] on input "[DATE]" at bounding box center [831, 143] width 199 height 27
click at [744, 234] on td "3" at bounding box center [749, 239] width 25 height 21
type input "[DATE]"
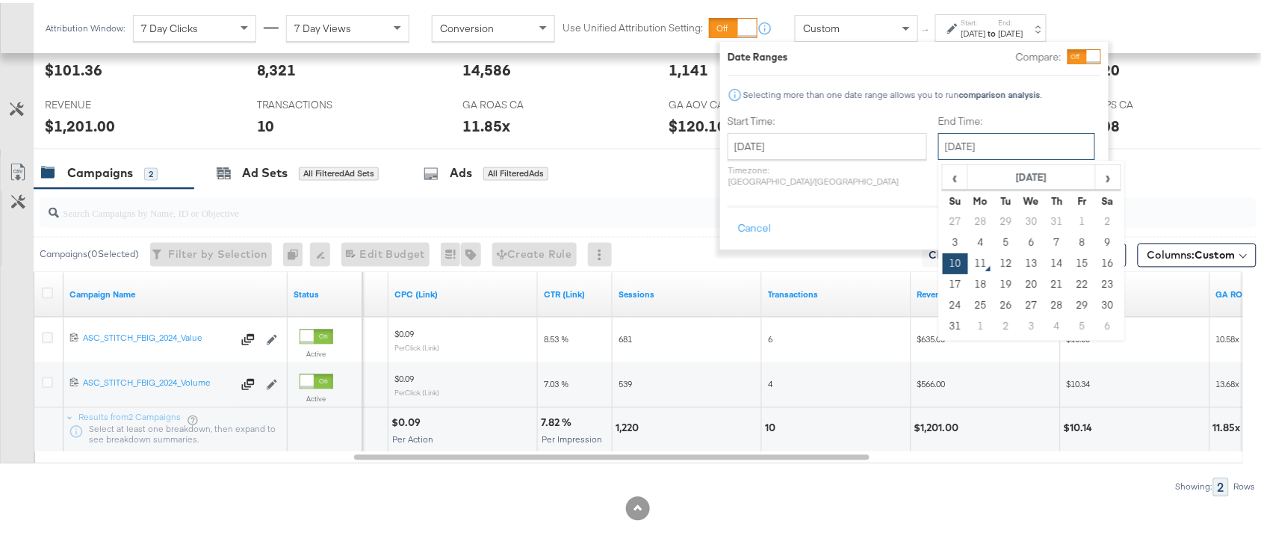
click at [997, 135] on input "[DATE]" at bounding box center [1016, 143] width 157 height 27
click at [1095, 238] on td "9" at bounding box center [1107, 239] width 25 height 21
type input "[DATE]"
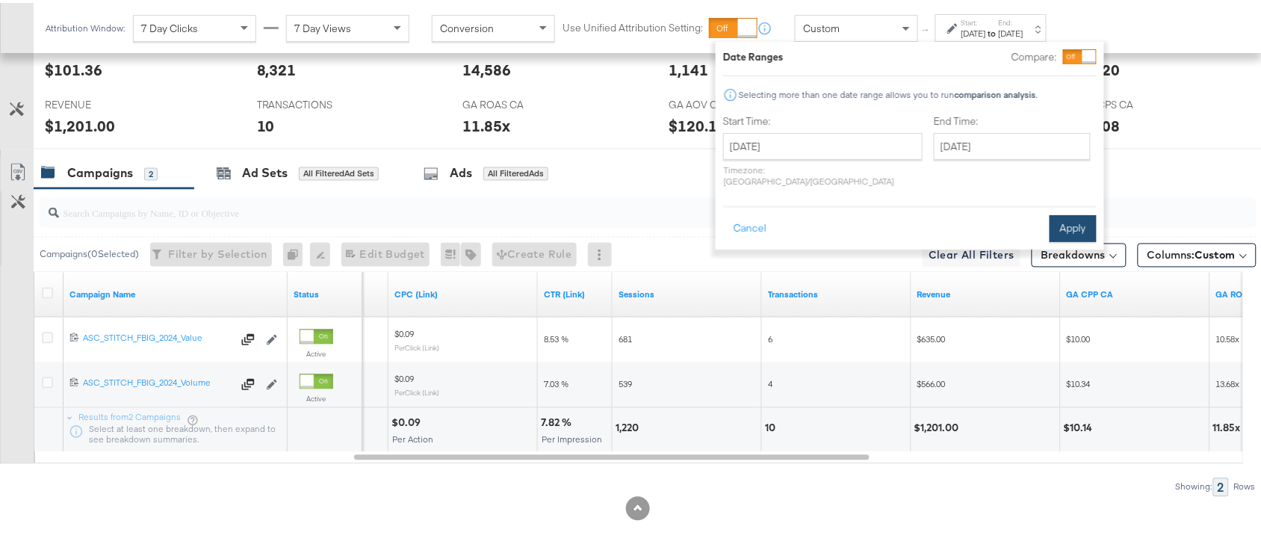
click at [1072, 212] on button "Apply" at bounding box center [1073, 225] width 47 height 27
